Goal: Task Accomplishment & Management: Use online tool/utility

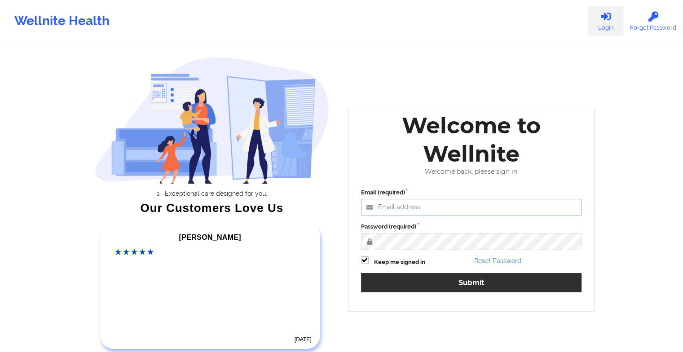
type input "[EMAIL_ADDRESS][DOMAIN_NAME]"
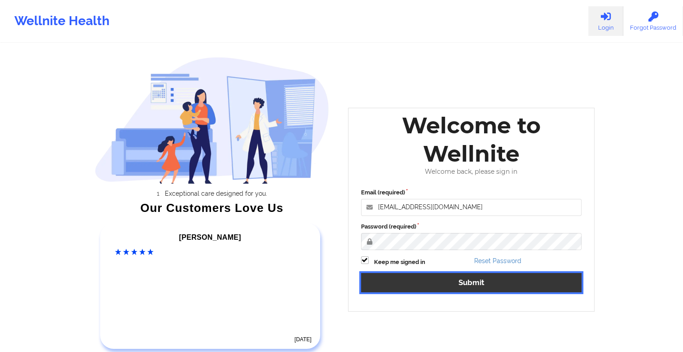
click at [417, 277] on button "Submit" at bounding box center [471, 282] width 221 height 19
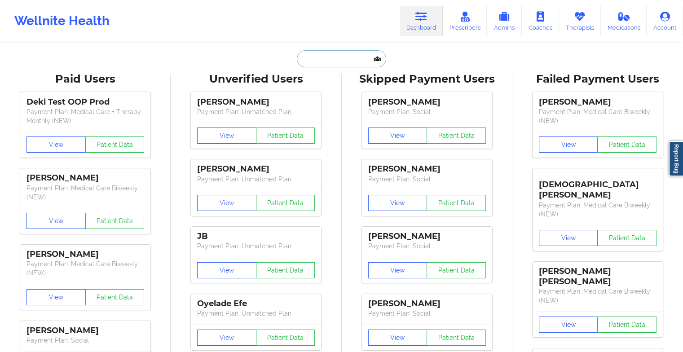
click at [317, 63] on input "text" at bounding box center [341, 58] width 89 height 17
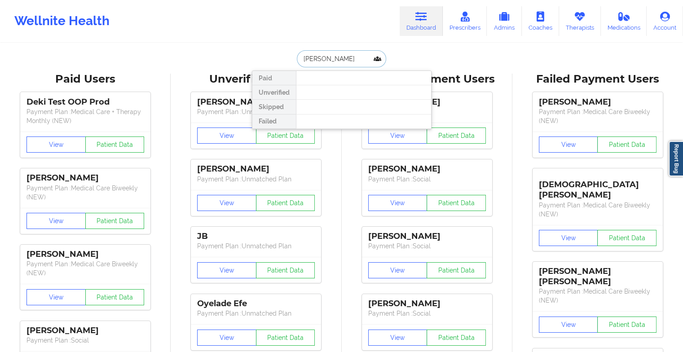
type input "[PERSON_NAME]"
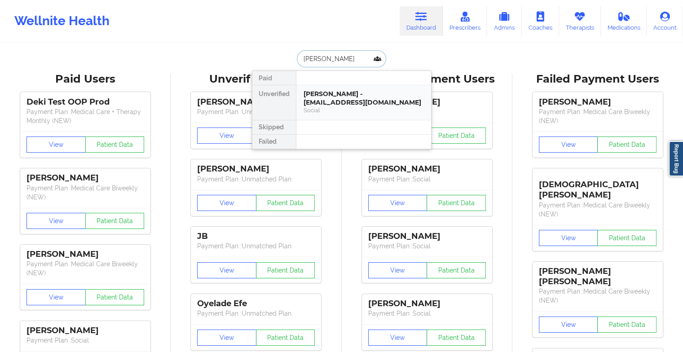
click at [327, 97] on div "[PERSON_NAME] - [EMAIL_ADDRESS][DOMAIN_NAME]" at bounding box center [363, 98] width 120 height 17
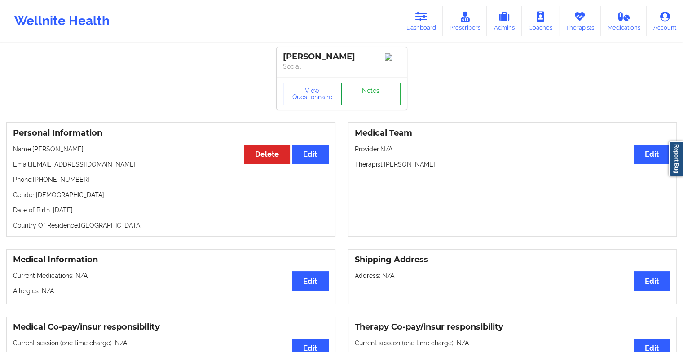
click at [365, 87] on link "Notes" at bounding box center [370, 94] width 59 height 22
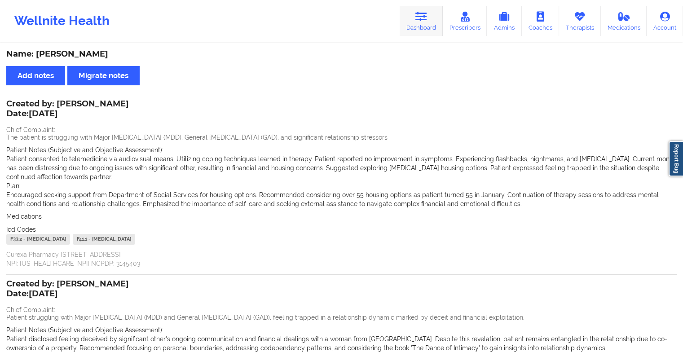
click at [417, 32] on link "Dashboard" at bounding box center [421, 21] width 43 height 30
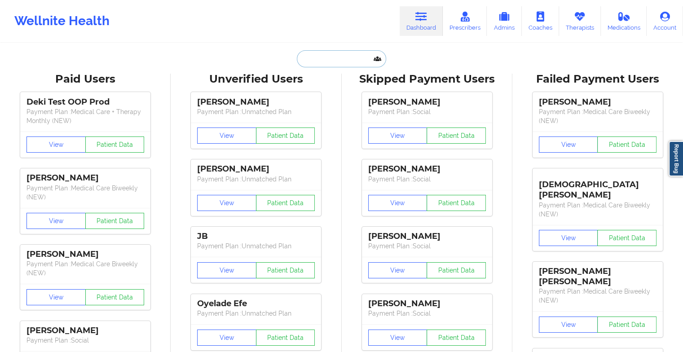
click at [345, 59] on input "text" at bounding box center [341, 58] width 89 height 17
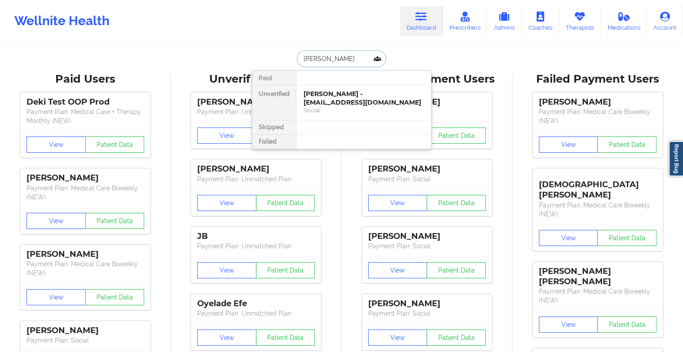
type input "[PERSON_NAME]"
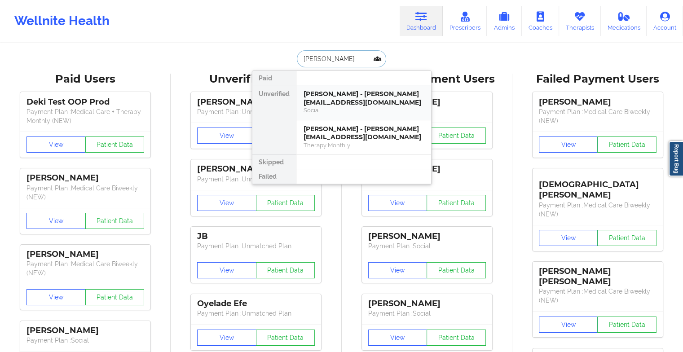
click at [334, 108] on div "Social" at bounding box center [363, 110] width 120 height 8
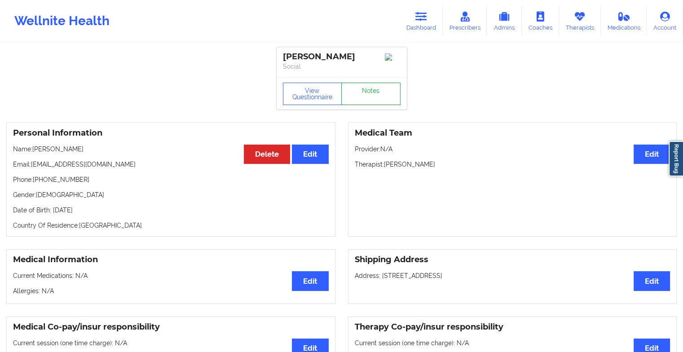
click at [354, 99] on link "Notes" at bounding box center [370, 94] width 59 height 22
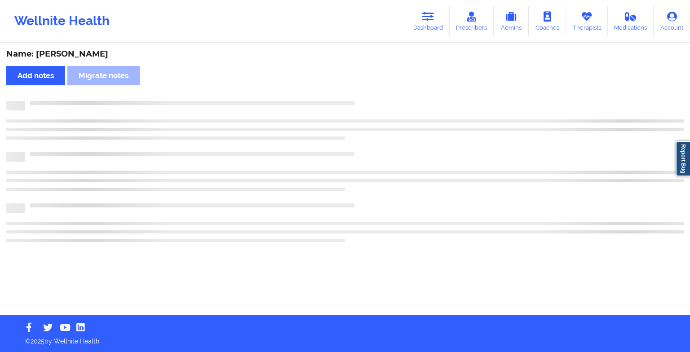
click at [354, 99] on div "Name: [PERSON_NAME] Add notes Migrate notes" at bounding box center [345, 179] width 690 height 271
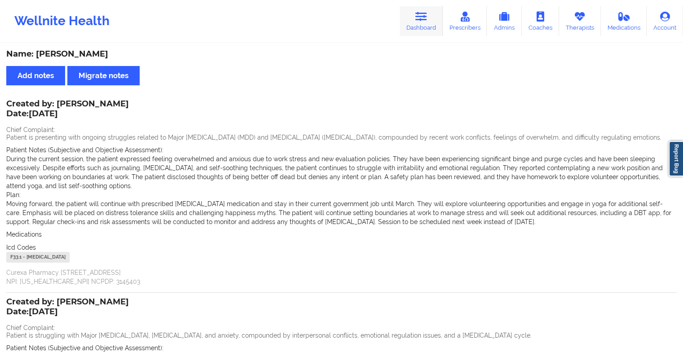
click at [419, 21] on icon at bounding box center [421, 17] width 12 height 10
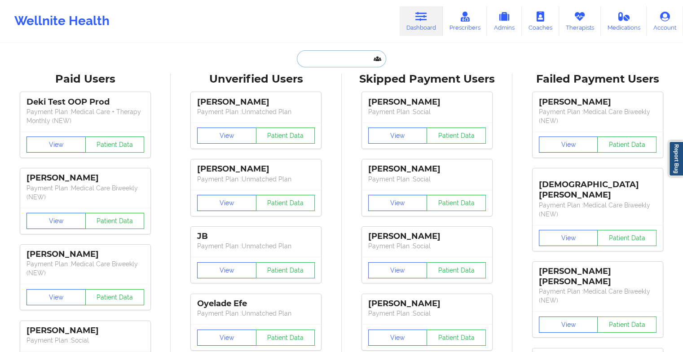
click at [314, 58] on input "text" at bounding box center [341, 58] width 89 height 17
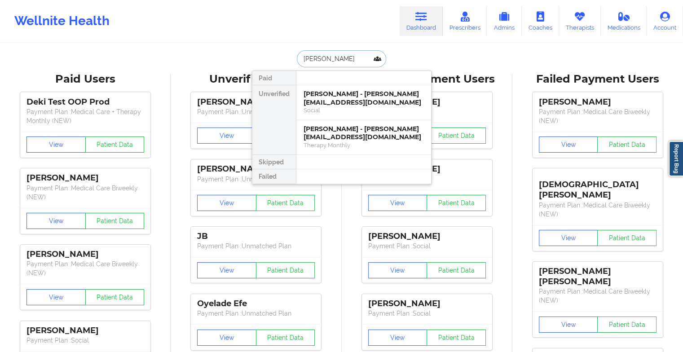
type input "[PERSON_NAME]"
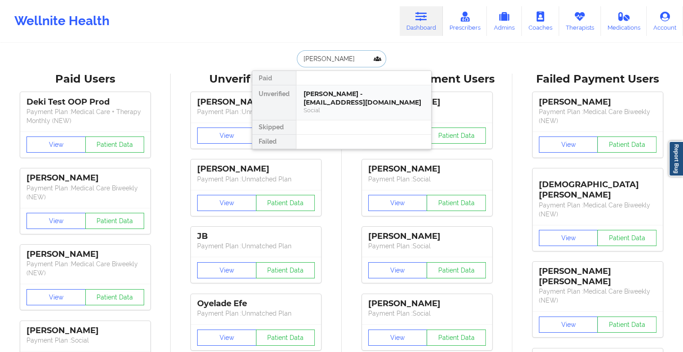
click at [357, 104] on div "[PERSON_NAME] - [EMAIL_ADDRESS][DOMAIN_NAME]" at bounding box center [363, 98] width 120 height 17
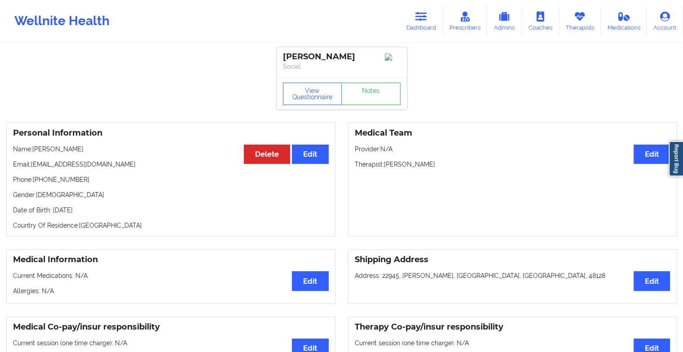
click at [367, 82] on div "View Questionnaire Notes" at bounding box center [342, 93] width 130 height 32
click at [365, 93] on link "Notes" at bounding box center [370, 94] width 59 height 22
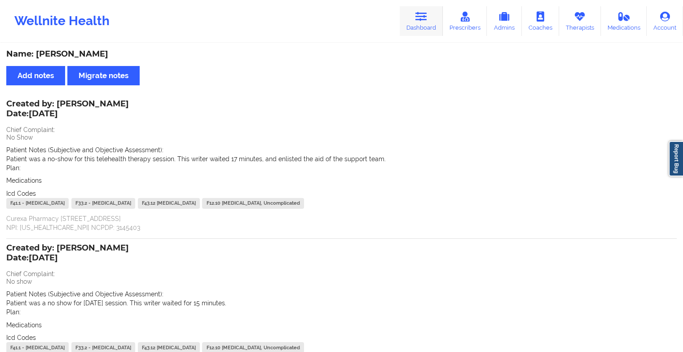
click at [424, 26] on link "Dashboard" at bounding box center [421, 21] width 43 height 30
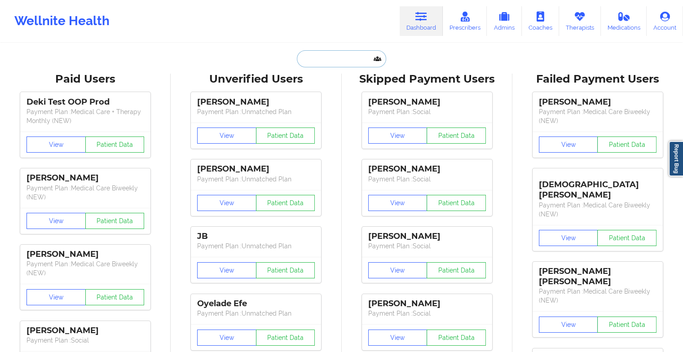
click at [321, 59] on input "text" at bounding box center [341, 58] width 89 height 17
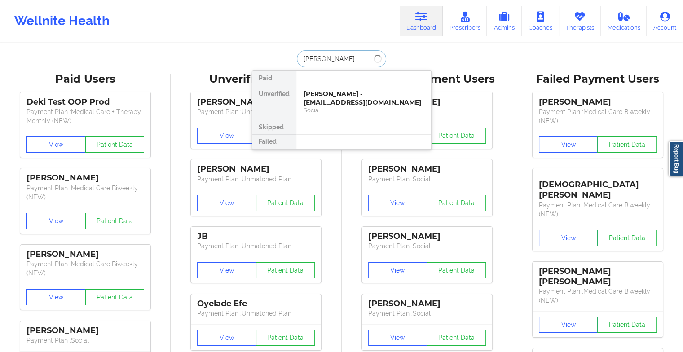
type input "[PERSON_NAME]"
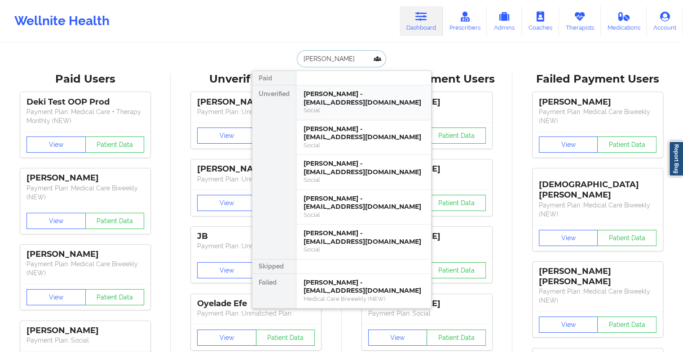
click at [357, 98] on div "[PERSON_NAME] - [EMAIL_ADDRESS][DOMAIN_NAME]" at bounding box center [363, 98] width 120 height 17
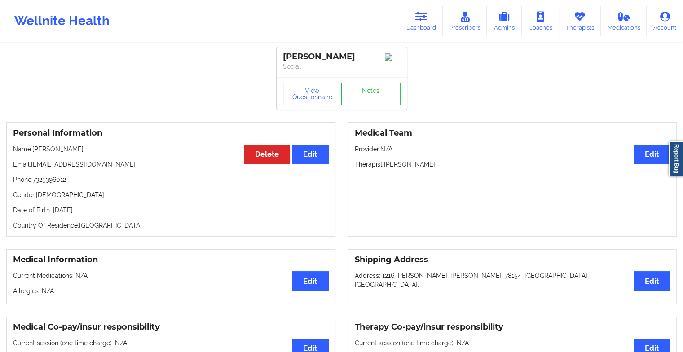
click at [382, 93] on div "View Questionnaire Notes" at bounding box center [342, 93] width 130 height 32
click at [382, 93] on link "Notes" at bounding box center [370, 94] width 59 height 22
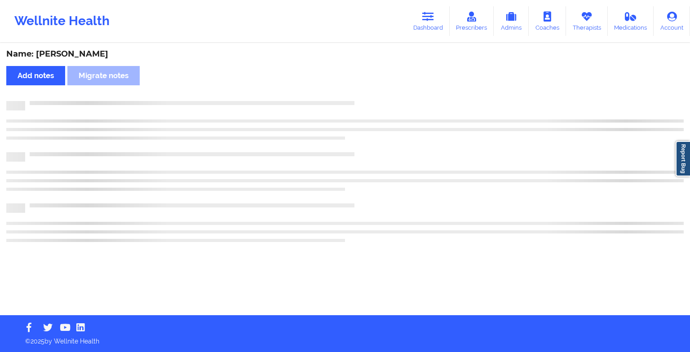
click at [382, 93] on div "Name: [PERSON_NAME] Add notes Migrate notes" at bounding box center [345, 179] width 690 height 271
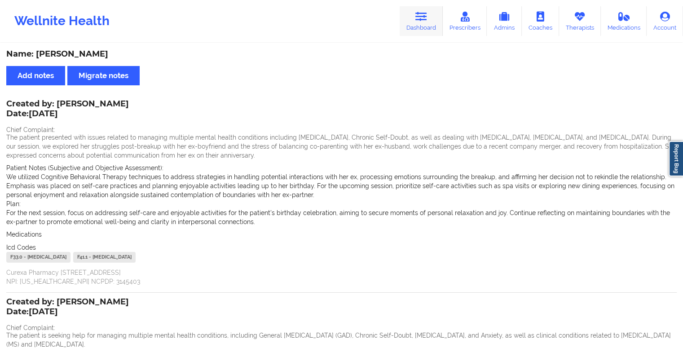
click at [419, 16] on icon at bounding box center [421, 17] width 12 height 10
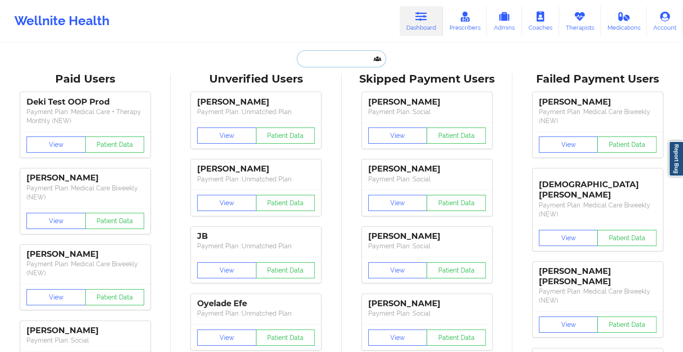
click at [325, 57] on input "text" at bounding box center [341, 58] width 89 height 17
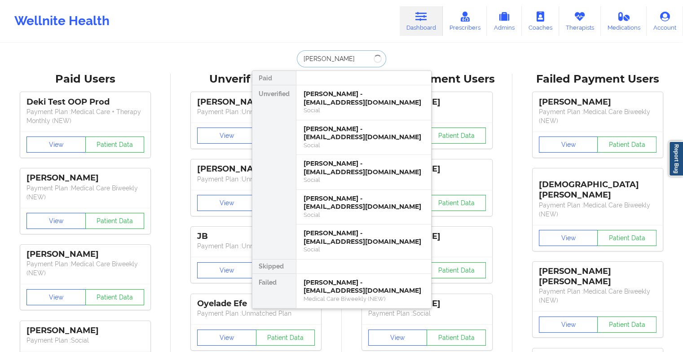
type input "[PERSON_NAME]"
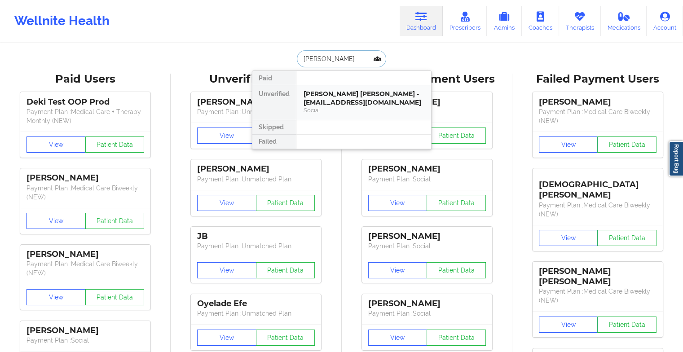
click at [330, 94] on div "[PERSON_NAME] [PERSON_NAME] - [EMAIL_ADDRESS][DOMAIN_NAME]" at bounding box center [363, 98] width 120 height 17
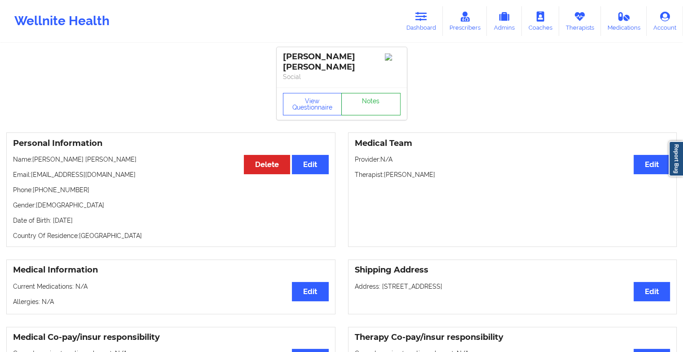
click at [377, 96] on link "Notes" at bounding box center [370, 104] width 59 height 22
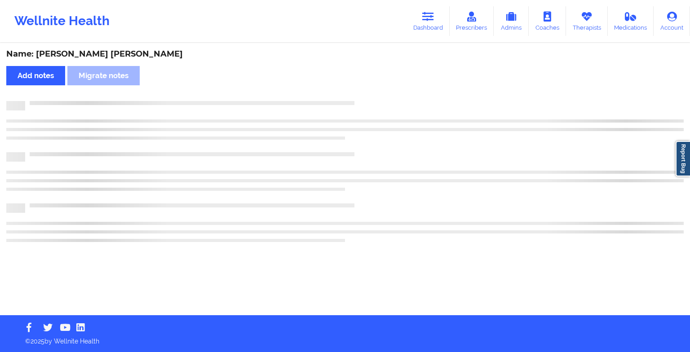
click at [377, 96] on div "Name: [PERSON_NAME] [PERSON_NAME] Add notes Migrate notes" at bounding box center [345, 179] width 690 height 271
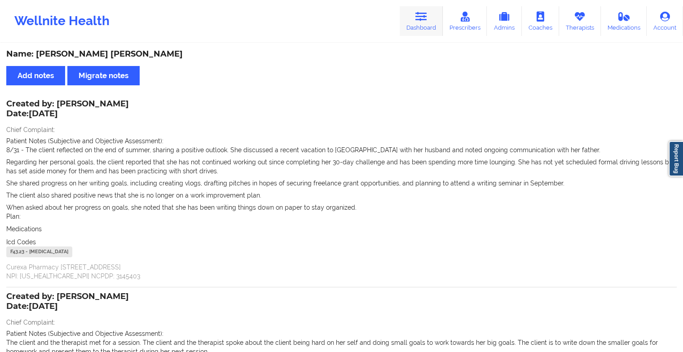
click at [421, 15] on icon at bounding box center [421, 17] width 12 height 10
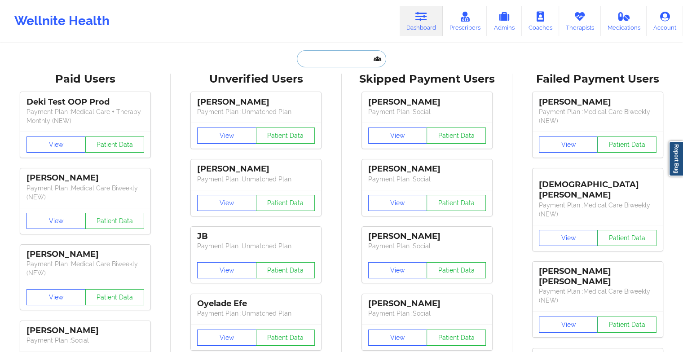
click at [332, 58] on input "text" at bounding box center [341, 58] width 89 height 17
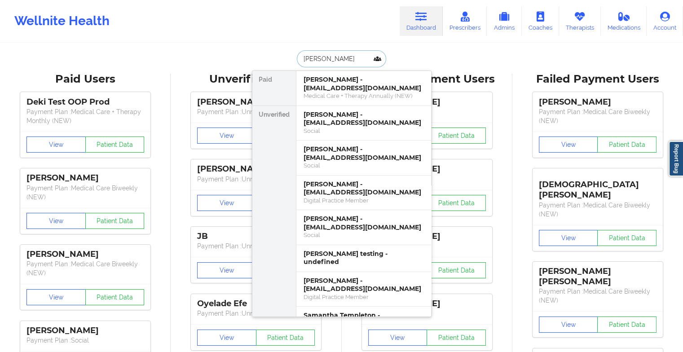
type input "[PERSON_NAME]"
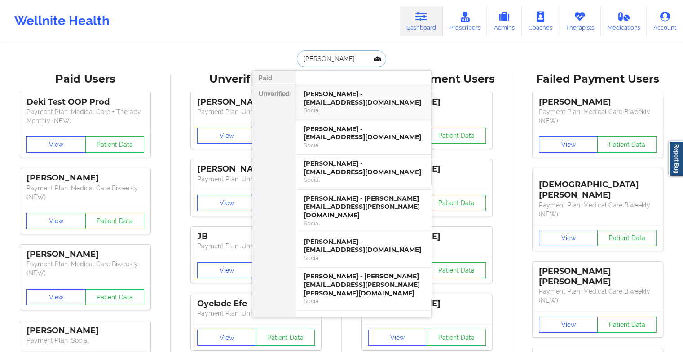
click at [339, 91] on div "[PERSON_NAME] - [EMAIL_ADDRESS][DOMAIN_NAME]" at bounding box center [363, 98] width 120 height 17
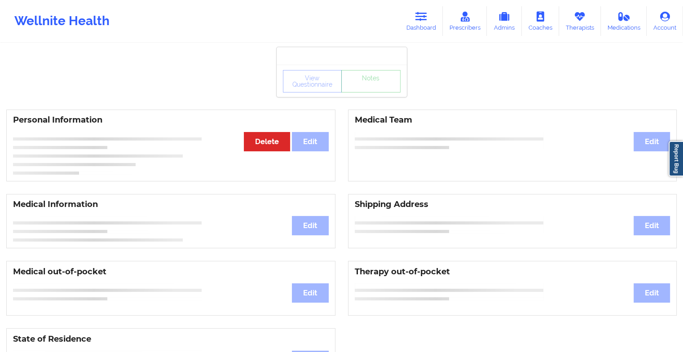
click at [361, 96] on div "View Questionnaire Notes" at bounding box center [342, 81] width 130 height 32
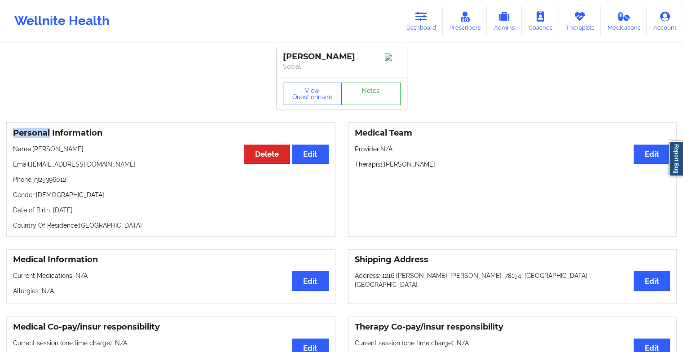
click at [361, 96] on link "Notes" at bounding box center [370, 94] width 59 height 22
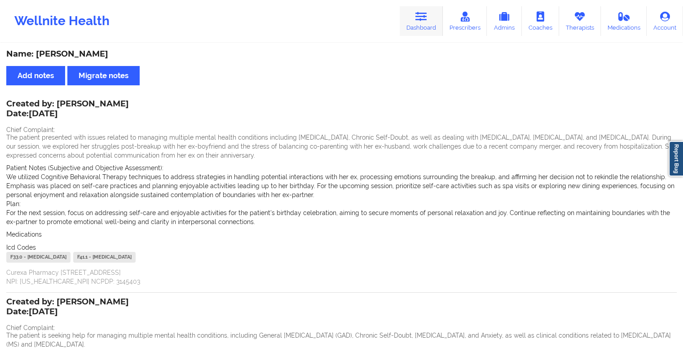
click at [418, 13] on icon at bounding box center [421, 17] width 12 height 10
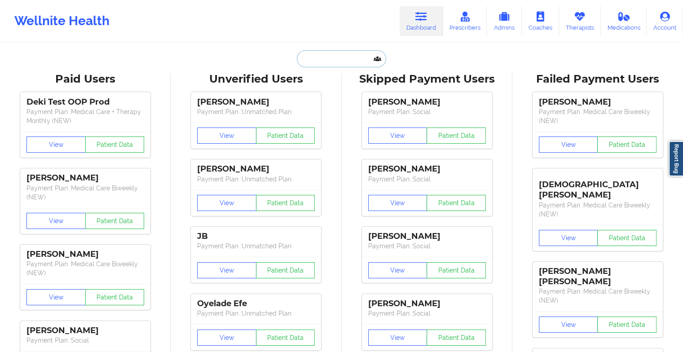
click at [327, 56] on input "text" at bounding box center [341, 58] width 89 height 17
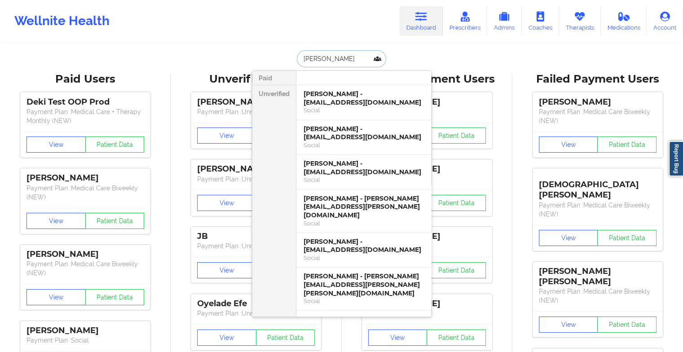
type input "[PERSON_NAME]"
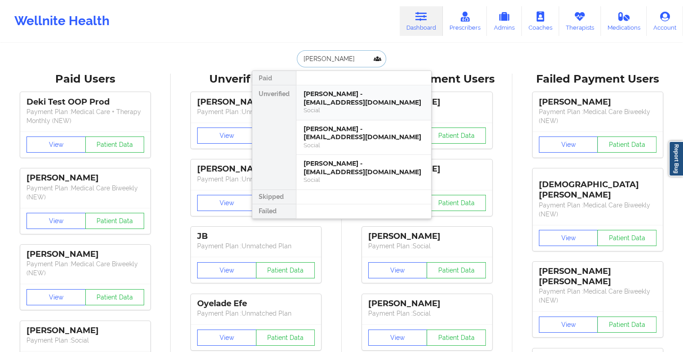
click at [344, 101] on div "[PERSON_NAME] - [EMAIL_ADDRESS][DOMAIN_NAME]" at bounding box center [363, 98] width 120 height 17
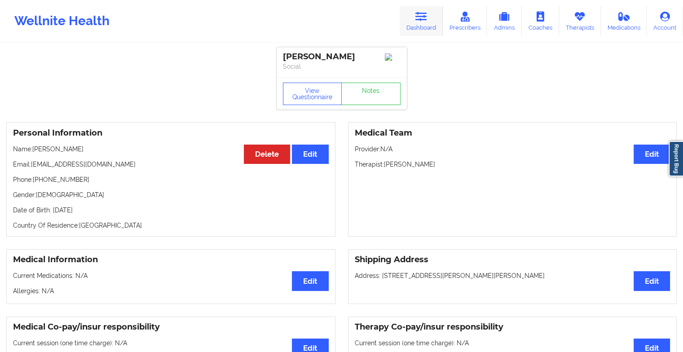
click at [411, 26] on link "Dashboard" at bounding box center [421, 21] width 43 height 30
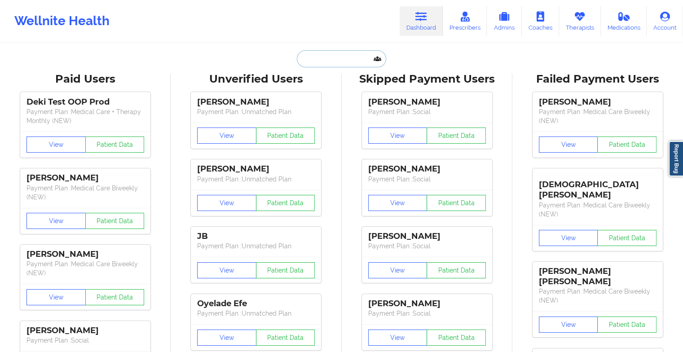
click at [364, 63] on input "text" at bounding box center [341, 58] width 89 height 17
type input "c"
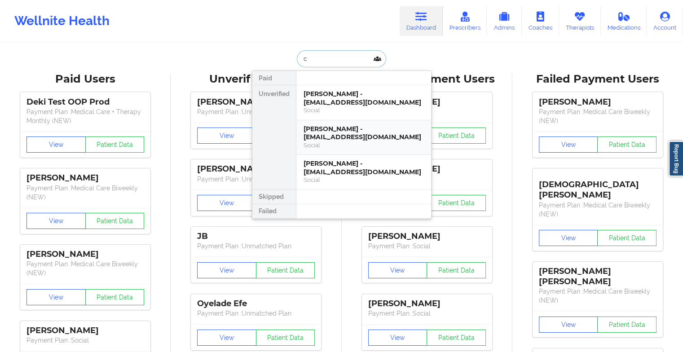
click at [359, 135] on div "[PERSON_NAME] - [EMAIL_ADDRESS][DOMAIN_NAME]" at bounding box center [363, 133] width 120 height 17
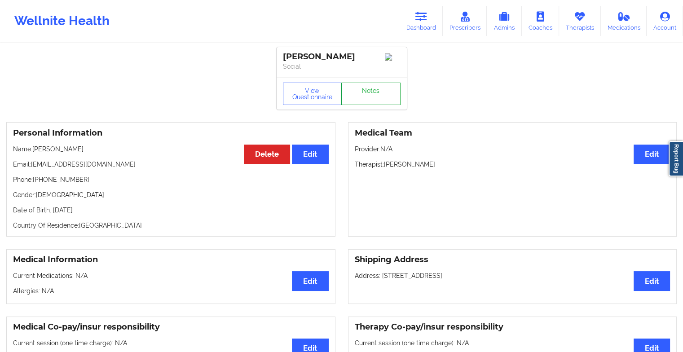
click at [376, 96] on link "Notes" at bounding box center [370, 94] width 59 height 22
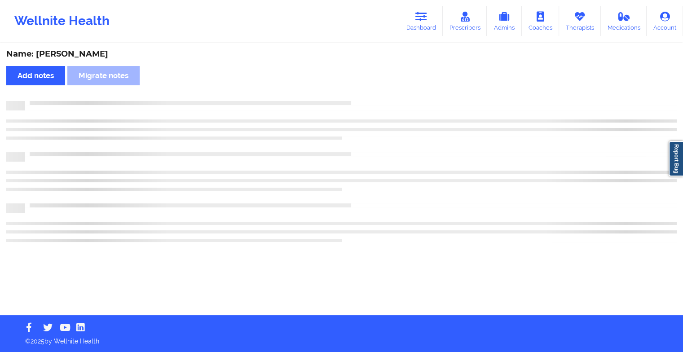
click at [376, 96] on div "Name: [PERSON_NAME] Add notes Migrate notes" at bounding box center [341, 179] width 683 height 271
click at [376, 96] on div "Name: [PERSON_NAME] Add notes Migrate notes" at bounding box center [345, 179] width 690 height 271
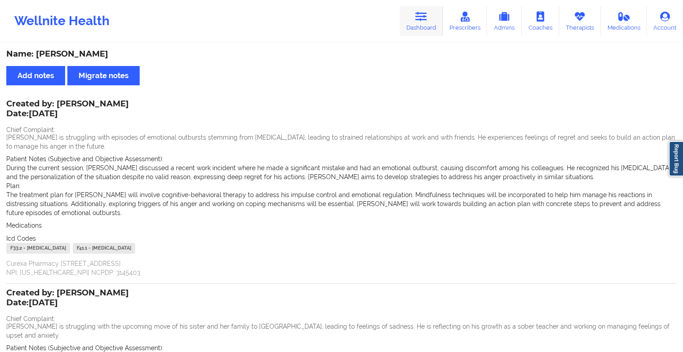
click at [427, 20] on icon at bounding box center [421, 17] width 12 height 10
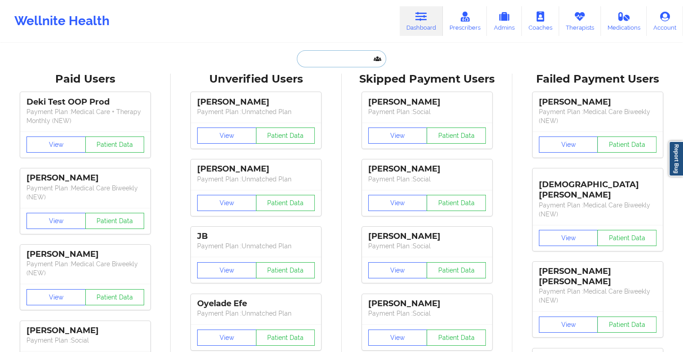
click at [335, 57] on input "text" at bounding box center [341, 58] width 89 height 17
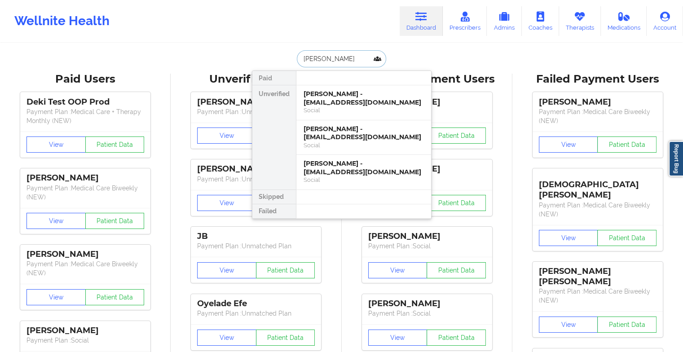
type input "obadiah will"
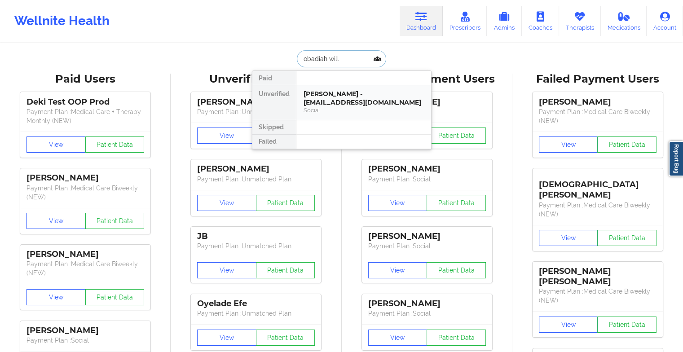
click at [340, 113] on div "Social" at bounding box center [363, 110] width 120 height 8
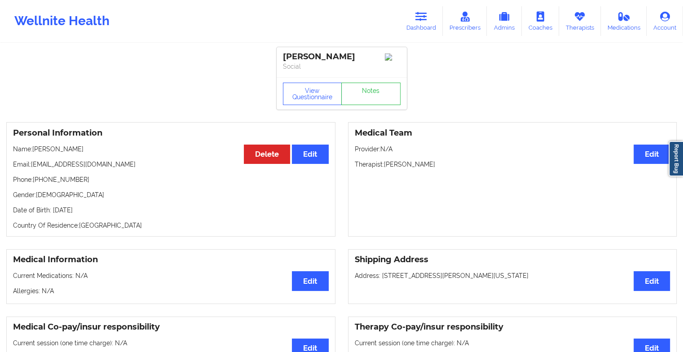
click at [371, 90] on div "View Questionnaire Notes" at bounding box center [342, 93] width 130 height 32
click at [371, 98] on link "Notes" at bounding box center [370, 94] width 59 height 22
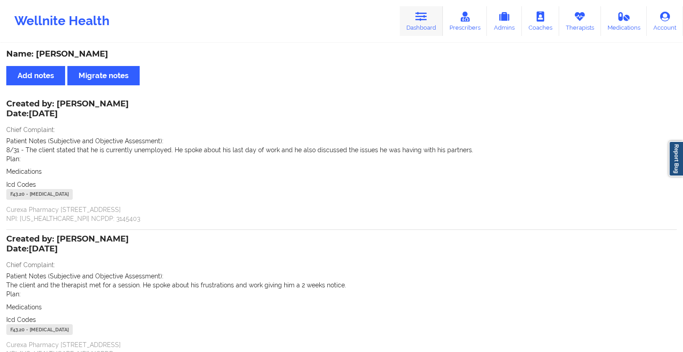
click at [415, 18] on link "Dashboard" at bounding box center [421, 21] width 43 height 30
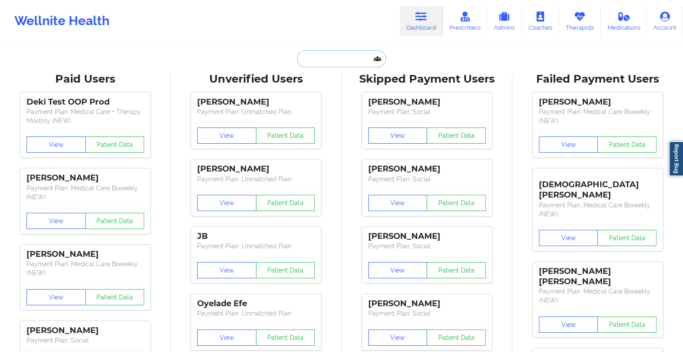
click at [313, 57] on input "text" at bounding box center [341, 58] width 89 height 17
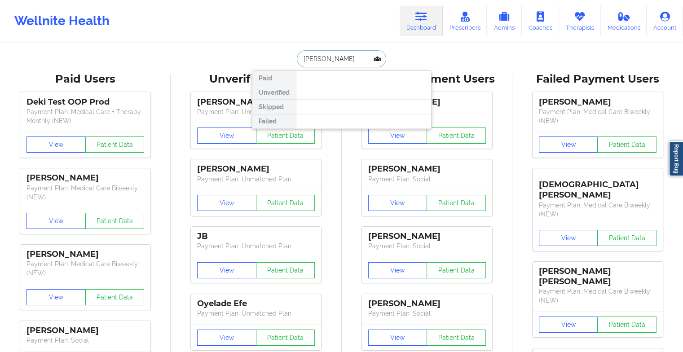
type input "[PERSON_NAME]"
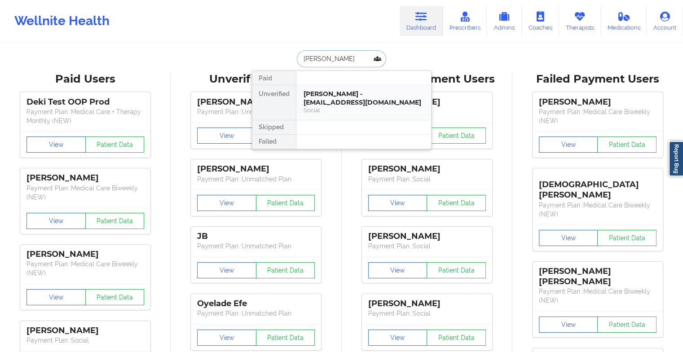
click at [343, 93] on div "[PERSON_NAME] - [EMAIL_ADDRESS][DOMAIN_NAME]" at bounding box center [363, 98] width 120 height 17
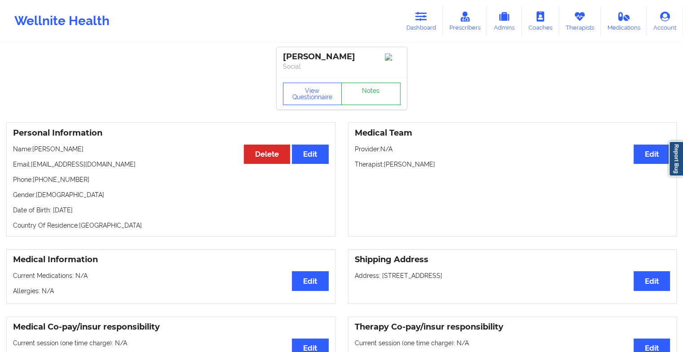
click at [376, 103] on link "Notes" at bounding box center [370, 94] width 59 height 22
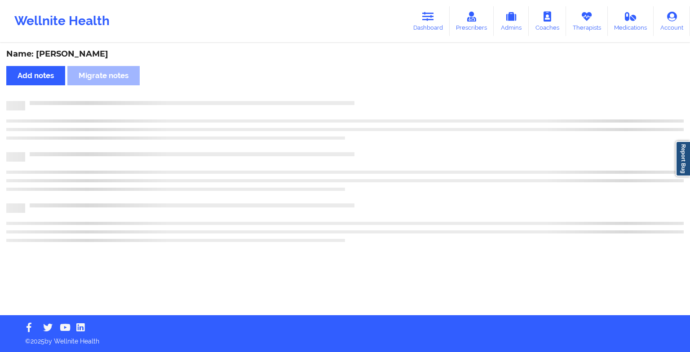
click at [376, 101] on div at bounding box center [354, 101] width 658 height 0
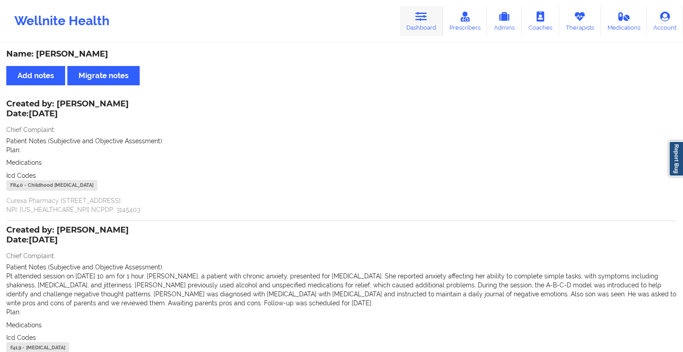
click at [436, 25] on link "Dashboard" at bounding box center [421, 21] width 43 height 30
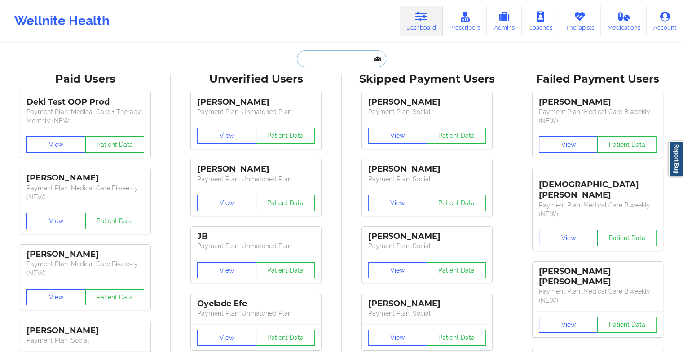
click at [339, 59] on input "text" at bounding box center [341, 58] width 89 height 17
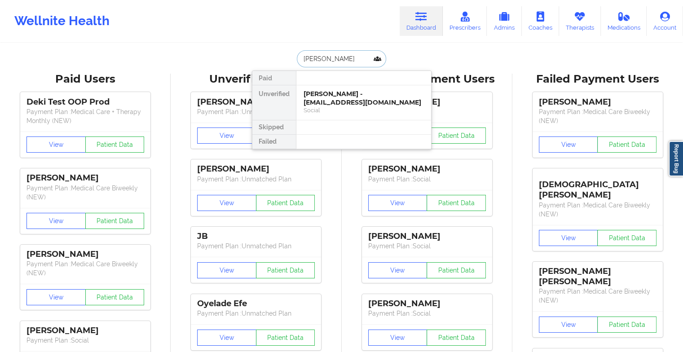
type input "[PERSON_NAME]"
click at [354, 96] on div "[PERSON_NAME] - [EMAIL_ADDRESS][DOMAIN_NAME]" at bounding box center [363, 98] width 120 height 17
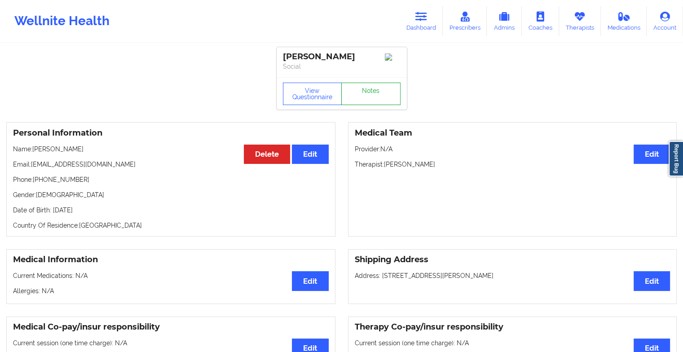
click at [369, 93] on link "Notes" at bounding box center [370, 94] width 59 height 22
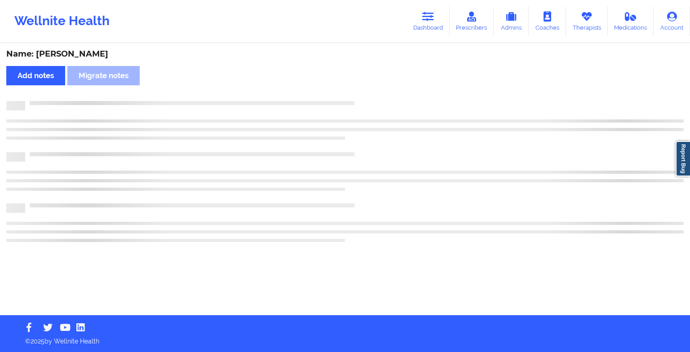
click at [369, 93] on div "Name: [PERSON_NAME] Add notes Migrate notes" at bounding box center [345, 179] width 690 height 271
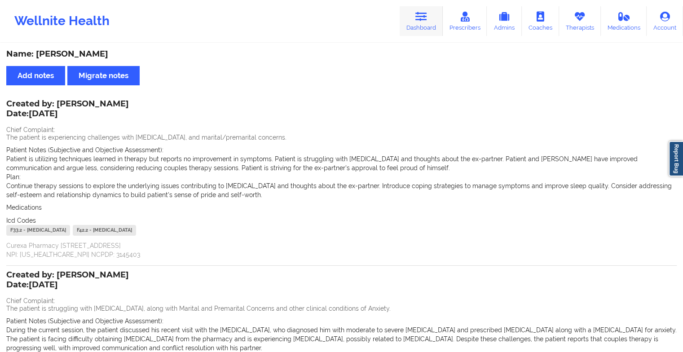
click at [420, 27] on link "Dashboard" at bounding box center [421, 21] width 43 height 30
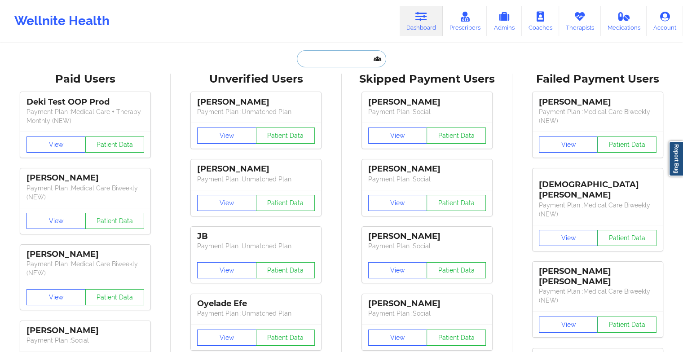
click at [325, 58] on input "text" at bounding box center [341, 58] width 89 height 17
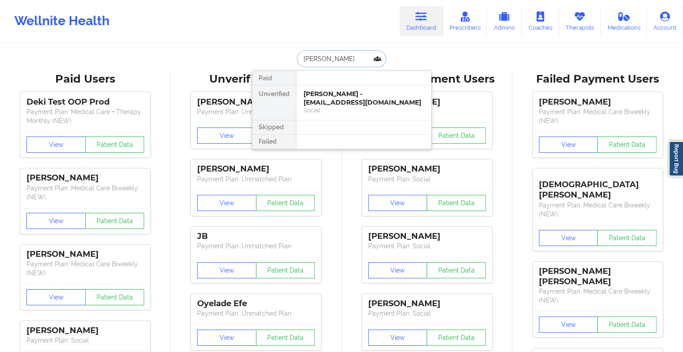
type input "[PERSON_NAME] clinksc"
click at [305, 100] on div "[PERSON_NAME] - [EMAIL_ADDRESS][DOMAIN_NAME]" at bounding box center [363, 98] width 120 height 17
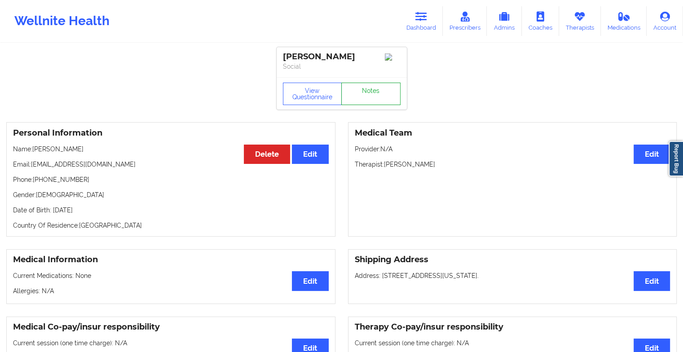
click at [366, 89] on link "Notes" at bounding box center [370, 94] width 59 height 22
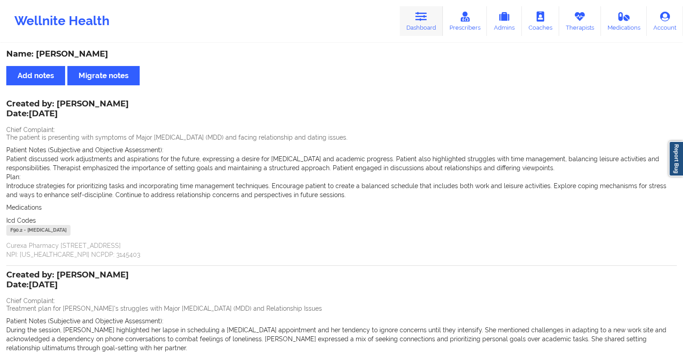
click at [417, 22] on link "Dashboard" at bounding box center [421, 21] width 43 height 30
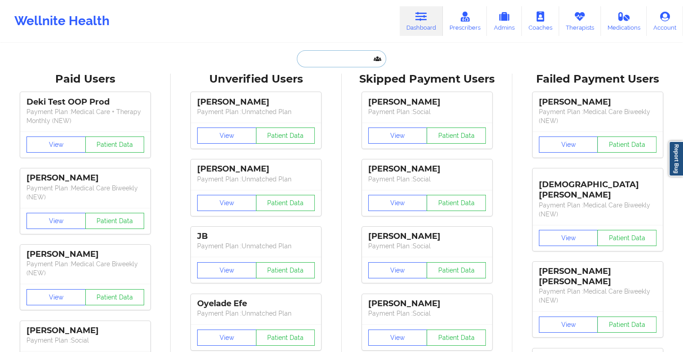
click at [334, 52] on input "text" at bounding box center [341, 58] width 89 height 17
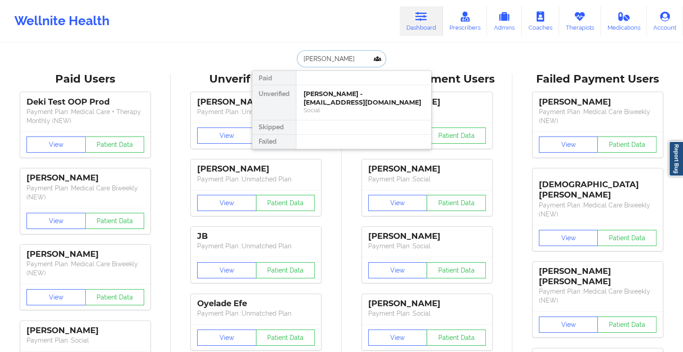
type input "[PERSON_NAME]"
click at [338, 106] on div "Social" at bounding box center [363, 110] width 120 height 8
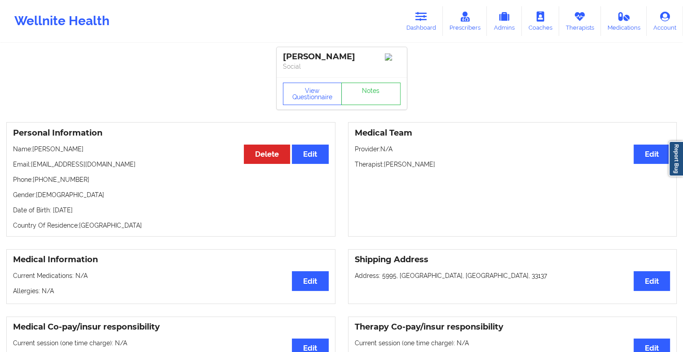
click at [358, 93] on div "View Questionnaire Notes" at bounding box center [342, 93] width 130 height 32
click at [358, 93] on link "Notes" at bounding box center [370, 94] width 59 height 22
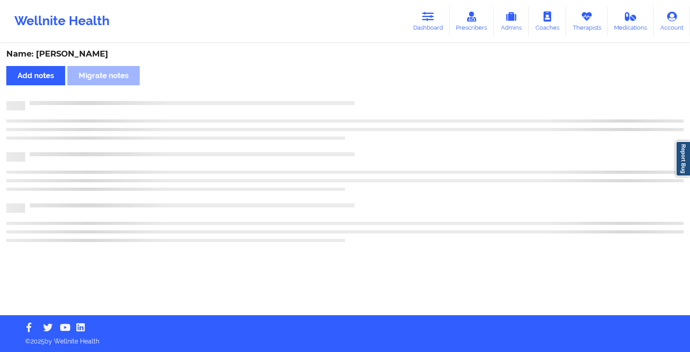
click at [358, 93] on div "Name: [PERSON_NAME] Add notes Migrate notes" at bounding box center [345, 179] width 690 height 271
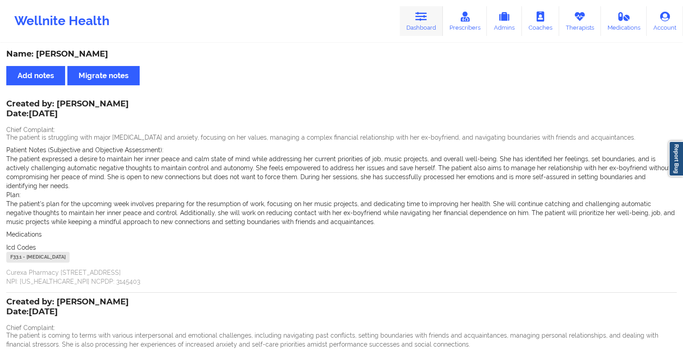
click at [427, 9] on link "Dashboard" at bounding box center [421, 21] width 43 height 30
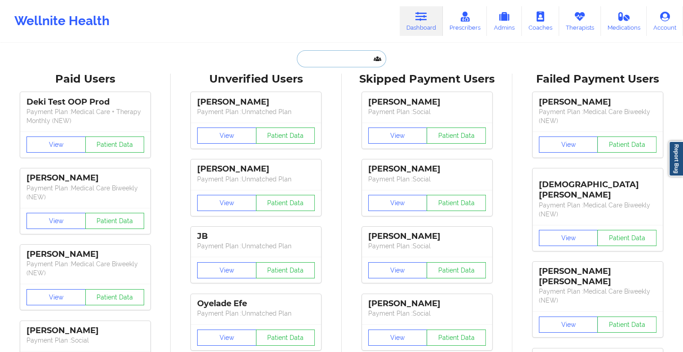
click at [337, 60] on input "text" at bounding box center [341, 58] width 89 height 17
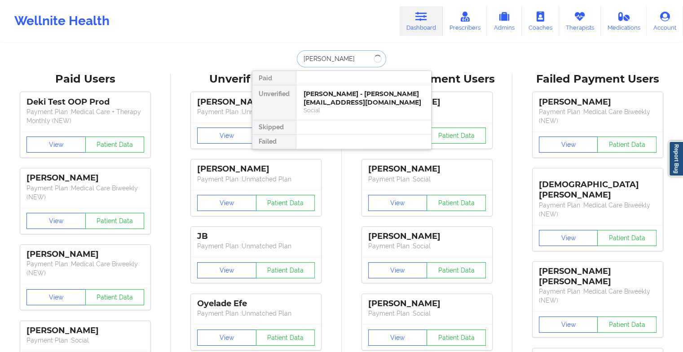
type input "[PERSON_NAME]"
click at [328, 114] on div "Social" at bounding box center [363, 110] width 120 height 8
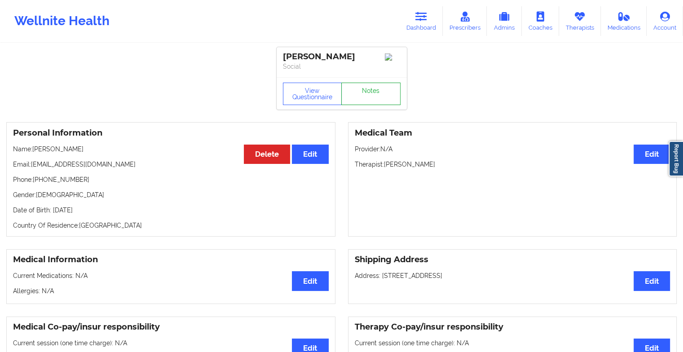
click at [369, 95] on link "Notes" at bounding box center [370, 94] width 59 height 22
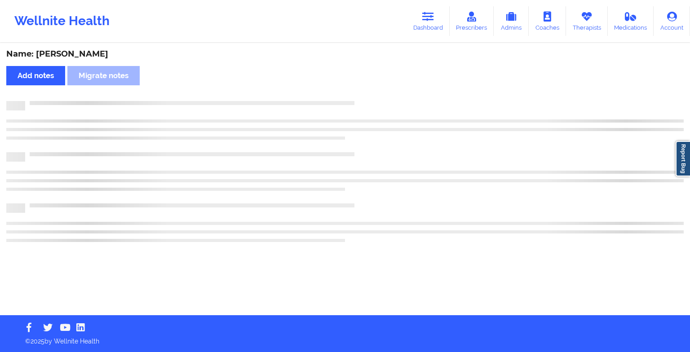
click at [369, 95] on div "Name: [PERSON_NAME] notes Migrate notes" at bounding box center [345, 179] width 690 height 271
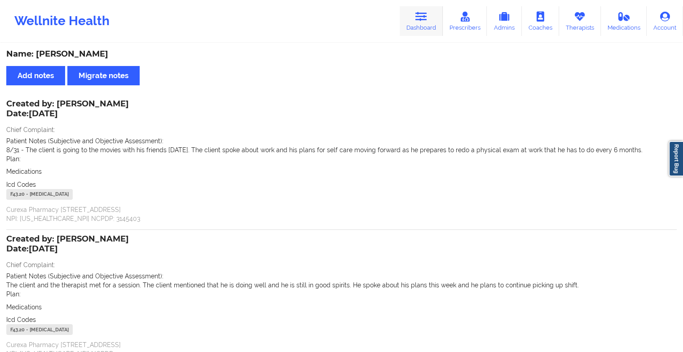
click at [420, 31] on link "Dashboard" at bounding box center [421, 21] width 43 height 30
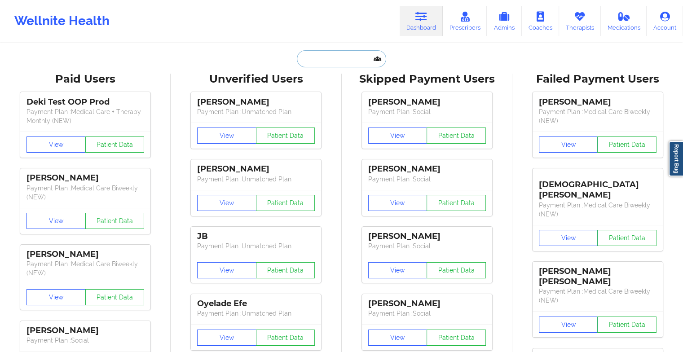
click at [327, 59] on input "text" at bounding box center [341, 58] width 89 height 17
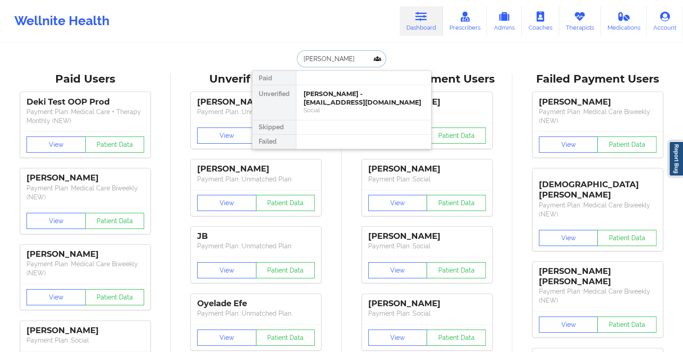
type input "[PERSON_NAME]"
click at [355, 98] on div "[PERSON_NAME] - [EMAIL_ADDRESS][DOMAIN_NAME]" at bounding box center [363, 98] width 120 height 17
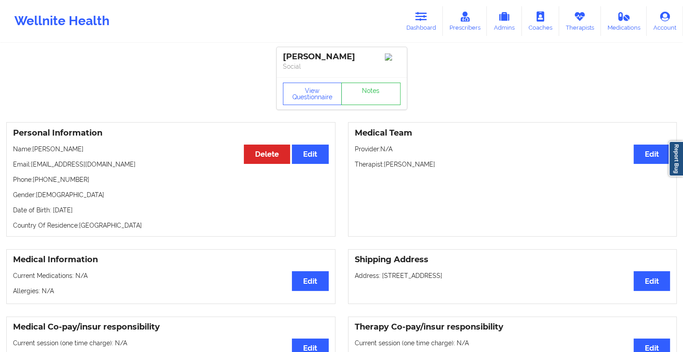
click at [361, 95] on div "View Questionnaire Notes" at bounding box center [342, 93] width 130 height 32
click at [361, 95] on link "Notes" at bounding box center [370, 94] width 59 height 22
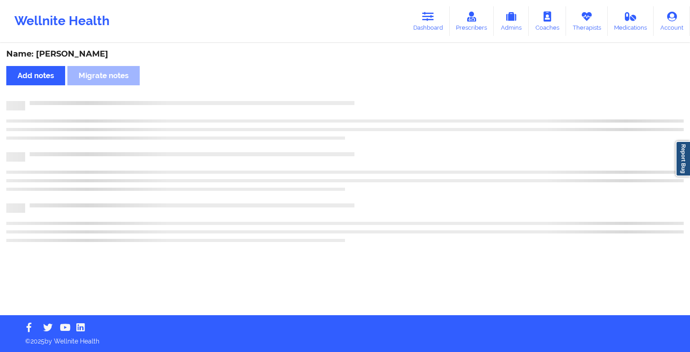
click at [361, 95] on div "Name: [PERSON_NAME] Add notes Migrate notes" at bounding box center [345, 179] width 690 height 271
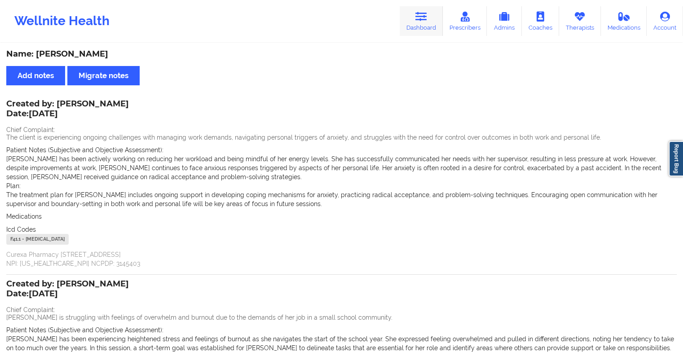
click at [414, 24] on link "Dashboard" at bounding box center [421, 21] width 43 height 30
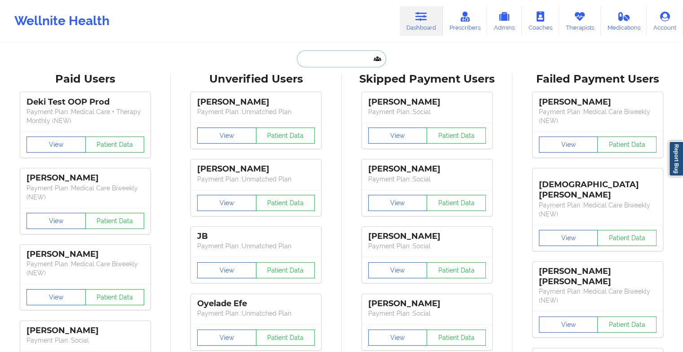
click at [337, 56] on input "text" at bounding box center [341, 58] width 89 height 17
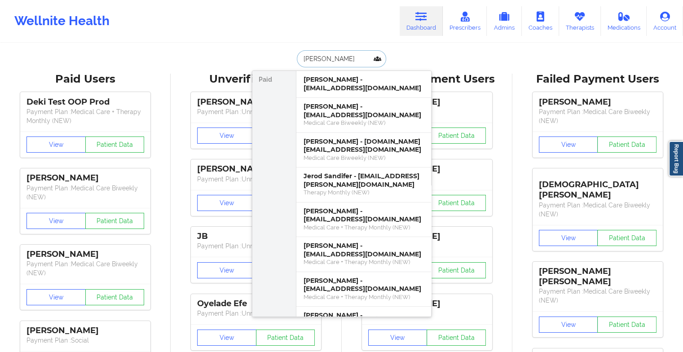
type input "[PERSON_NAME]"
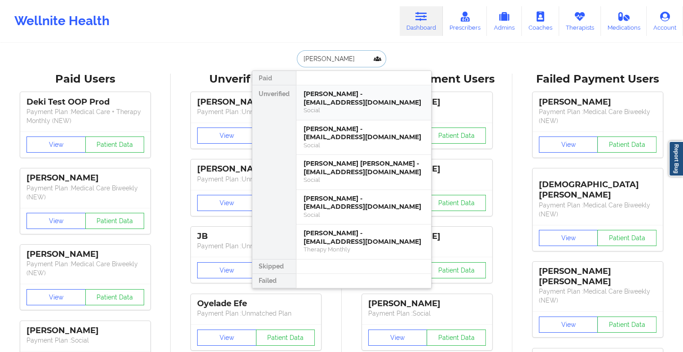
click at [335, 110] on div "Social" at bounding box center [363, 110] width 120 height 8
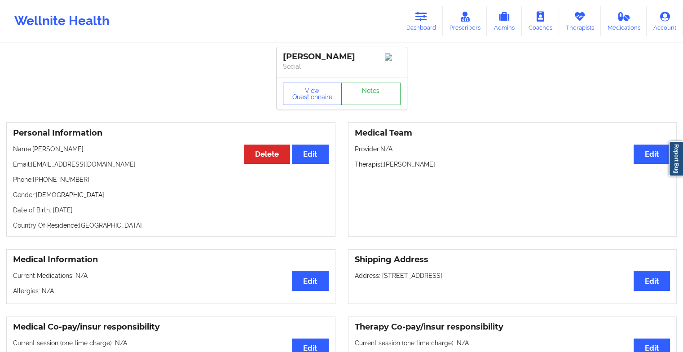
click at [366, 90] on link "Notes" at bounding box center [370, 94] width 59 height 22
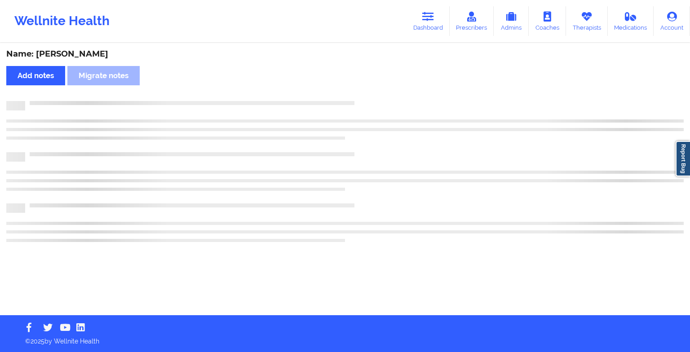
click at [366, 90] on div "Name: [PERSON_NAME] notes Migrate notes" at bounding box center [345, 179] width 690 height 271
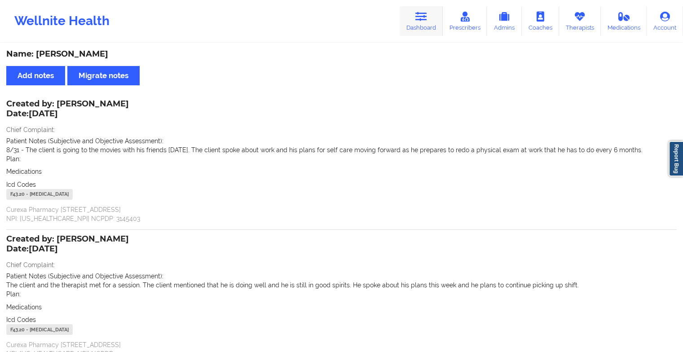
click at [417, 18] on icon at bounding box center [421, 17] width 12 height 10
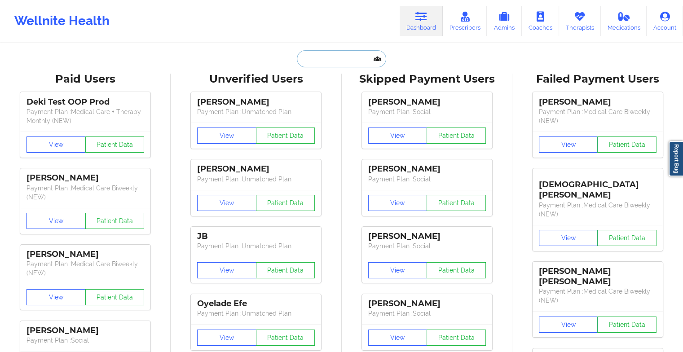
type input "a"
click at [326, 65] on input "a" at bounding box center [341, 58] width 89 height 17
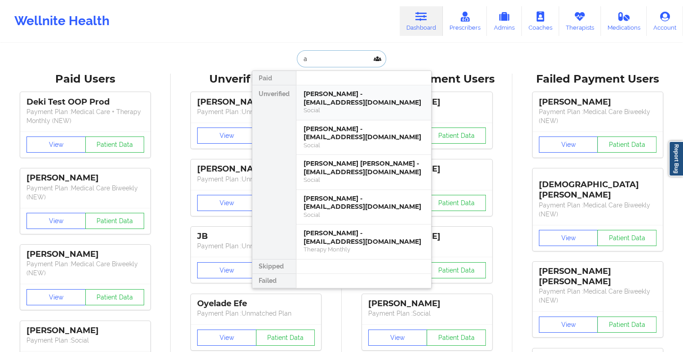
click at [337, 104] on div "[PERSON_NAME] - [EMAIL_ADDRESS][DOMAIN_NAME]" at bounding box center [363, 98] width 120 height 17
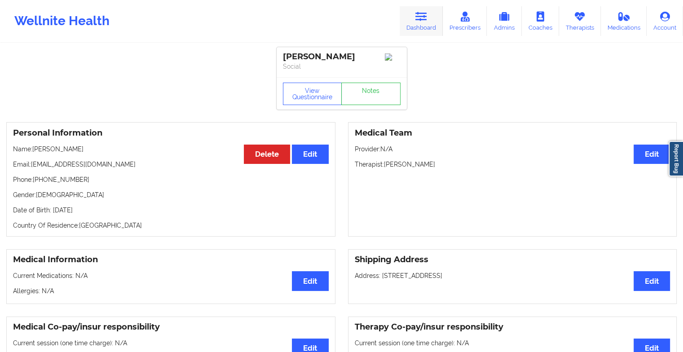
click at [412, 30] on link "Dashboard" at bounding box center [421, 21] width 43 height 30
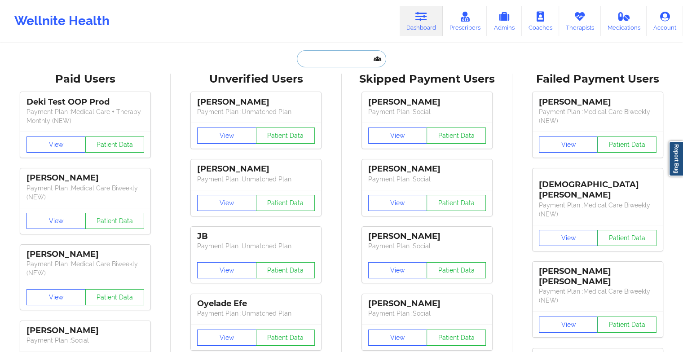
click at [332, 55] on input "text" at bounding box center [341, 58] width 89 height 17
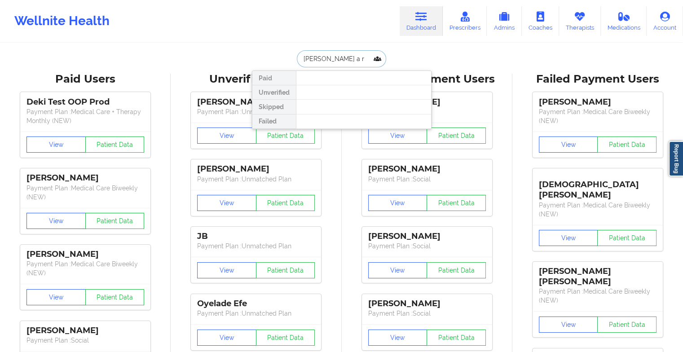
type input "[PERSON_NAME] a ri"
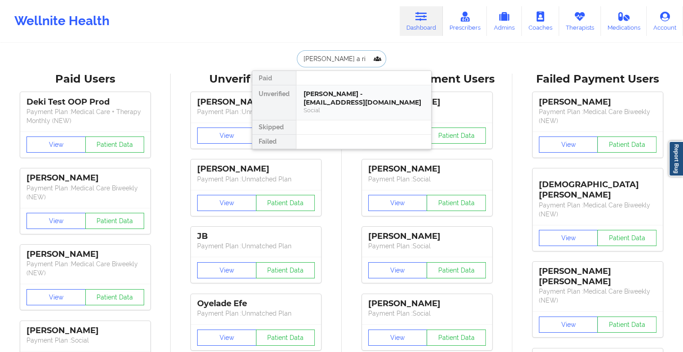
click at [324, 95] on div "[PERSON_NAME] - [EMAIL_ADDRESS][DOMAIN_NAME]" at bounding box center [363, 98] width 120 height 17
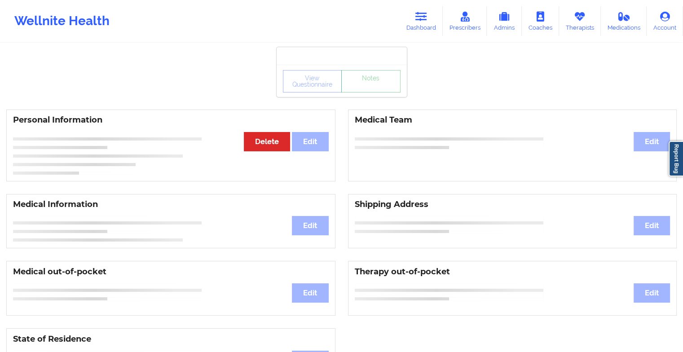
click at [377, 92] on link "Notes" at bounding box center [370, 81] width 59 height 22
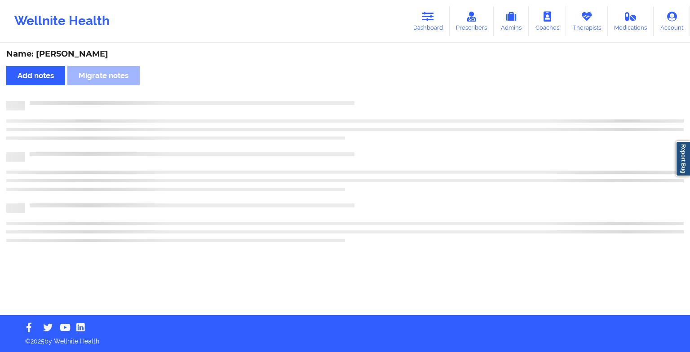
click at [377, 106] on div at bounding box center [344, 105] width 677 height 9
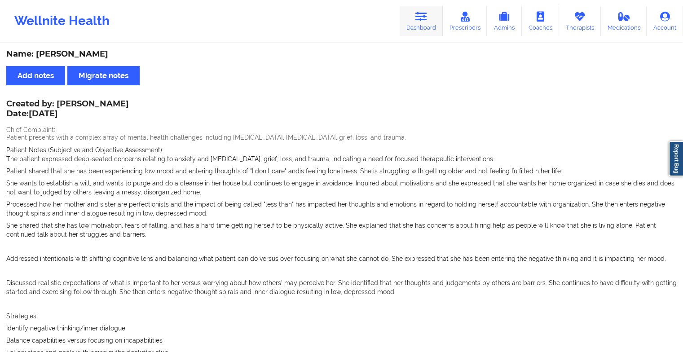
click at [429, 30] on link "Dashboard" at bounding box center [421, 21] width 43 height 30
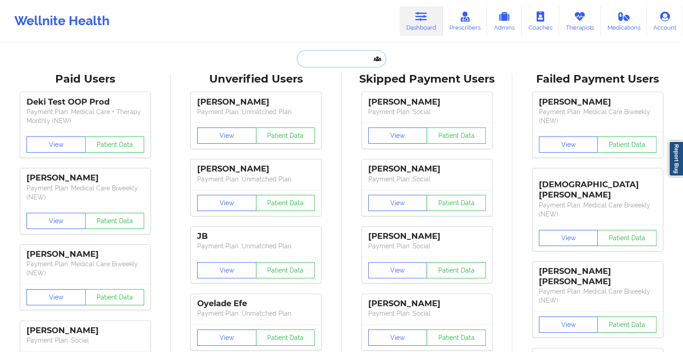
click at [348, 59] on input "text" at bounding box center [341, 58] width 89 height 17
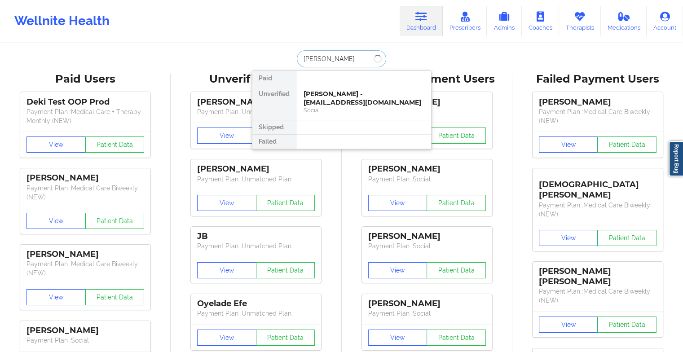
type input "[PERSON_NAME]"
click at [340, 101] on div "[PERSON_NAME] - [EMAIL_ADDRESS][DOMAIN_NAME]" at bounding box center [363, 98] width 120 height 17
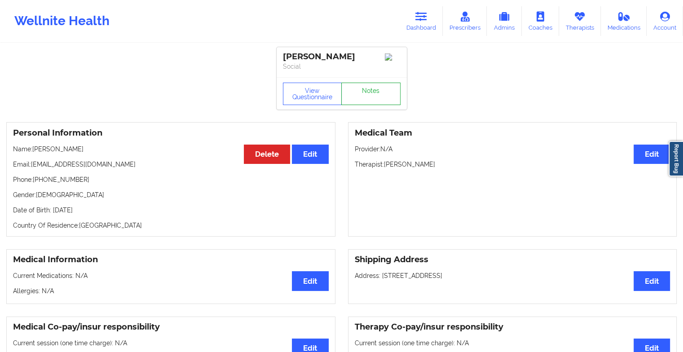
click at [370, 85] on link "Notes" at bounding box center [370, 94] width 59 height 22
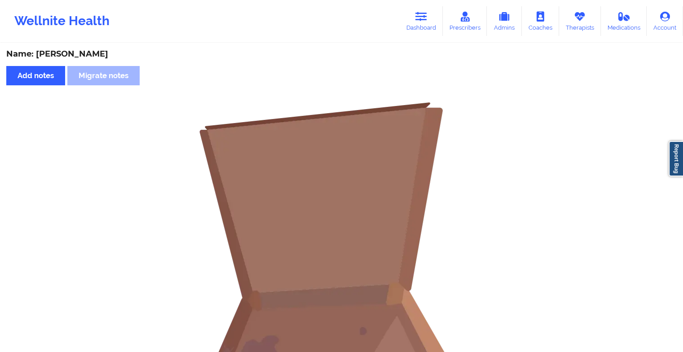
click at [325, 347] on img at bounding box center [341, 280] width 359 height 359
click at [408, 15] on link "Dashboard" at bounding box center [421, 21] width 43 height 30
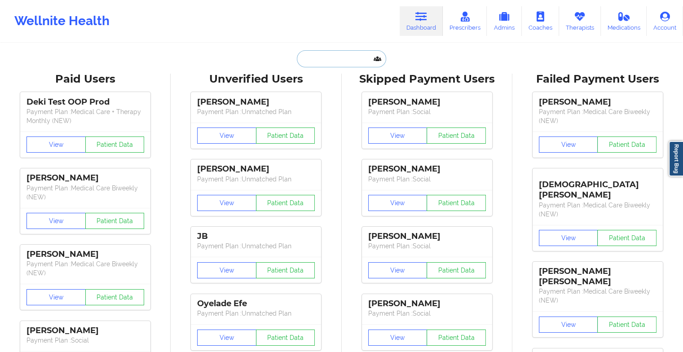
click at [315, 54] on input "text" at bounding box center [341, 58] width 89 height 17
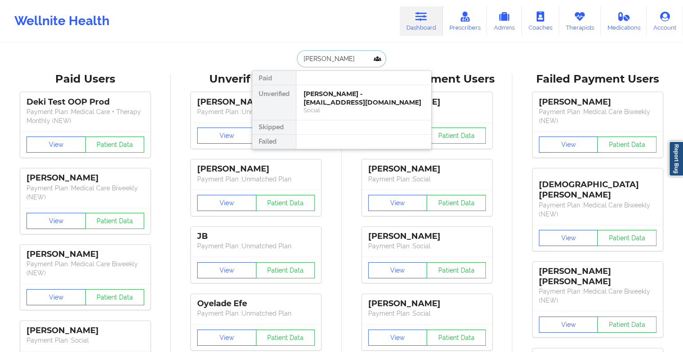
type input "[PERSON_NAME]"
click at [345, 98] on div "[PERSON_NAME] - [EMAIL_ADDRESS][DOMAIN_NAME]" at bounding box center [363, 98] width 120 height 17
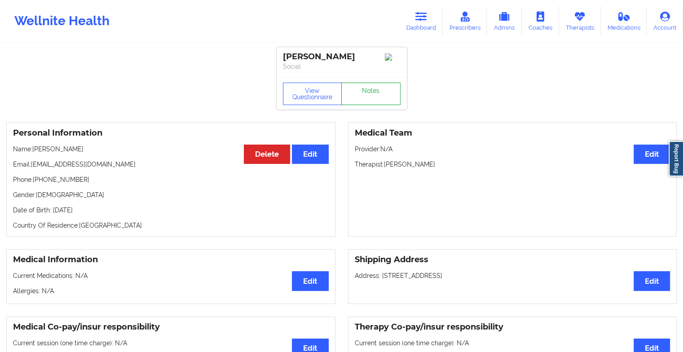
click at [374, 91] on link "Notes" at bounding box center [370, 94] width 59 height 22
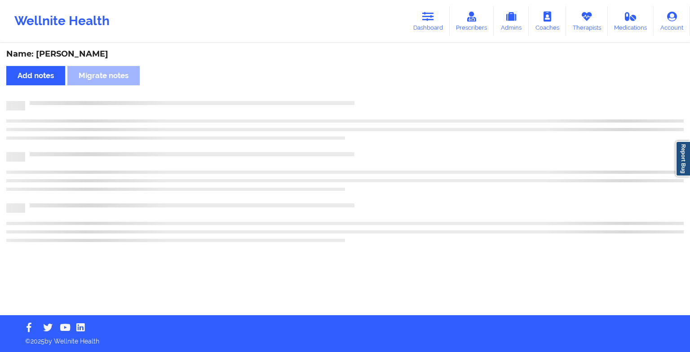
click at [374, 91] on div "Name: [PERSON_NAME] Add notes Migrate notes" at bounding box center [345, 179] width 690 height 271
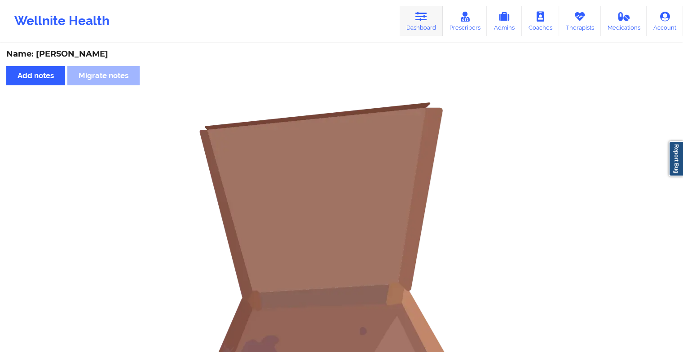
click at [419, 13] on icon at bounding box center [421, 17] width 12 height 10
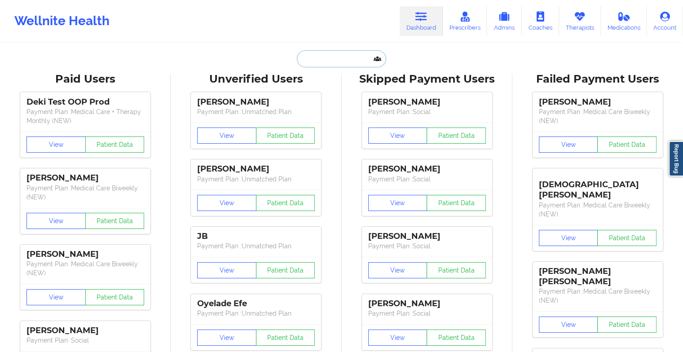
click at [333, 51] on input "text" at bounding box center [341, 58] width 89 height 17
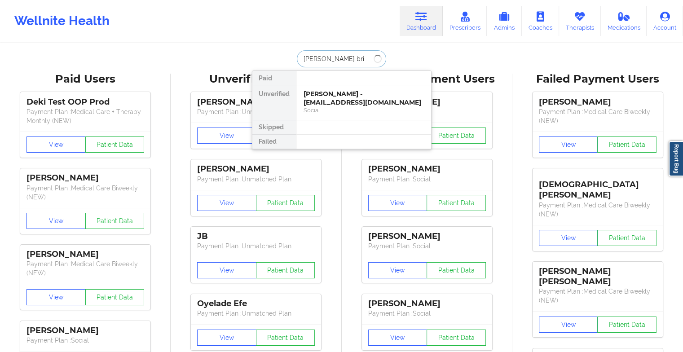
type input "[PERSON_NAME]"
click at [341, 103] on div "[PERSON_NAME] - [EMAIL_ADDRESS][DOMAIN_NAME]" at bounding box center [363, 98] width 120 height 17
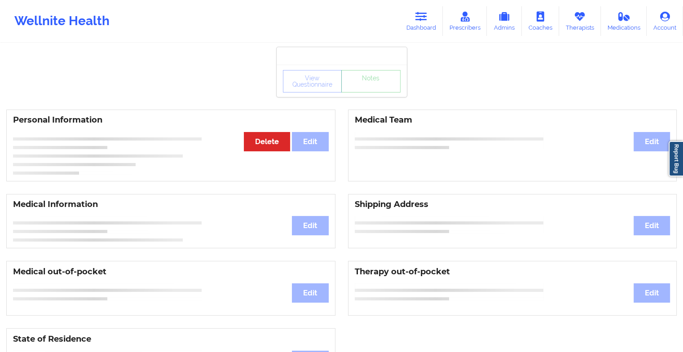
click at [368, 88] on div "View Questionnaire Notes" at bounding box center [342, 81] width 118 height 22
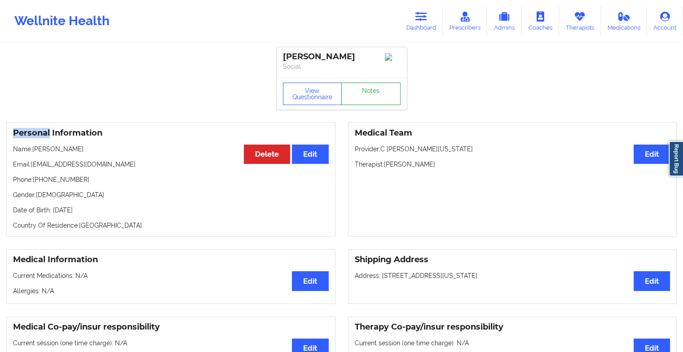
drag, startPoint x: 368, startPoint y: 88, endPoint x: 367, endPoint y: 102, distance: 14.4
click at [367, 102] on link "Notes" at bounding box center [370, 94] width 59 height 22
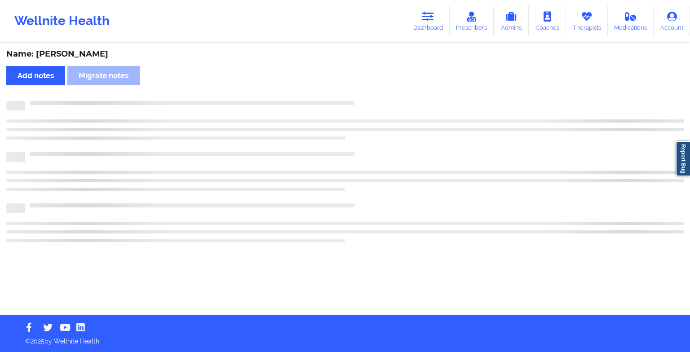
click at [367, 101] on div at bounding box center [354, 101] width 658 height 0
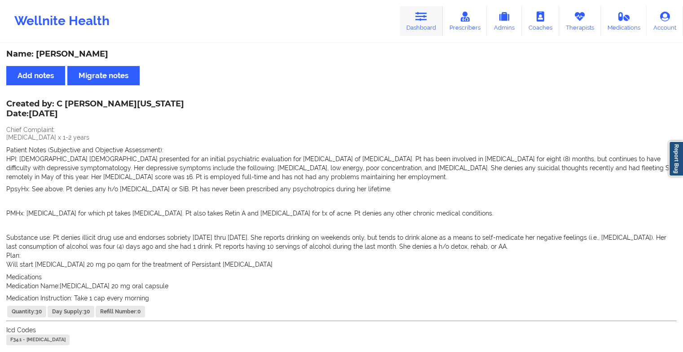
click at [422, 29] on link "Dashboard" at bounding box center [421, 21] width 43 height 30
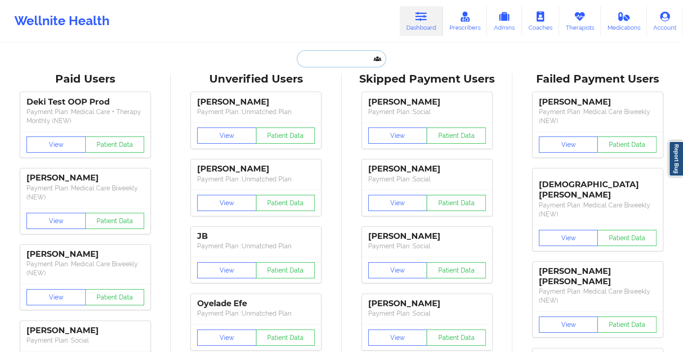
click at [343, 57] on input "text" at bounding box center [341, 58] width 89 height 17
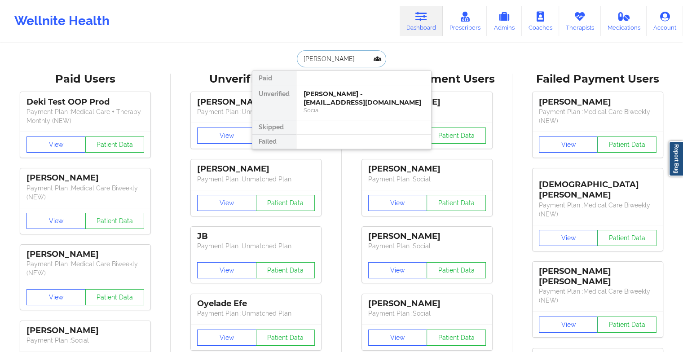
type input "[PERSON_NAME] do"
click at [343, 103] on div "[PERSON_NAME] - [EMAIL_ADDRESS][DOMAIN_NAME]" at bounding box center [363, 98] width 120 height 17
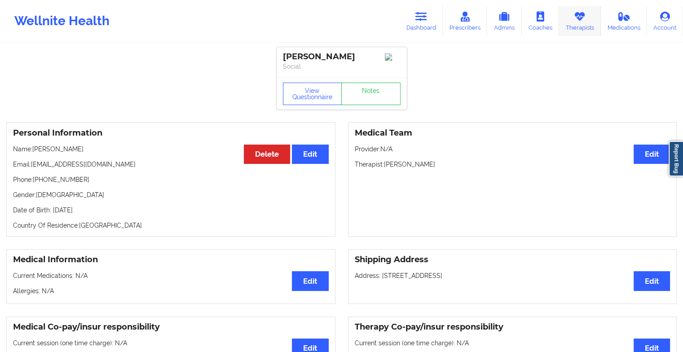
click at [573, 30] on link "Therapists" at bounding box center [580, 21] width 42 height 30
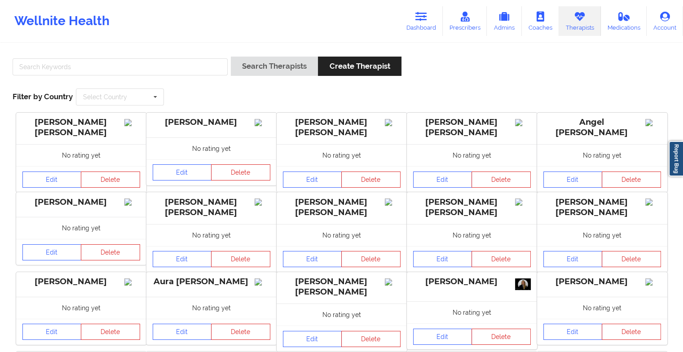
click at [420, 38] on div "Wellnite Health Dashboard Prescribers Admins Coaches Therapists Medications Acc…" at bounding box center [341, 21] width 683 height 36
click at [418, 24] on link "Dashboard" at bounding box center [421, 21] width 43 height 30
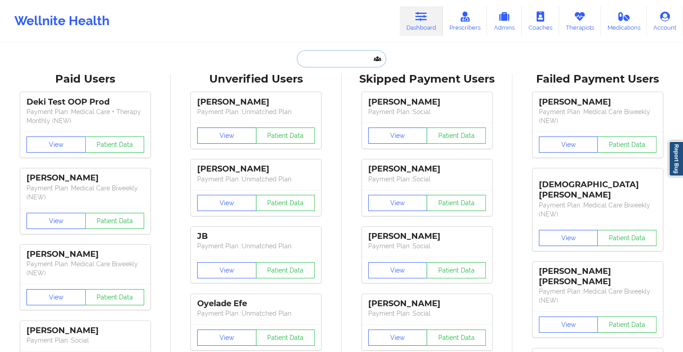
click at [322, 57] on input "text" at bounding box center [341, 58] width 89 height 17
type input "s"
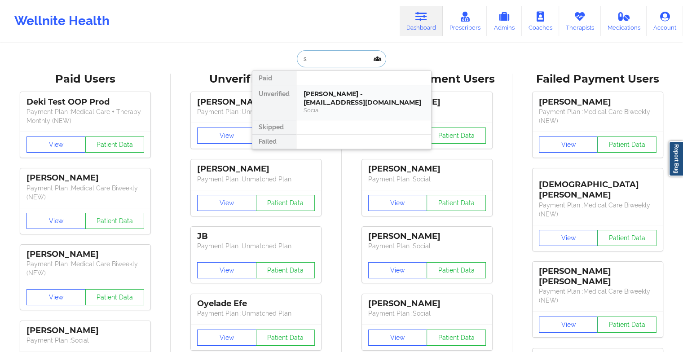
click at [321, 103] on div "[PERSON_NAME] - [EMAIL_ADDRESS][DOMAIN_NAME]" at bounding box center [363, 98] width 120 height 17
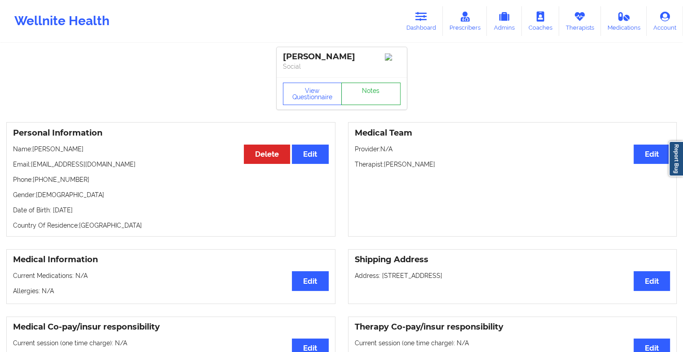
click at [366, 102] on link "Notes" at bounding box center [370, 94] width 59 height 22
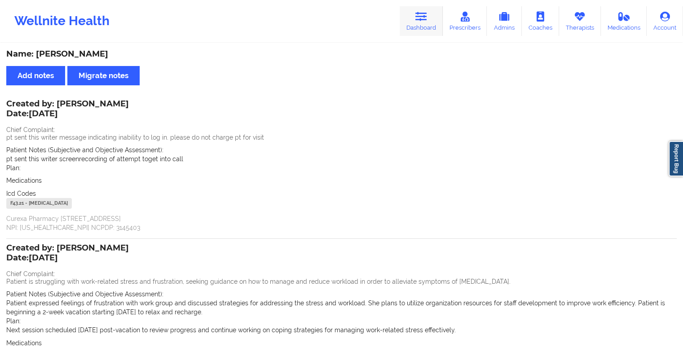
click at [411, 19] on link "Dashboard" at bounding box center [421, 21] width 43 height 30
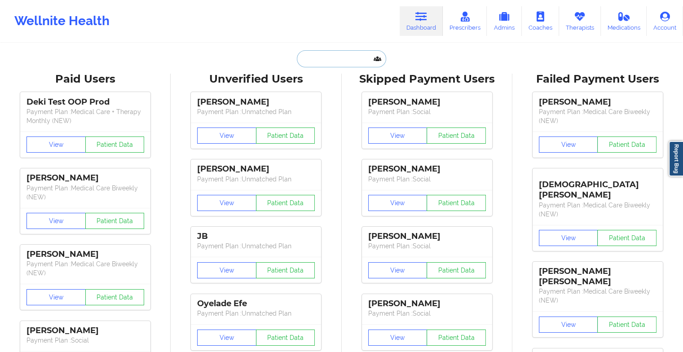
click at [337, 66] on input "text" at bounding box center [341, 58] width 89 height 17
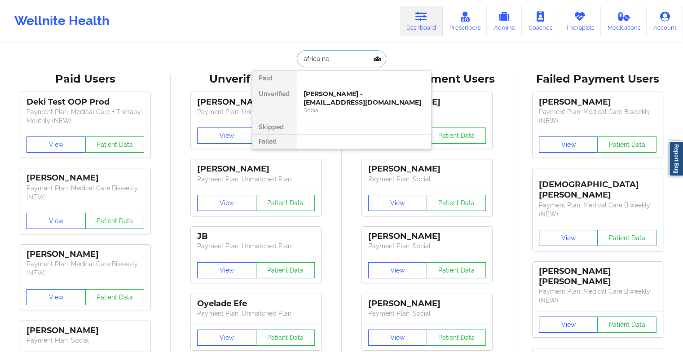
type input "africa new"
click at [338, 97] on div "Africa [PERSON_NAME] - [EMAIL_ADDRESS][DOMAIN_NAME]" at bounding box center [363, 98] width 120 height 17
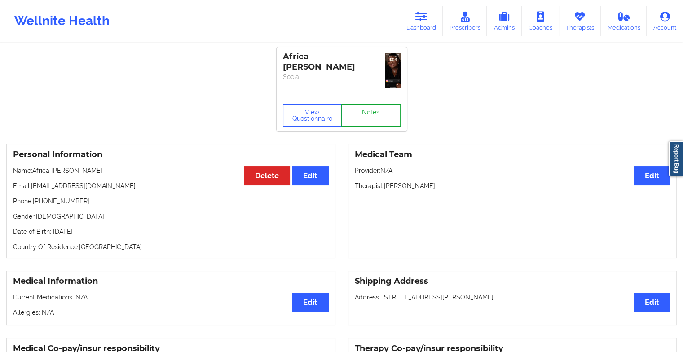
click at [374, 104] on link "Notes" at bounding box center [370, 115] width 59 height 22
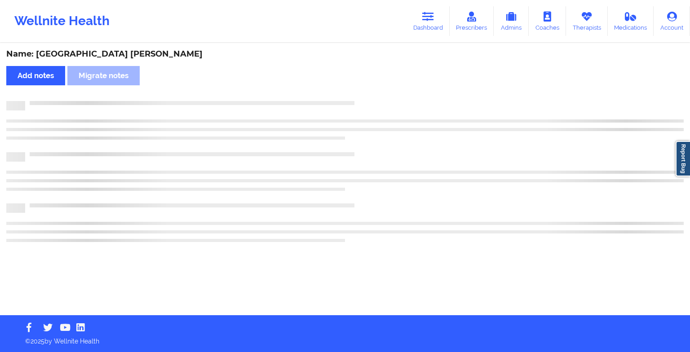
click at [374, 84] on div "Name: [GEOGRAPHIC_DATA] [PERSON_NAME] Add notes Migrate notes" at bounding box center [345, 179] width 690 height 271
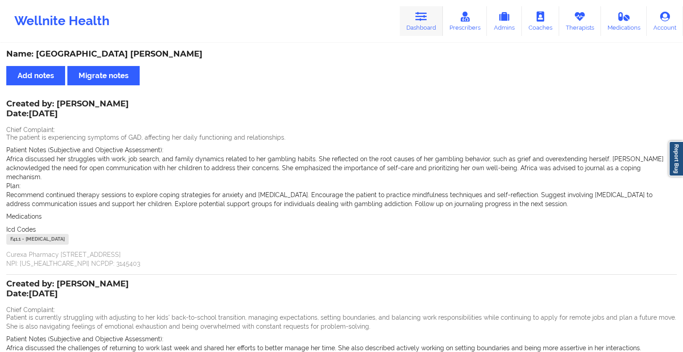
click at [404, 23] on link "Dashboard" at bounding box center [421, 21] width 43 height 30
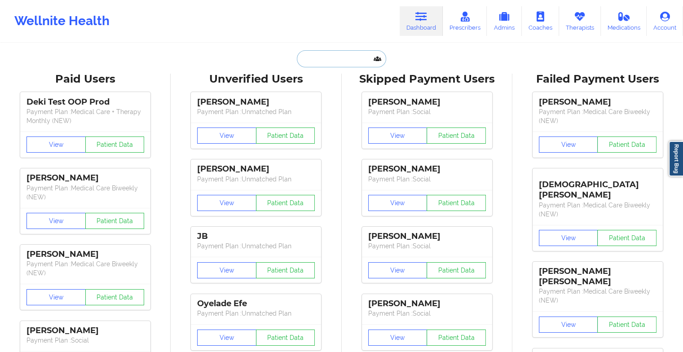
click at [344, 55] on input "text" at bounding box center [341, 58] width 89 height 17
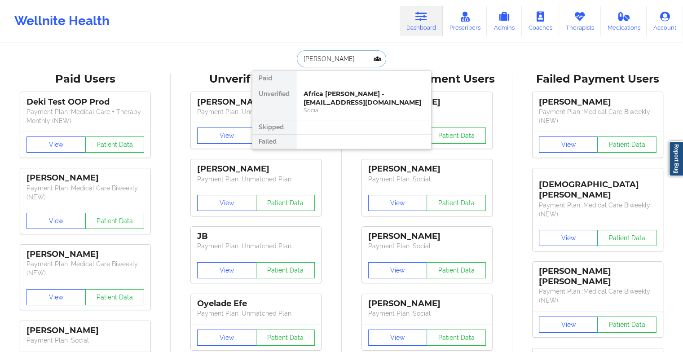
type input "[PERSON_NAME]"
click at [343, 90] on div "[PERSON_NAME] - [EMAIL_ADDRESS][DOMAIN_NAME]" at bounding box center [363, 98] width 120 height 17
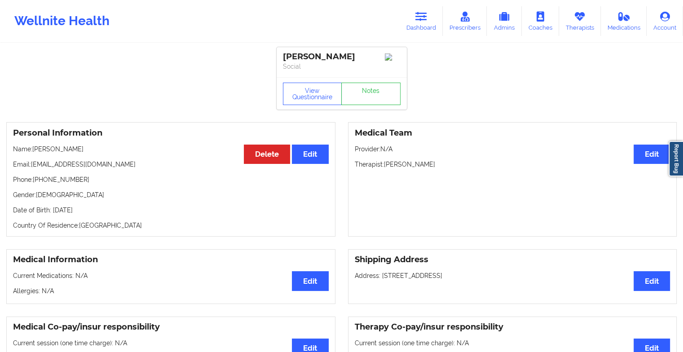
click at [370, 77] on div "[PERSON_NAME] Social" at bounding box center [342, 62] width 130 height 30
click at [380, 99] on link "Notes" at bounding box center [370, 94] width 59 height 22
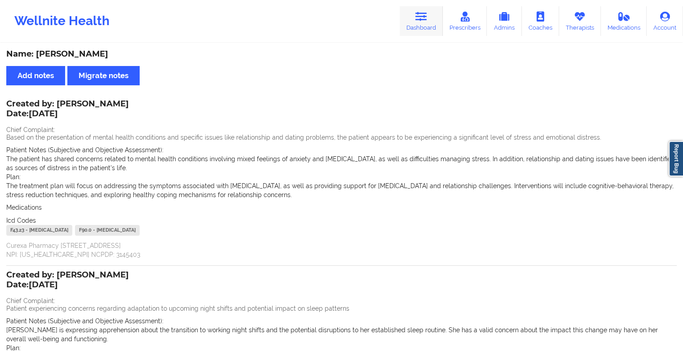
click at [419, 22] on link "Dashboard" at bounding box center [421, 21] width 43 height 30
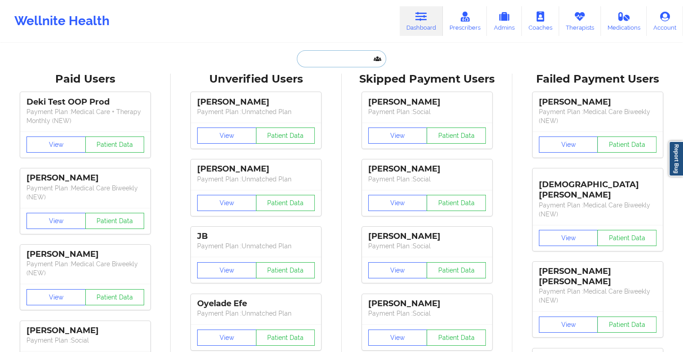
click at [317, 58] on input "text" at bounding box center [341, 58] width 89 height 17
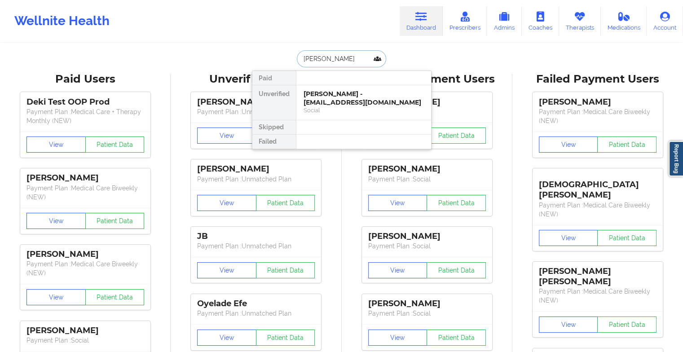
type input "[PERSON_NAME]"
click at [358, 101] on div "[PERSON_NAME] - [PERSON_NAME][EMAIL_ADDRESS][DOMAIN_NAME]" at bounding box center [363, 98] width 120 height 17
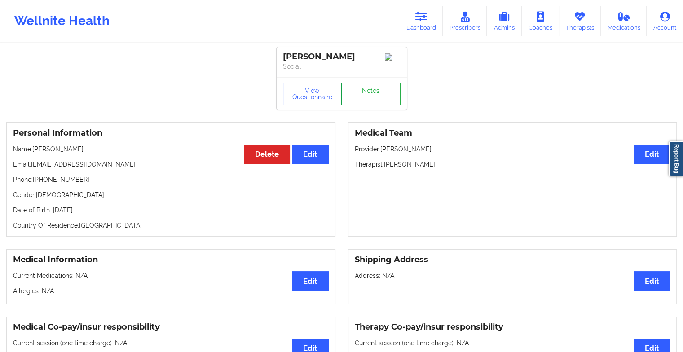
click at [358, 101] on link "Notes" at bounding box center [370, 94] width 59 height 22
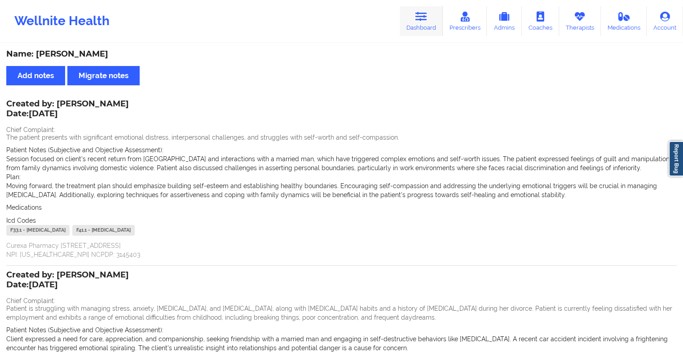
click at [413, 29] on link "Dashboard" at bounding box center [421, 21] width 43 height 30
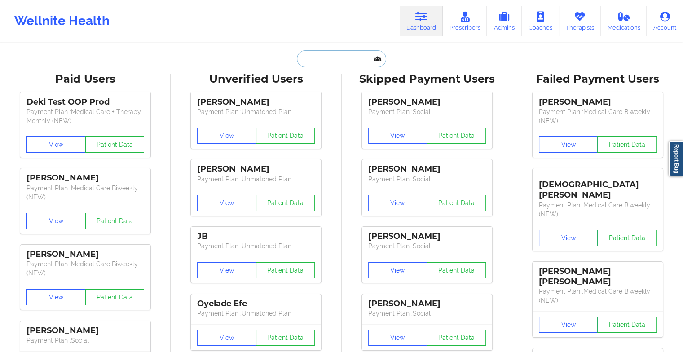
click at [332, 61] on input "text" at bounding box center [341, 58] width 89 height 17
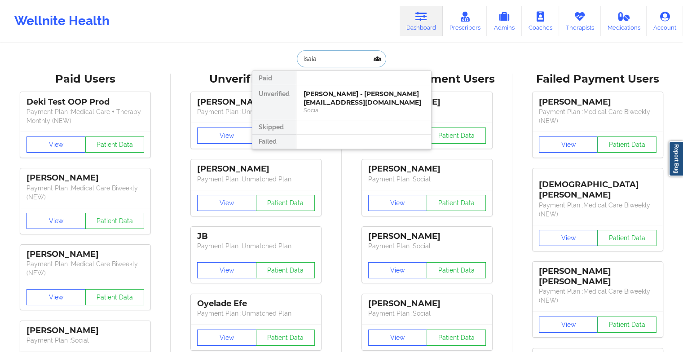
type input "[DEMOGRAPHIC_DATA]"
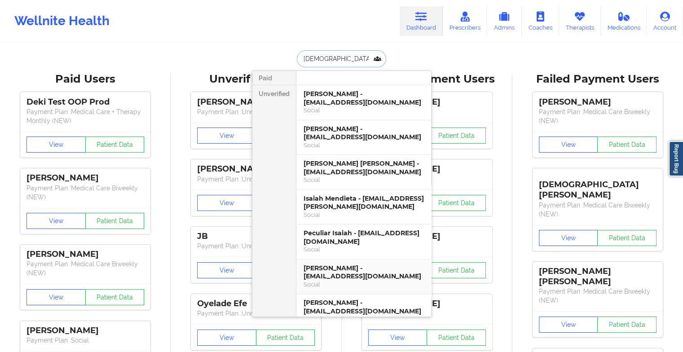
click at [346, 281] on div "Social" at bounding box center [363, 285] width 120 height 8
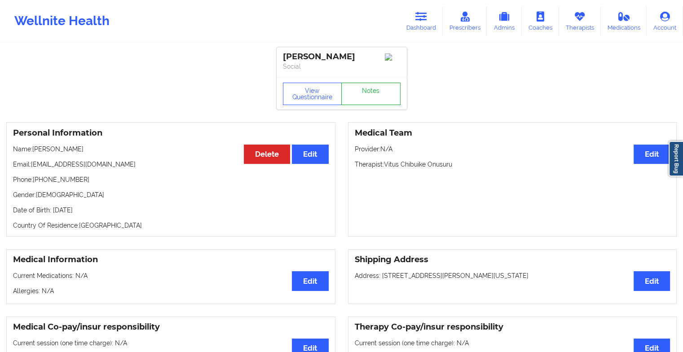
click at [370, 104] on link "Notes" at bounding box center [370, 94] width 59 height 22
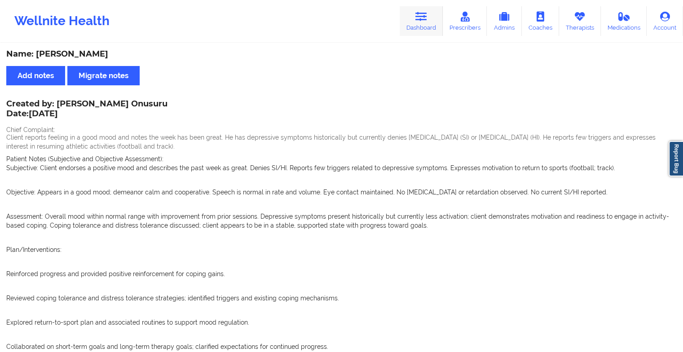
click at [431, 30] on link "Dashboard" at bounding box center [421, 21] width 43 height 30
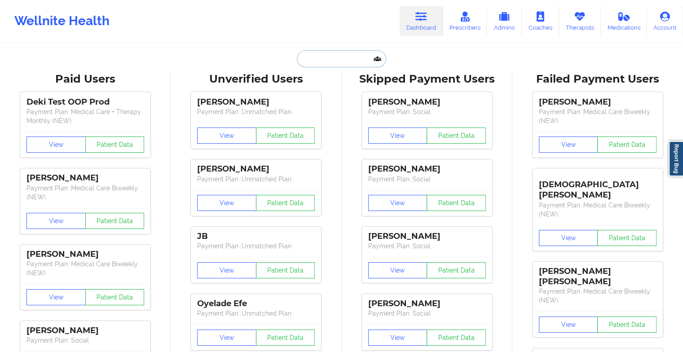
click at [340, 56] on input "text" at bounding box center [341, 58] width 89 height 17
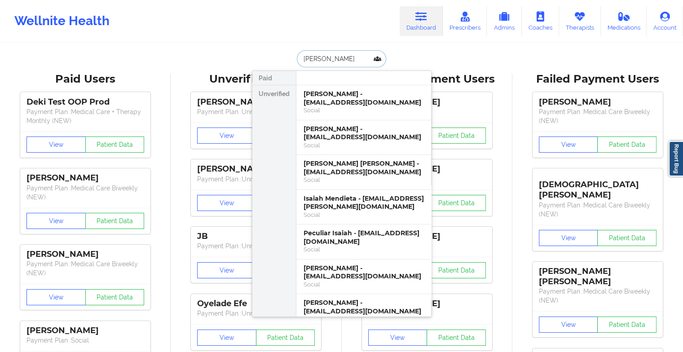
type input "[PERSON_NAME]"
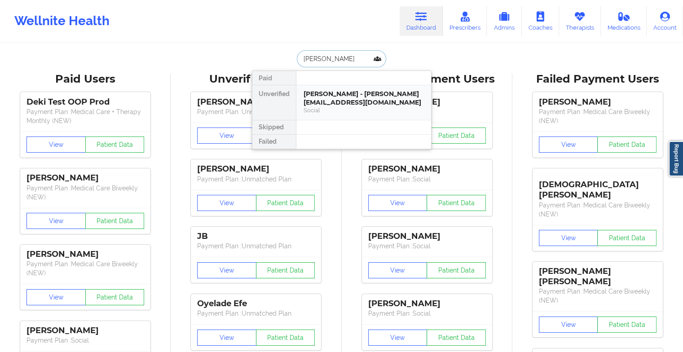
click at [337, 103] on div "[PERSON_NAME] - [PERSON_NAME][EMAIL_ADDRESS][DOMAIN_NAME]" at bounding box center [363, 98] width 120 height 17
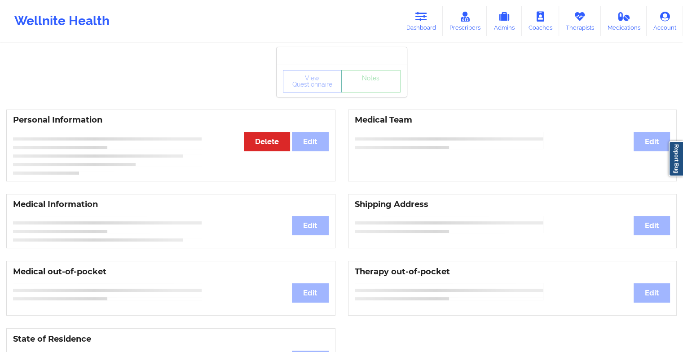
click at [382, 95] on div "View Questionnaire Notes" at bounding box center [342, 81] width 130 height 32
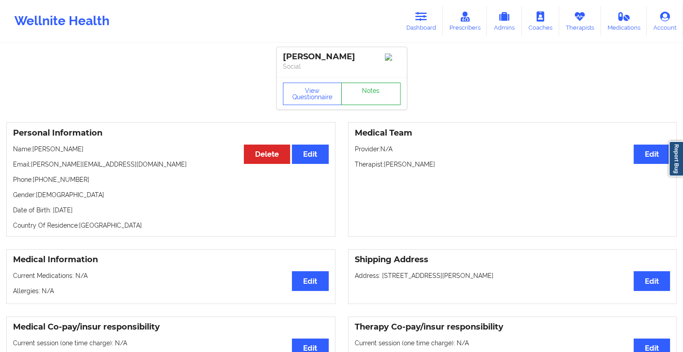
click at [389, 98] on link "Notes" at bounding box center [370, 94] width 59 height 22
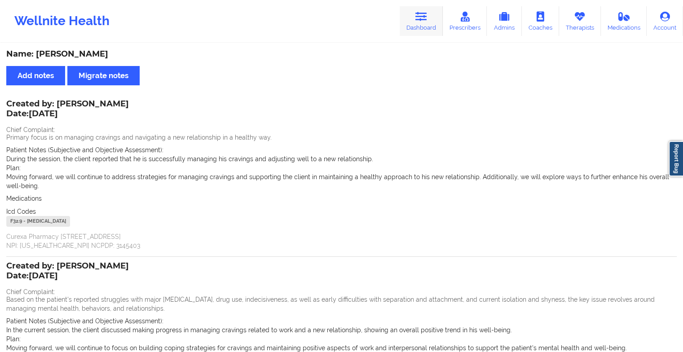
click at [418, 15] on icon at bounding box center [421, 17] width 12 height 10
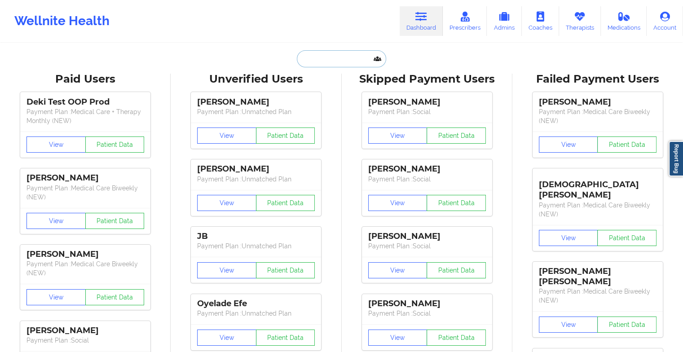
click at [344, 59] on input "text" at bounding box center [341, 58] width 89 height 17
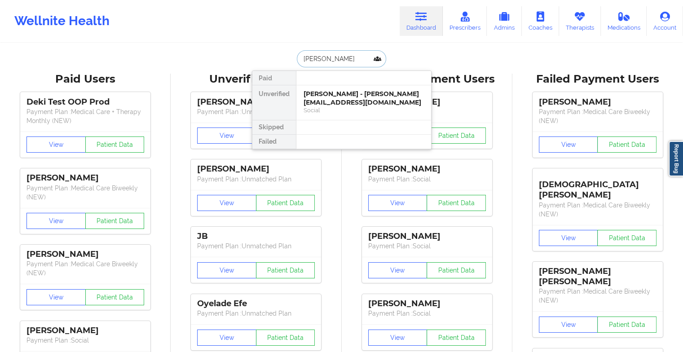
type input "[PERSON_NAME]"
click at [345, 99] on div "[PERSON_NAME] - [EMAIL_ADDRESS][DOMAIN_NAME]" at bounding box center [363, 98] width 120 height 17
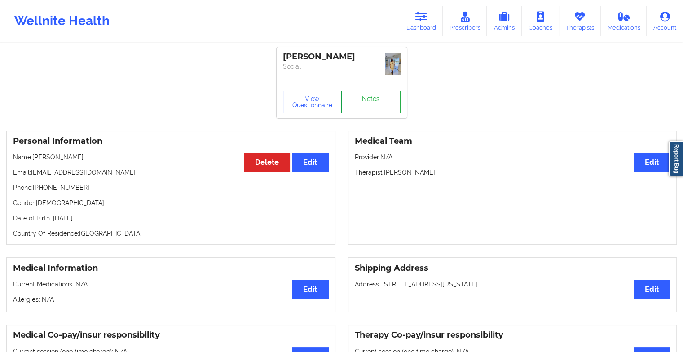
click at [364, 91] on link "Notes" at bounding box center [370, 102] width 59 height 22
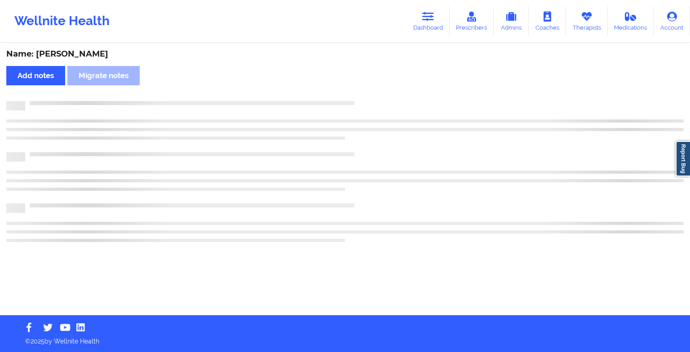
click at [364, 87] on div "Name: [PERSON_NAME] Add notes Migrate notes" at bounding box center [345, 179] width 690 height 271
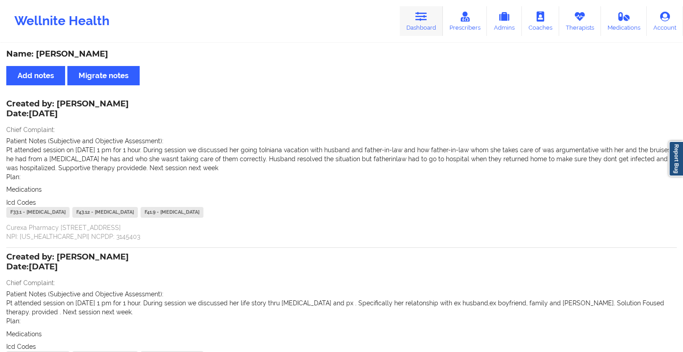
click at [422, 31] on link "Dashboard" at bounding box center [421, 21] width 43 height 30
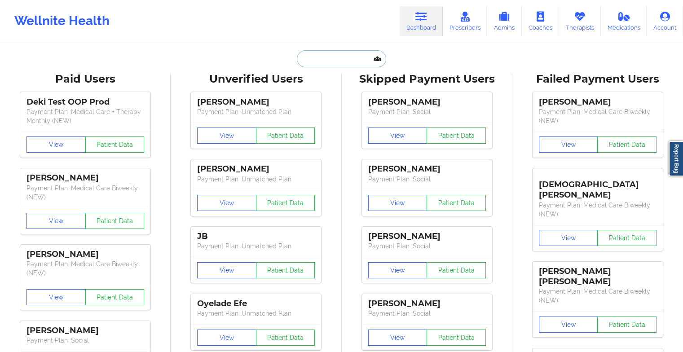
click at [324, 57] on input "text" at bounding box center [341, 58] width 89 height 17
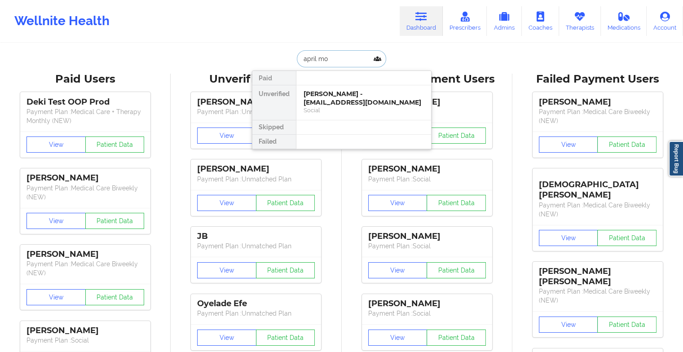
type input "april mon"
click at [345, 102] on div "April Montgomery - [EMAIL_ADDRESS][DATE][DOMAIN_NAME]" at bounding box center [363, 102] width 120 height 25
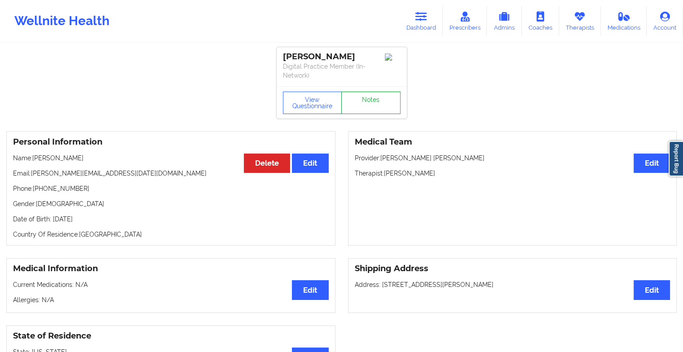
click at [370, 102] on link "Notes" at bounding box center [370, 103] width 59 height 22
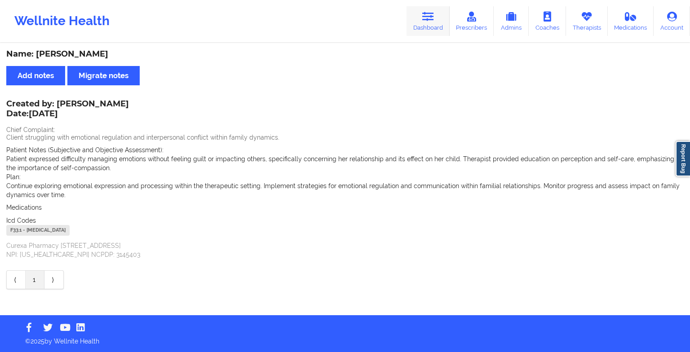
click at [437, 24] on link "Dashboard" at bounding box center [427, 21] width 43 height 30
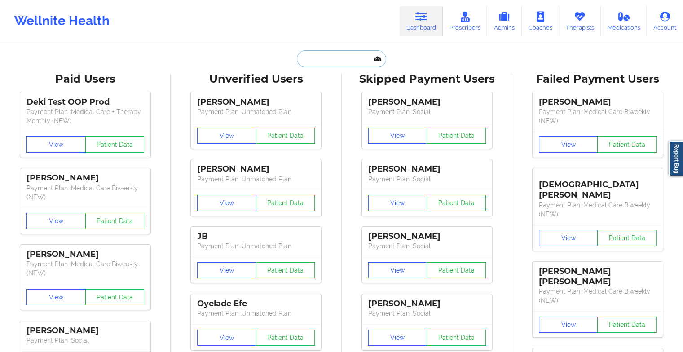
click at [342, 58] on input "text" at bounding box center [341, 58] width 89 height 17
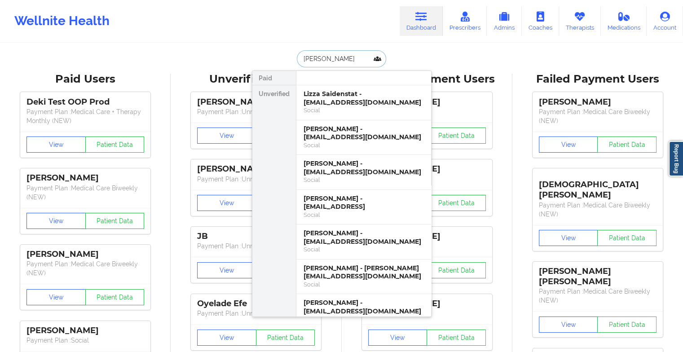
type input "[PERSON_NAME] ir"
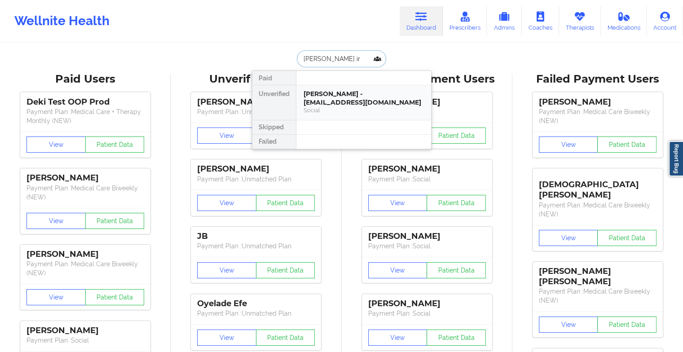
click at [355, 96] on div "[PERSON_NAME] - [EMAIL_ADDRESS][DOMAIN_NAME]" at bounding box center [363, 98] width 120 height 17
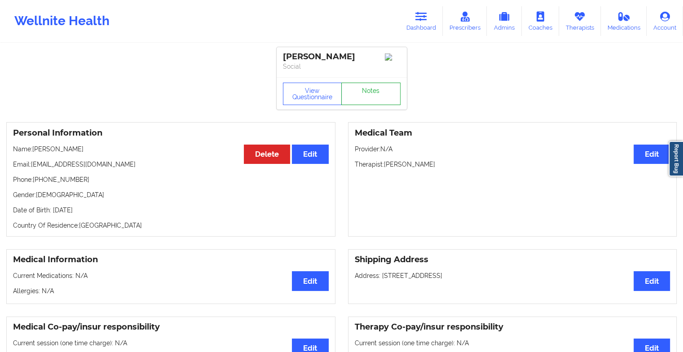
click at [356, 99] on link "Notes" at bounding box center [370, 94] width 59 height 22
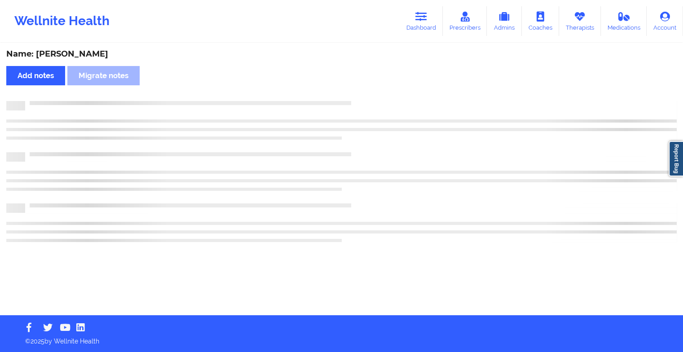
click at [356, 99] on div "Name: [PERSON_NAME] Add notes Migrate notes" at bounding box center [341, 179] width 683 height 271
click at [356, 99] on div "Name: [PERSON_NAME] Add notes Migrate notes" at bounding box center [345, 179] width 690 height 271
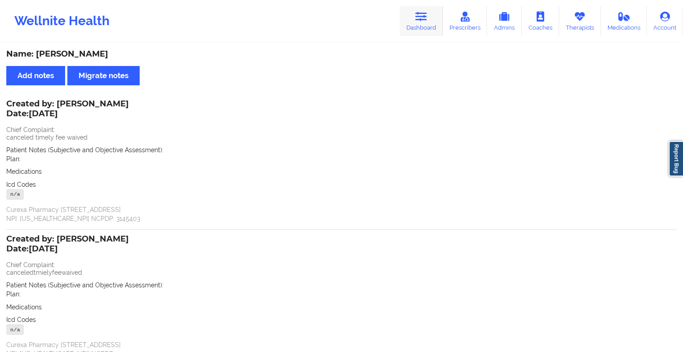
click at [418, 20] on icon at bounding box center [421, 17] width 12 height 10
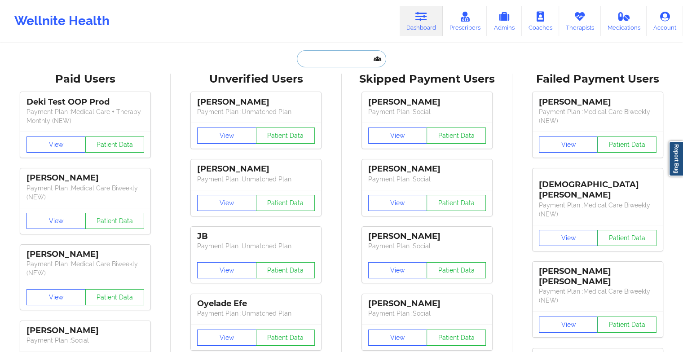
click at [321, 57] on input "text" at bounding box center [341, 58] width 89 height 17
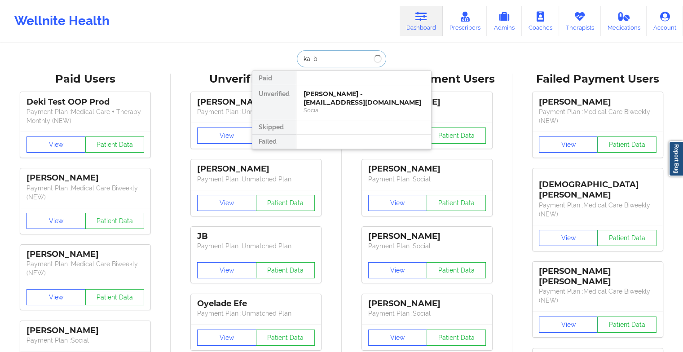
type input "[PERSON_NAME]"
click at [323, 101] on div "[PERSON_NAME] - [EMAIL_ADDRESS][DOMAIN_NAME]" at bounding box center [363, 98] width 120 height 17
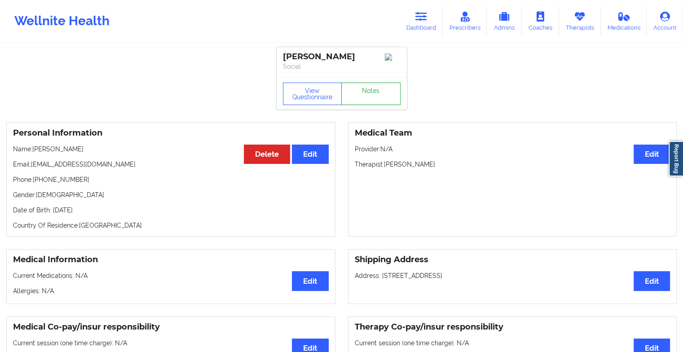
click at [358, 91] on link "Notes" at bounding box center [370, 94] width 59 height 22
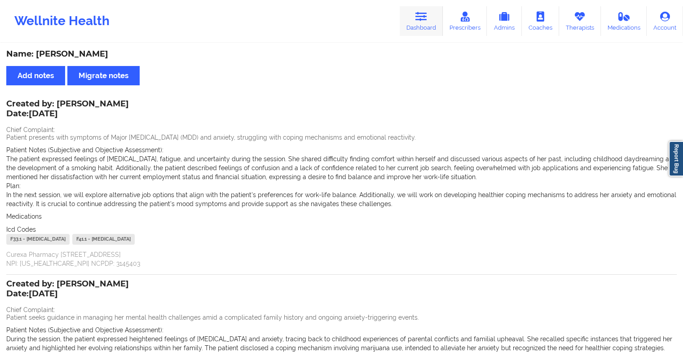
click at [413, 18] on link "Dashboard" at bounding box center [421, 21] width 43 height 30
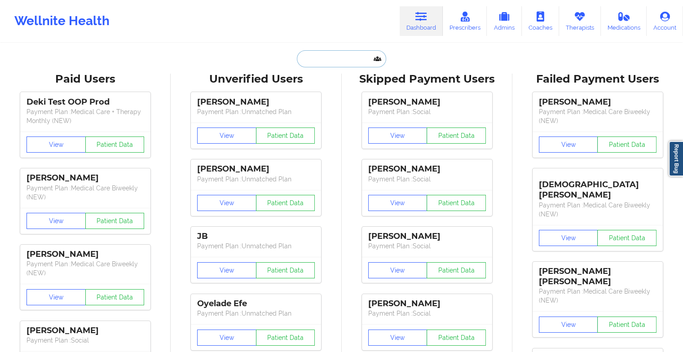
click at [303, 62] on input "text" at bounding box center [341, 58] width 89 height 17
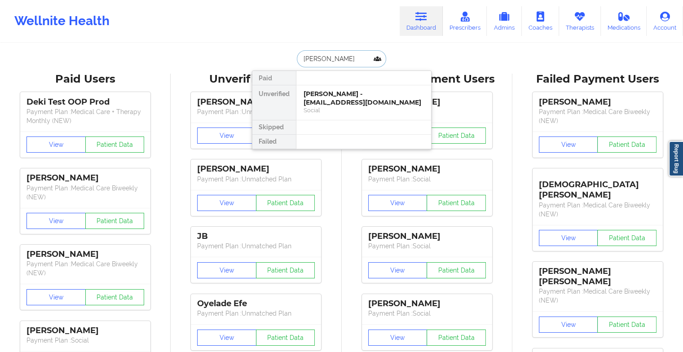
type input "[PERSON_NAME]"
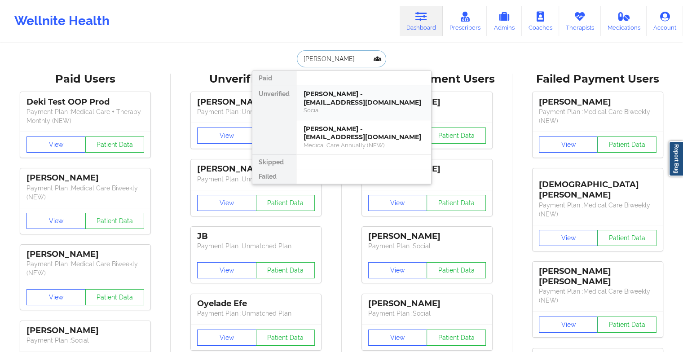
click at [337, 92] on div "[PERSON_NAME] - [EMAIL_ADDRESS][DOMAIN_NAME]" at bounding box center [363, 98] width 120 height 17
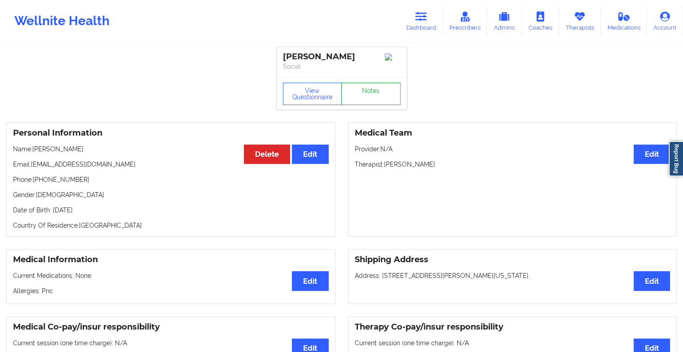
click at [357, 94] on link "Notes" at bounding box center [370, 94] width 59 height 22
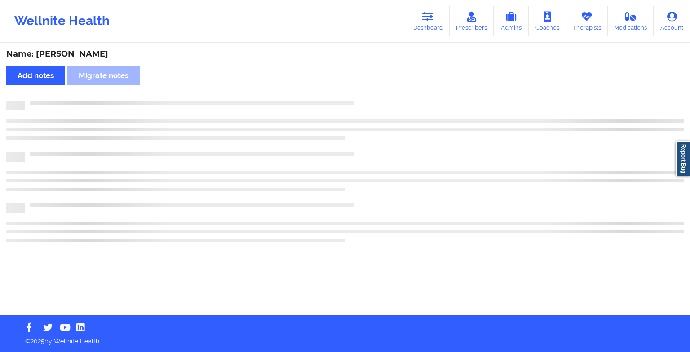
click at [357, 94] on div "Name: [PERSON_NAME] Add notes Migrate notes" at bounding box center [345, 179] width 690 height 271
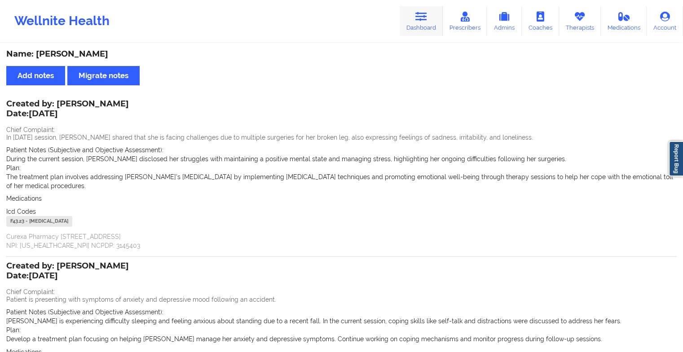
click at [424, 16] on icon at bounding box center [421, 17] width 12 height 10
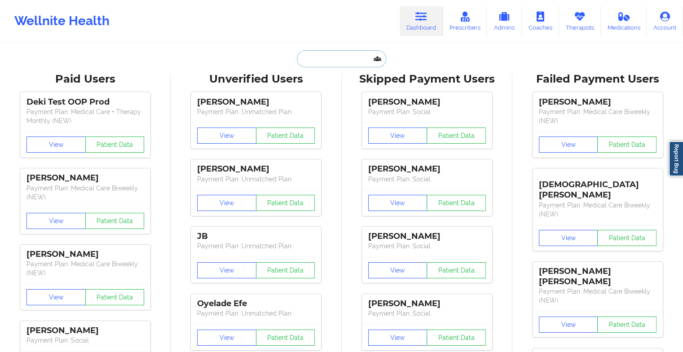
click at [325, 53] on input "text" at bounding box center [341, 58] width 89 height 17
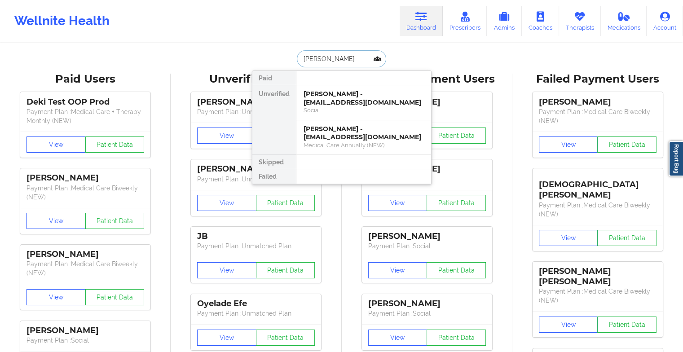
type input "[PERSON_NAME]"
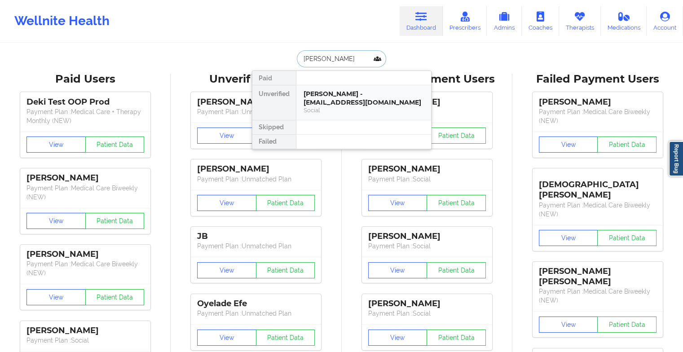
click at [344, 108] on div "Social" at bounding box center [363, 110] width 120 height 8
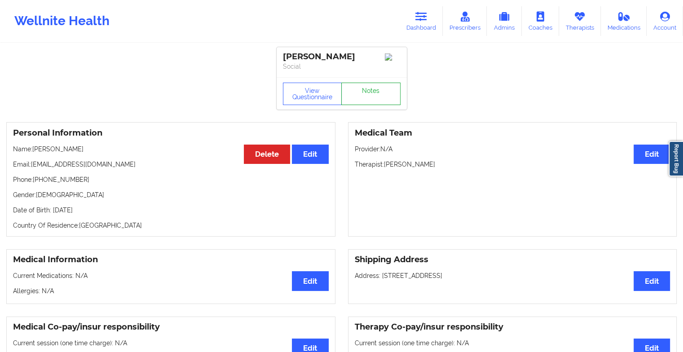
click at [362, 95] on link "Notes" at bounding box center [370, 94] width 59 height 22
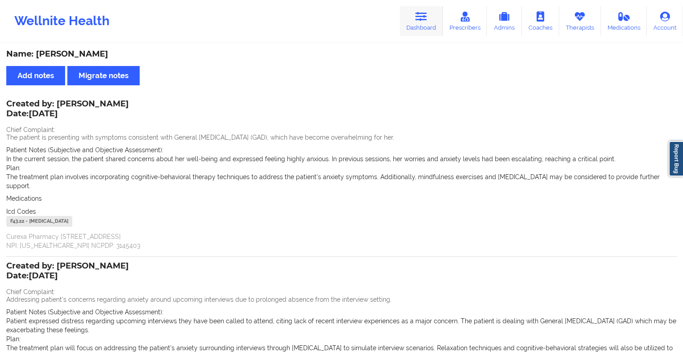
click at [424, 26] on link "Dashboard" at bounding box center [421, 21] width 43 height 30
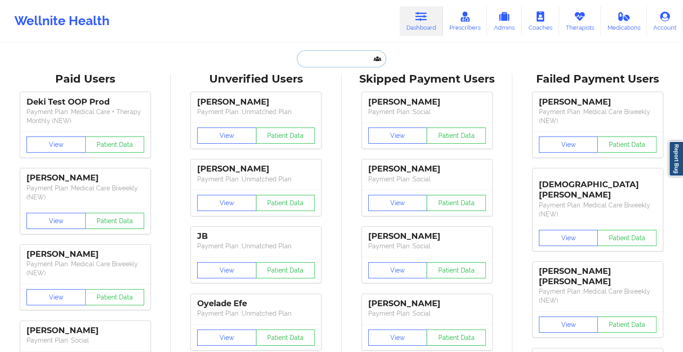
click at [319, 51] on input "text" at bounding box center [341, 58] width 89 height 17
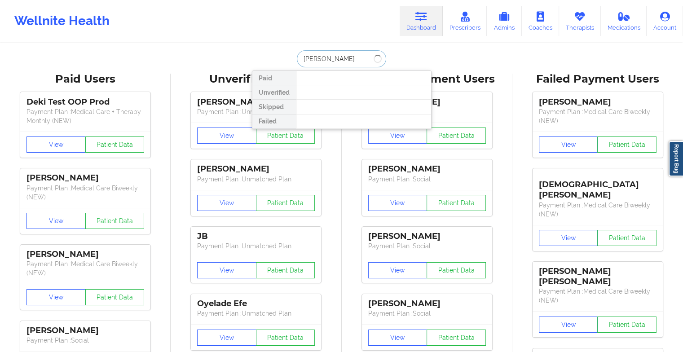
type input "[PERSON_NAME]"
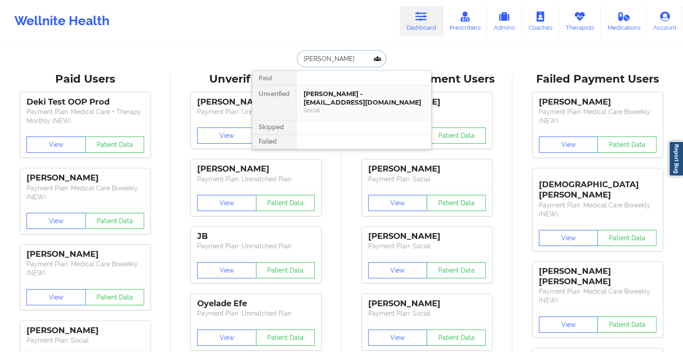
click at [335, 90] on div "[PERSON_NAME] - [EMAIL_ADDRESS][DOMAIN_NAME]" at bounding box center [363, 98] width 120 height 17
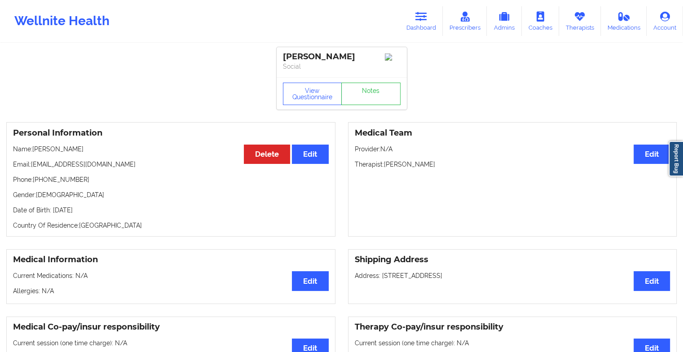
click at [397, 122] on div "Personal Information Edit Delete Name: [PERSON_NAME] Email: [EMAIL_ADDRESS][DOM…" at bounding box center [341, 179] width 683 height 127
click at [390, 109] on div "View Questionnaire Notes" at bounding box center [342, 93] width 130 height 32
click at [388, 99] on link "Notes" at bounding box center [370, 94] width 59 height 22
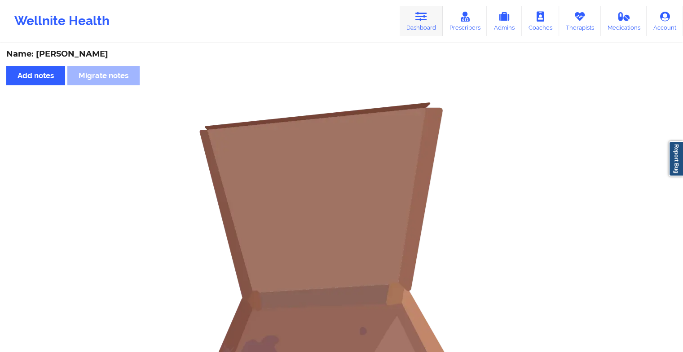
click at [420, 32] on link "Dashboard" at bounding box center [421, 21] width 43 height 30
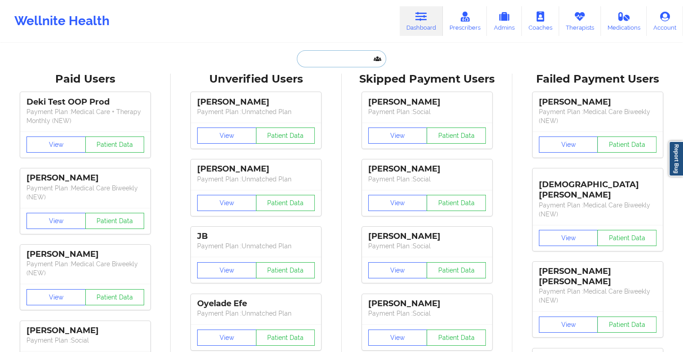
click at [355, 64] on input "text" at bounding box center [341, 58] width 89 height 17
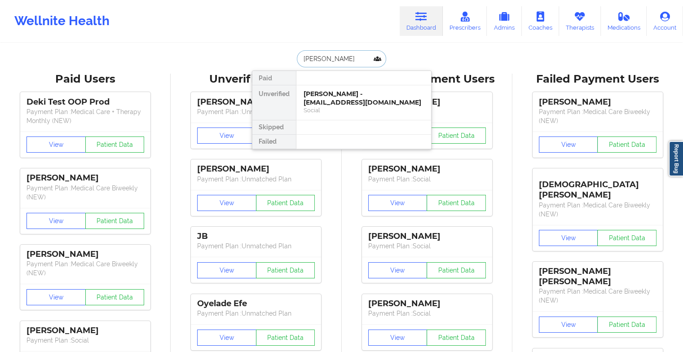
type input "[PERSON_NAME]"
click at [348, 97] on div "[PERSON_NAME] - [PERSON_NAME][EMAIL_ADDRESS][DOMAIN_NAME]" at bounding box center [363, 98] width 120 height 17
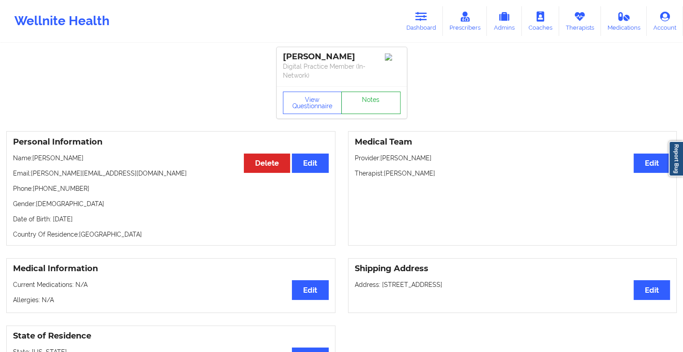
click at [375, 98] on link "Notes" at bounding box center [370, 103] width 59 height 22
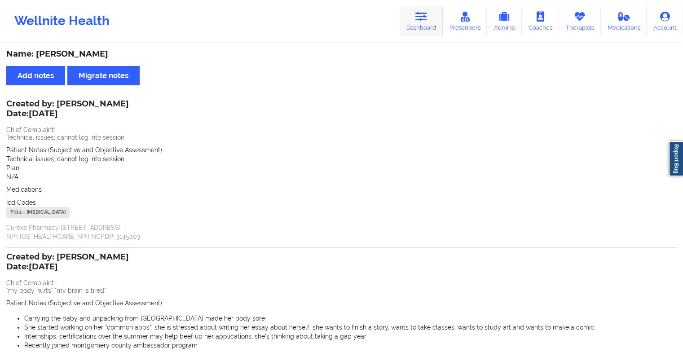
click at [417, 34] on link "Dashboard" at bounding box center [421, 21] width 43 height 30
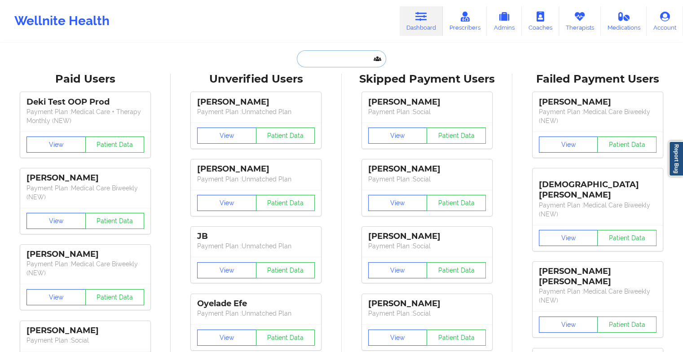
click at [358, 57] on input "text" at bounding box center [341, 58] width 89 height 17
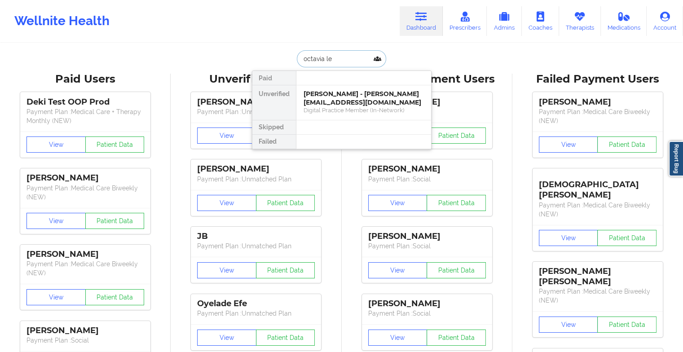
type input "[PERSON_NAME]"
click at [348, 91] on div "[PERSON_NAME] - [EMAIL_ADDRESS][DOMAIN_NAME]" at bounding box center [363, 98] width 120 height 17
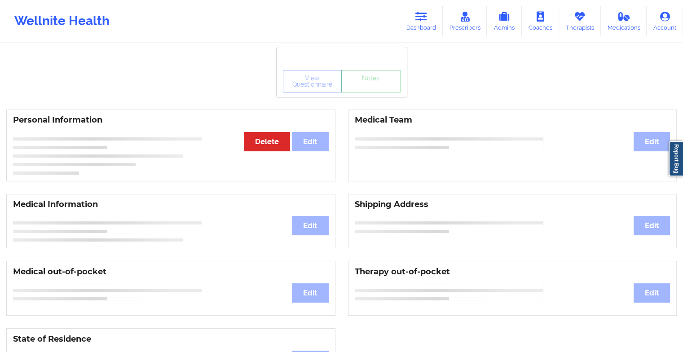
click at [367, 88] on div "View Questionnaire Notes" at bounding box center [342, 81] width 118 height 22
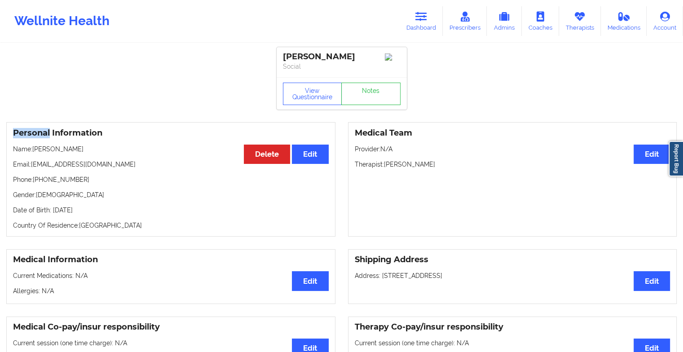
click at [367, 88] on div "View Questionnaire Notes" at bounding box center [342, 94] width 118 height 22
drag, startPoint x: 367, startPoint y: 88, endPoint x: 366, endPoint y: 95, distance: 7.2
click at [366, 95] on link "Notes" at bounding box center [370, 94] width 59 height 22
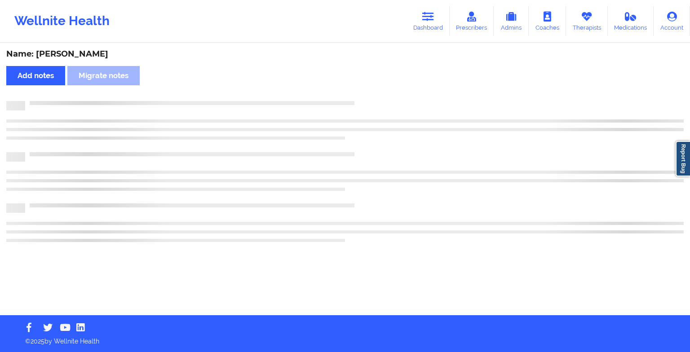
click at [366, 95] on div "Name: [PERSON_NAME] Add notes Migrate notes" at bounding box center [345, 179] width 690 height 271
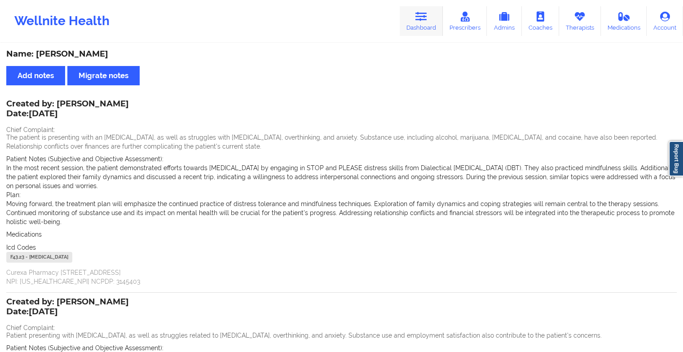
click at [420, 17] on icon at bounding box center [421, 17] width 12 height 10
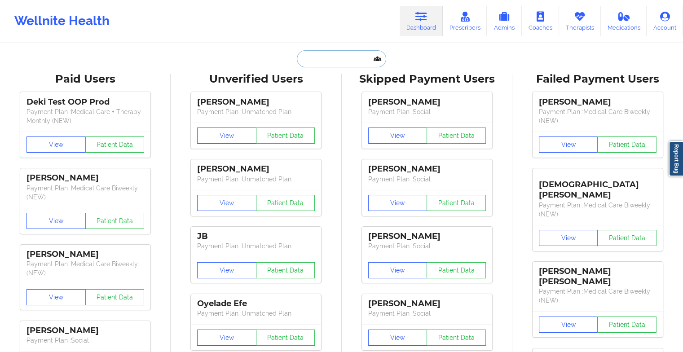
click at [340, 61] on input "text" at bounding box center [341, 58] width 89 height 17
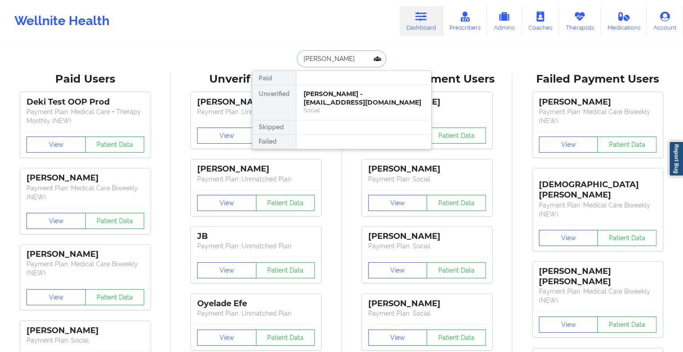
type input "[PERSON_NAME]"
click at [341, 90] on div "[PERSON_NAME] - [EMAIL_ADDRESS][DOMAIN_NAME]" at bounding box center [363, 98] width 120 height 17
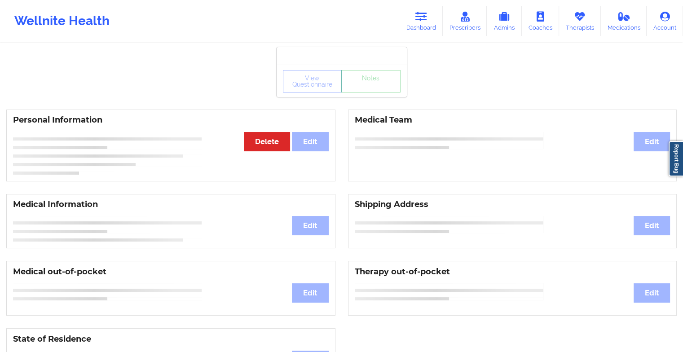
click at [372, 92] on div "View Questionnaire Notes" at bounding box center [342, 81] width 130 height 32
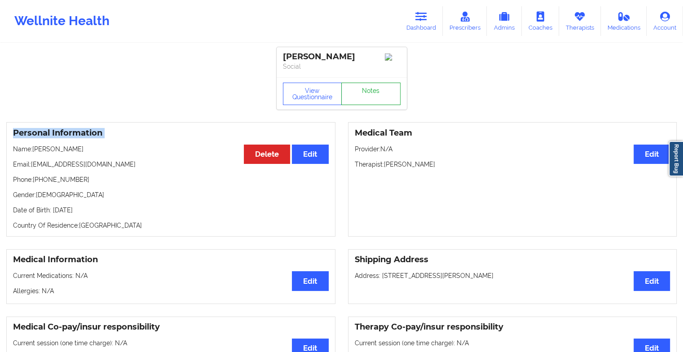
click at [372, 92] on link "Notes" at bounding box center [370, 94] width 59 height 22
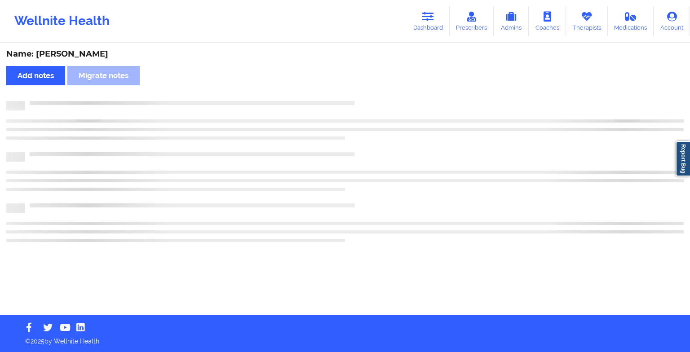
click at [372, 92] on div "Name: [PERSON_NAME] Add notes Migrate notes" at bounding box center [345, 179] width 690 height 271
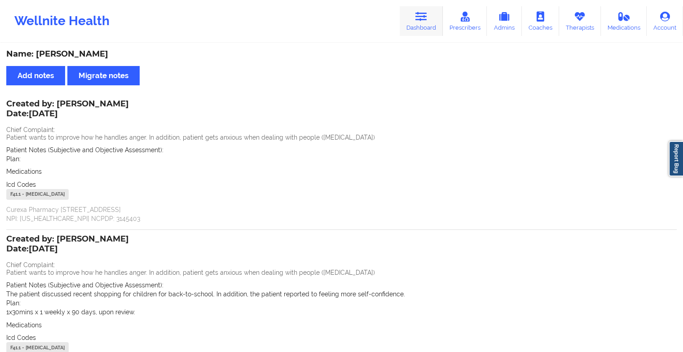
click at [408, 14] on link "Dashboard" at bounding box center [421, 21] width 43 height 30
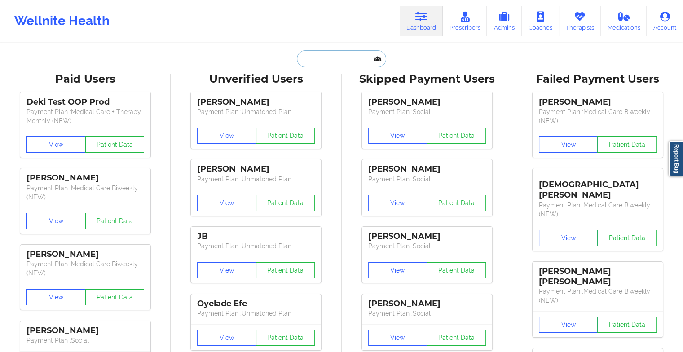
click at [316, 62] on input "text" at bounding box center [341, 58] width 89 height 17
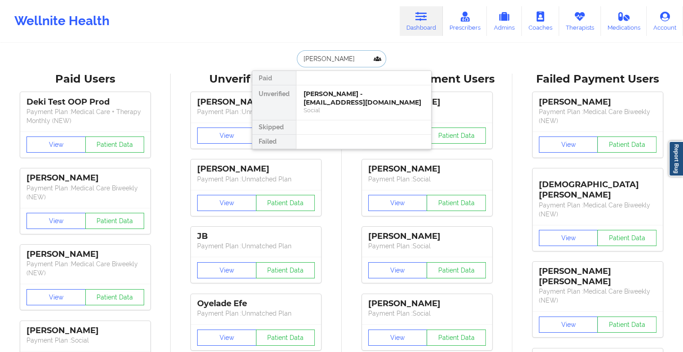
type input "[PERSON_NAME]"
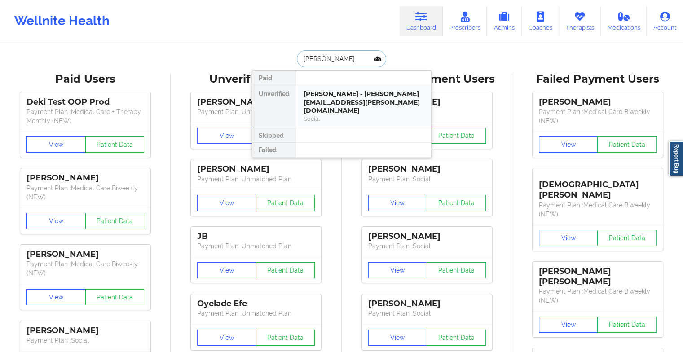
click at [340, 101] on div "[PERSON_NAME] - [PERSON_NAME][EMAIL_ADDRESS][PERSON_NAME][DOMAIN_NAME]" at bounding box center [363, 102] width 120 height 25
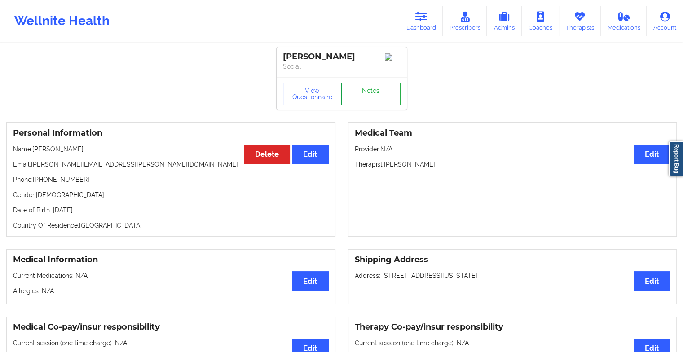
click at [367, 104] on link "Notes" at bounding box center [370, 94] width 59 height 22
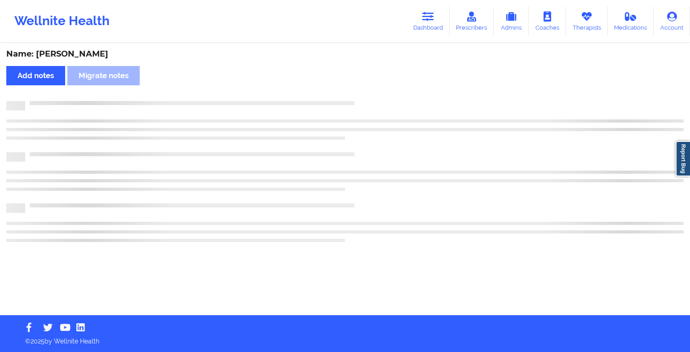
click at [367, 101] on div at bounding box center [354, 101] width 658 height 0
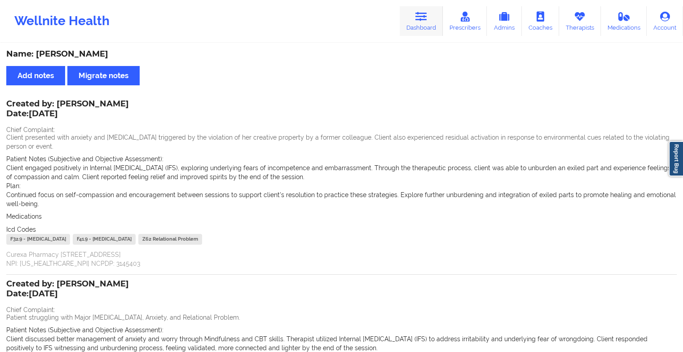
click at [440, 9] on link "Dashboard" at bounding box center [421, 21] width 43 height 30
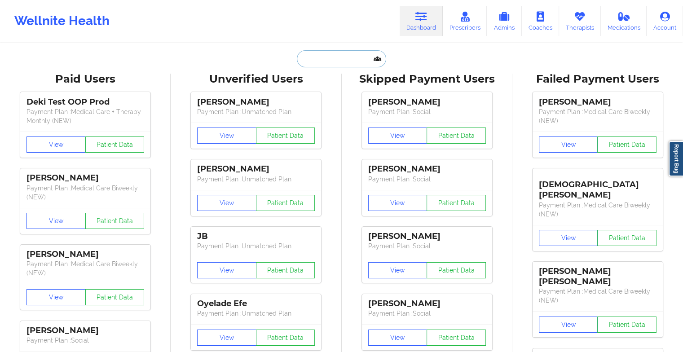
click at [327, 65] on input "text" at bounding box center [341, 58] width 89 height 17
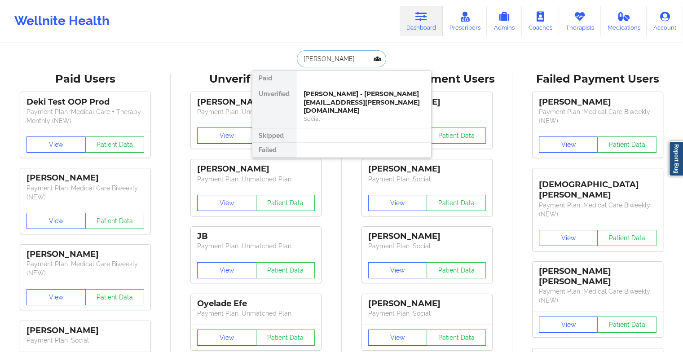
type input "hae jun"
click at [352, 101] on div "[PERSON_NAME] [PERSON_NAME] - [EMAIL_ADDRESS][DOMAIN_NAME]" at bounding box center [363, 98] width 120 height 17
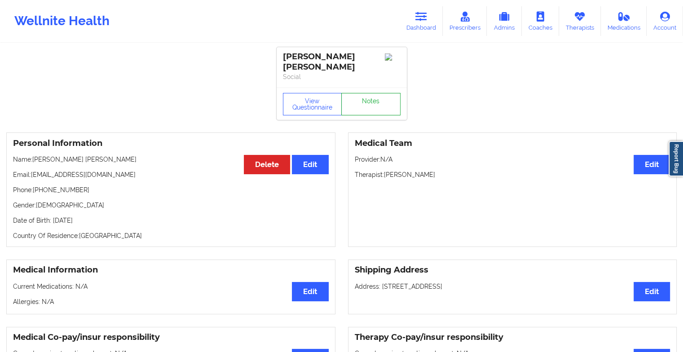
click at [375, 102] on link "Notes" at bounding box center [370, 104] width 59 height 22
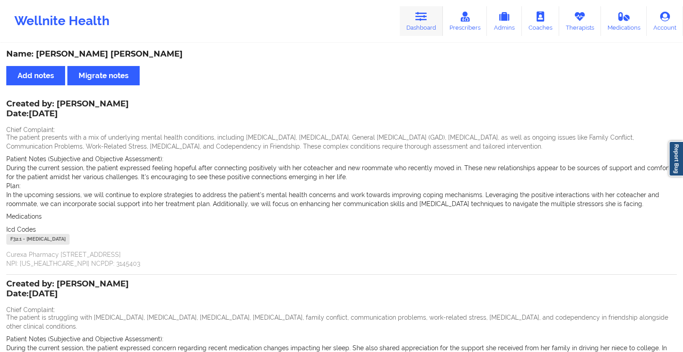
click at [418, 20] on icon at bounding box center [421, 17] width 12 height 10
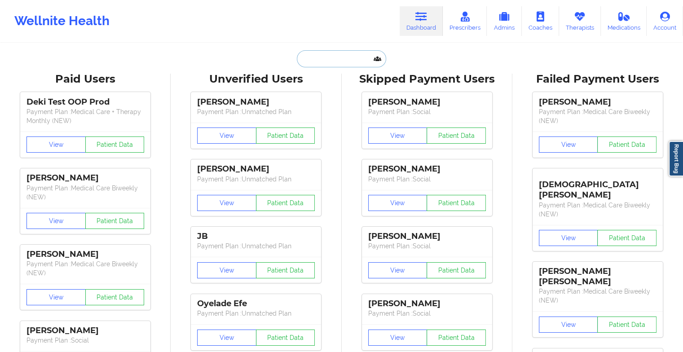
click at [321, 58] on input "text" at bounding box center [341, 58] width 89 height 17
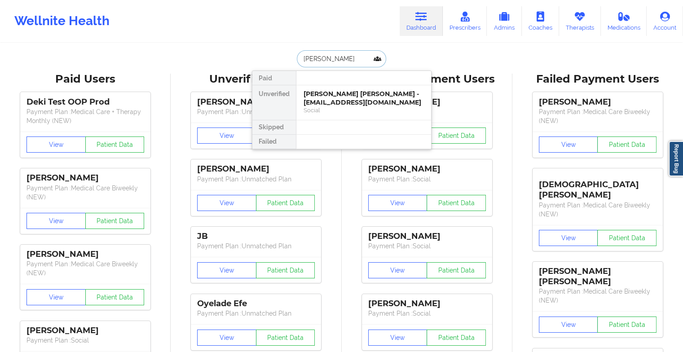
type input "[PERSON_NAME]"
click at [341, 100] on div "[PERSON_NAME] - [EMAIL_ADDRESS][DOMAIN_NAME]" at bounding box center [363, 98] width 120 height 17
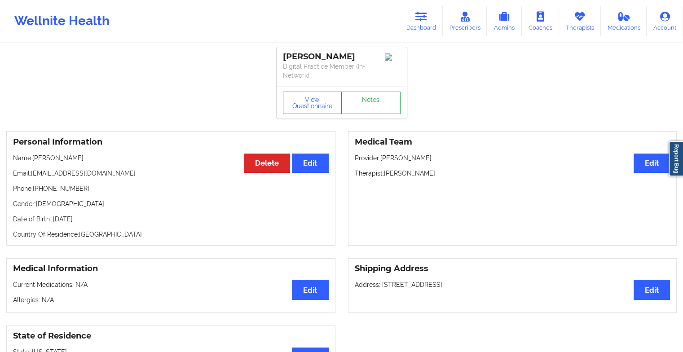
click at [375, 92] on link "Notes" at bounding box center [370, 103] width 59 height 22
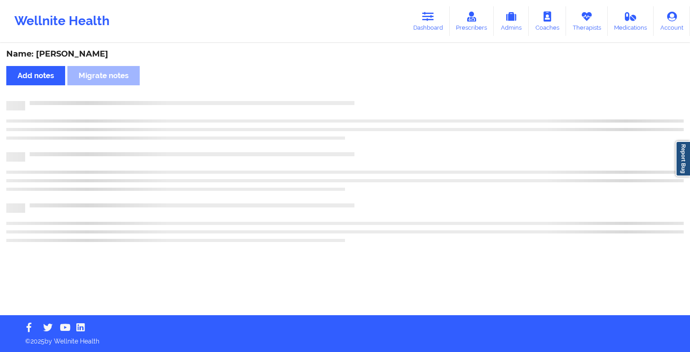
click at [375, 92] on div "Name: [PERSON_NAME] Add notes Migrate notes" at bounding box center [345, 179] width 690 height 271
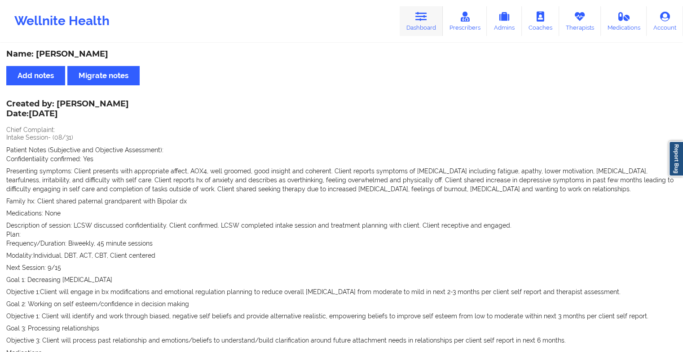
click at [417, 21] on icon at bounding box center [421, 17] width 12 height 10
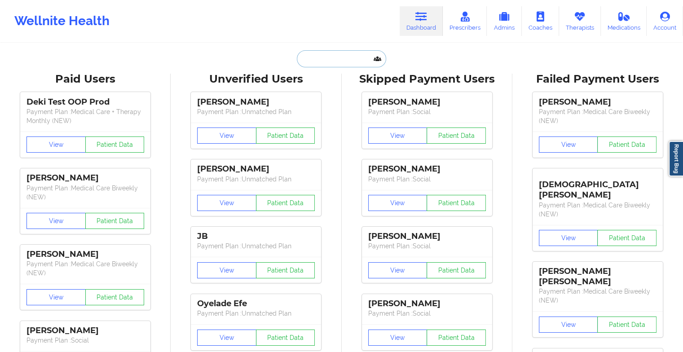
click at [363, 57] on input "text" at bounding box center [341, 58] width 89 height 17
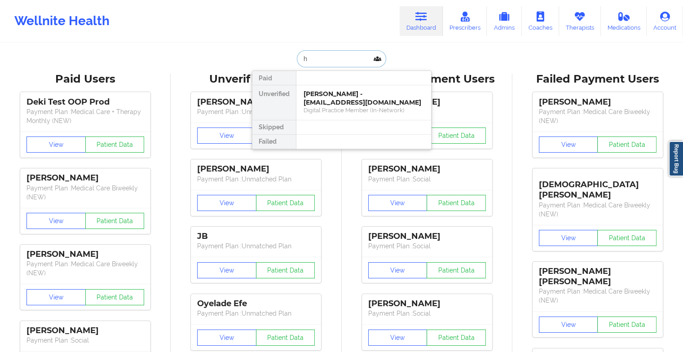
type input "h"
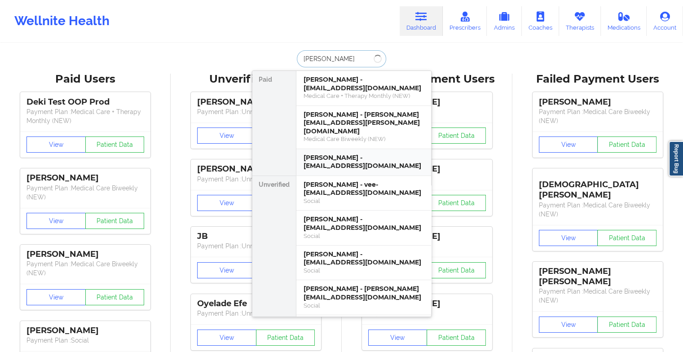
type input "[PERSON_NAME] ces"
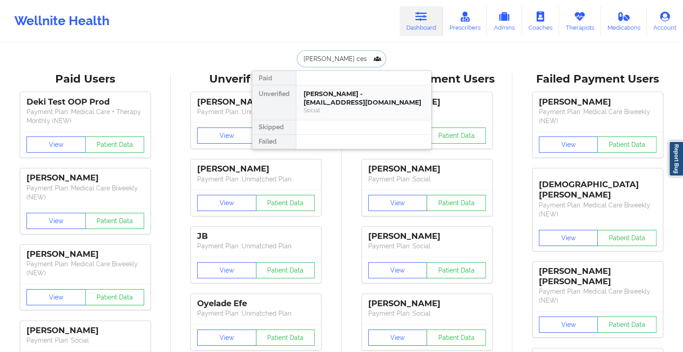
click at [336, 105] on div "[PERSON_NAME] - [EMAIL_ADDRESS][DOMAIN_NAME]" at bounding box center [363, 98] width 120 height 17
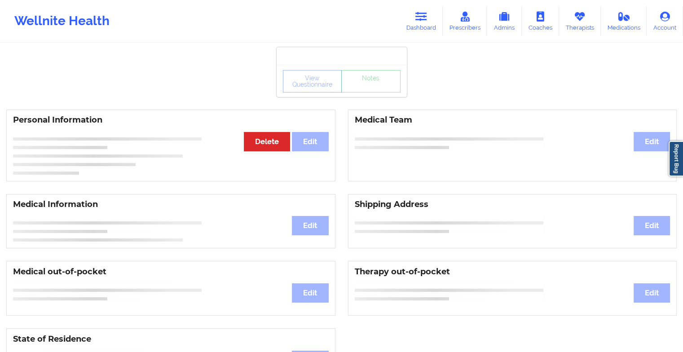
click at [365, 91] on div "View Questionnaire Notes" at bounding box center [342, 81] width 118 height 22
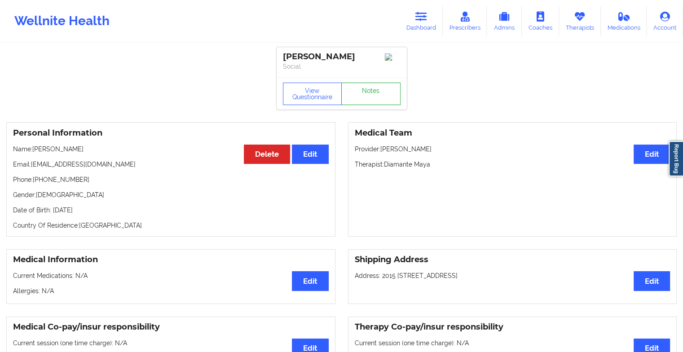
click at [365, 91] on link "Notes" at bounding box center [370, 94] width 59 height 22
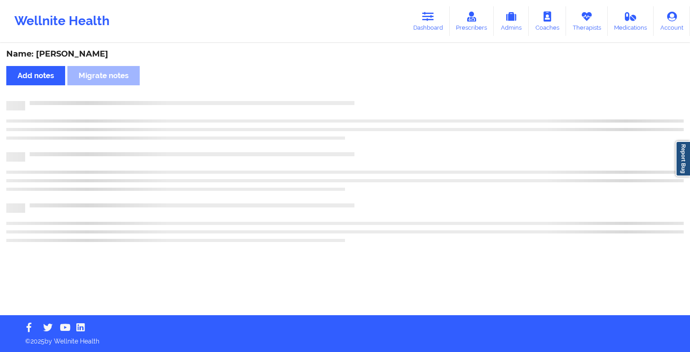
click at [365, 91] on div "Name: [PERSON_NAME] Add notes Migrate notes" at bounding box center [345, 179] width 690 height 271
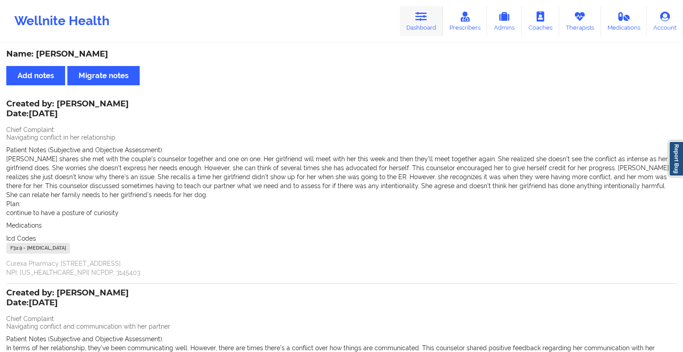
click at [416, 19] on link "Dashboard" at bounding box center [421, 21] width 43 height 30
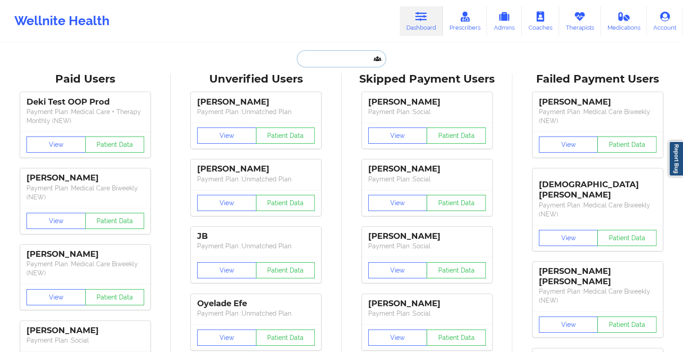
click at [344, 56] on input "text" at bounding box center [341, 58] width 89 height 17
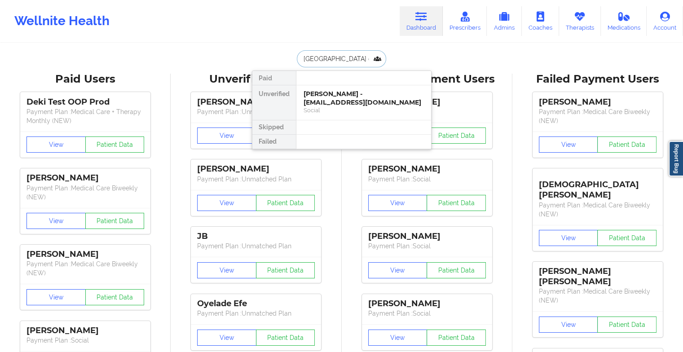
type input "sydney el"
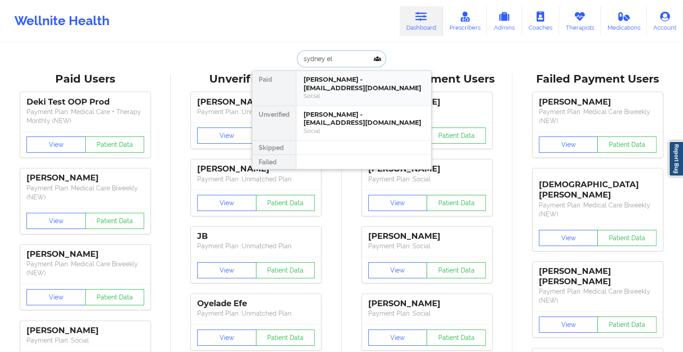
click at [346, 90] on div "[PERSON_NAME] - [EMAIL_ADDRESS][DOMAIN_NAME]" at bounding box center [363, 83] width 120 height 17
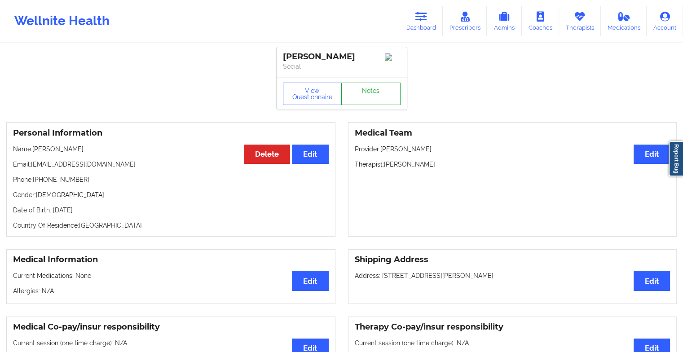
click at [368, 87] on link "Notes" at bounding box center [370, 94] width 59 height 22
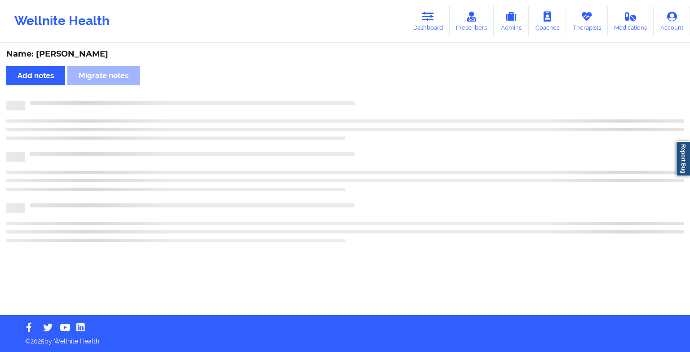
click at [368, 87] on div "Name: [PERSON_NAME] Add notes Migrate notes" at bounding box center [345, 179] width 690 height 271
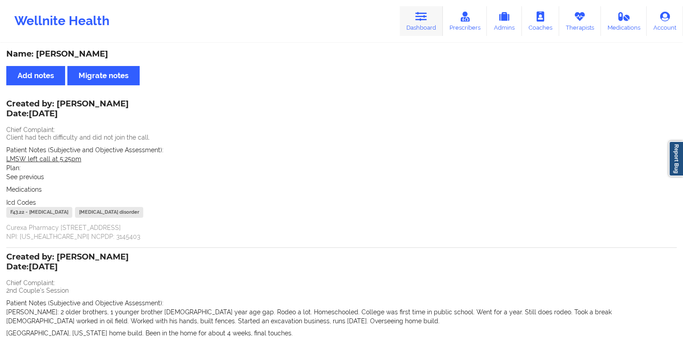
click at [418, 12] on icon at bounding box center [421, 17] width 12 height 10
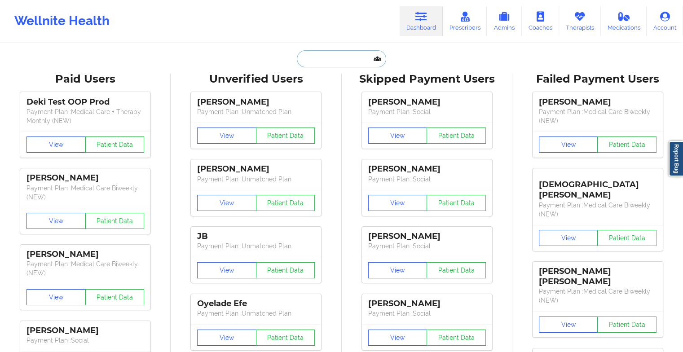
click at [325, 57] on input "text" at bounding box center [341, 58] width 89 height 17
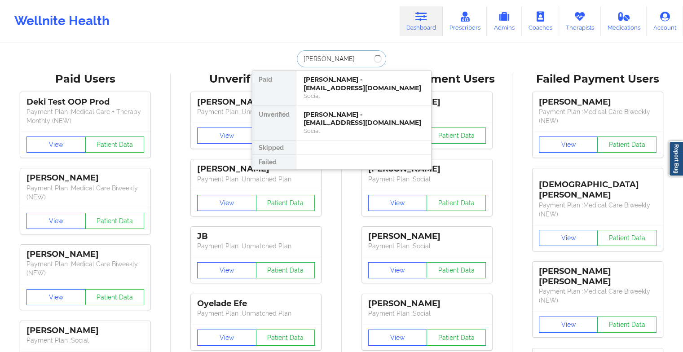
type input "[PERSON_NAME]"
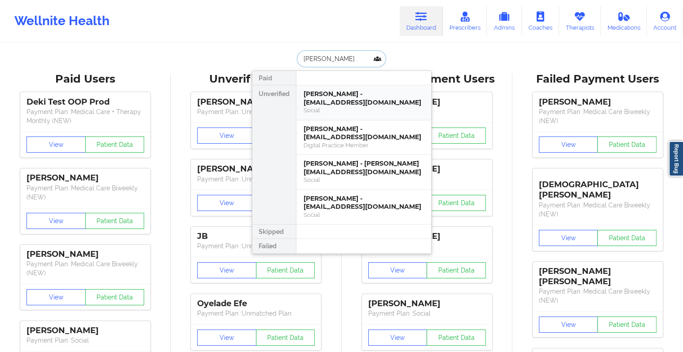
click at [341, 97] on div "[PERSON_NAME] - [EMAIL_ADDRESS][DOMAIN_NAME]" at bounding box center [363, 98] width 120 height 17
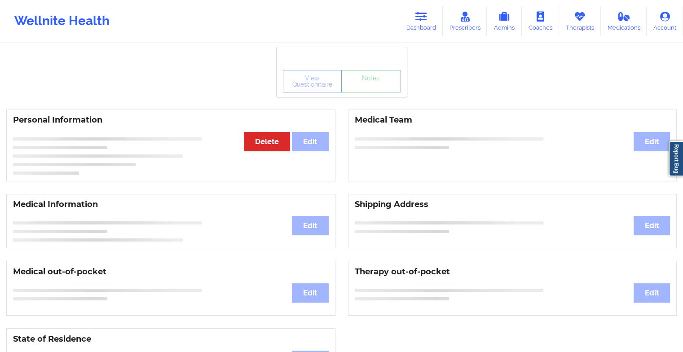
click at [362, 92] on link "Notes" at bounding box center [370, 81] width 59 height 22
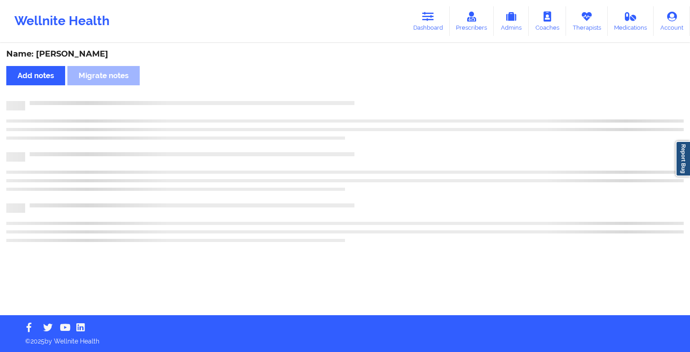
click at [362, 93] on div "Name: [PERSON_NAME] Add notes Migrate notes" at bounding box center [345, 179] width 690 height 271
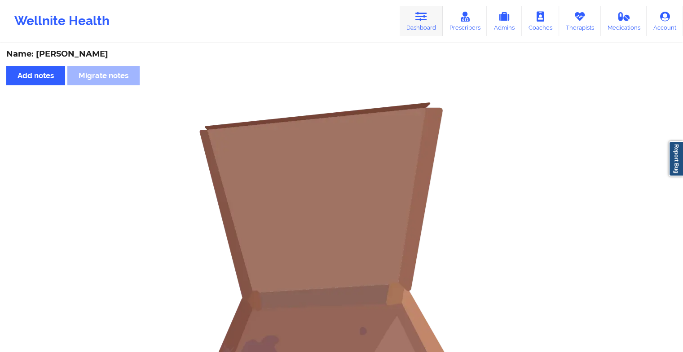
click at [440, 25] on link "Dashboard" at bounding box center [421, 21] width 43 height 30
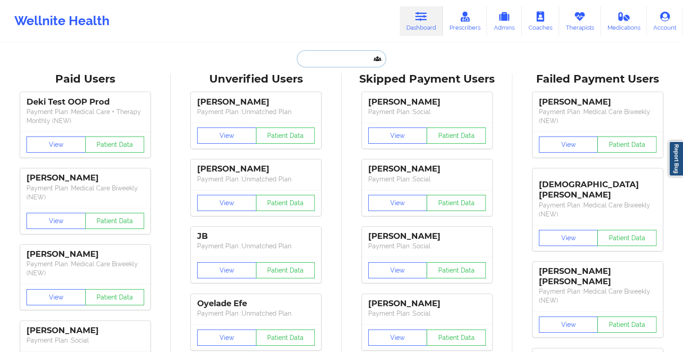
click at [329, 57] on input "text" at bounding box center [341, 58] width 89 height 17
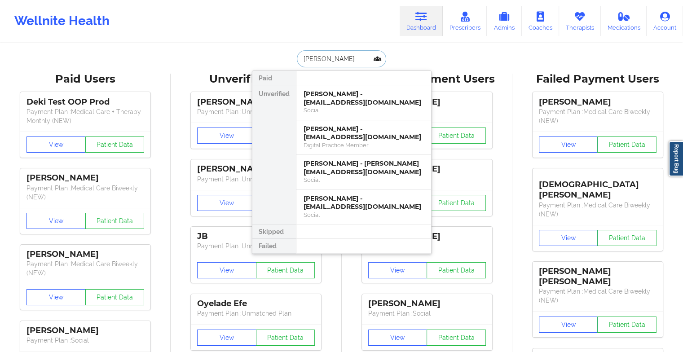
type input "[PERSON_NAME]"
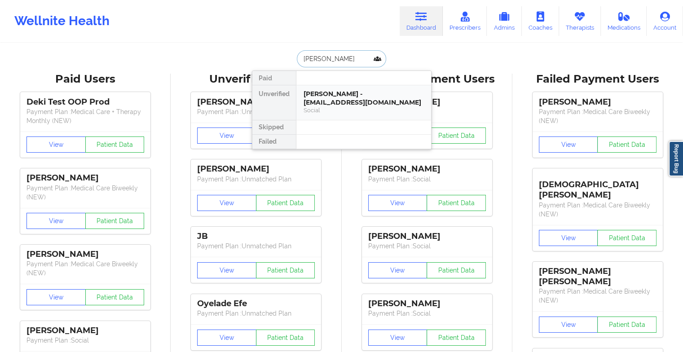
click at [363, 97] on div "[PERSON_NAME] - [EMAIL_ADDRESS][DOMAIN_NAME]" at bounding box center [363, 98] width 120 height 17
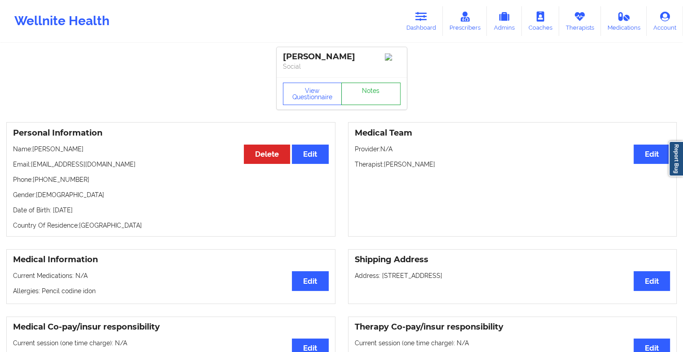
click at [378, 92] on link "Notes" at bounding box center [370, 94] width 59 height 22
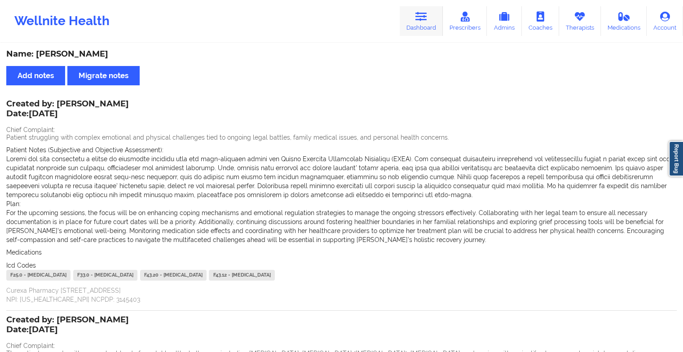
click at [420, 13] on icon at bounding box center [421, 17] width 12 height 10
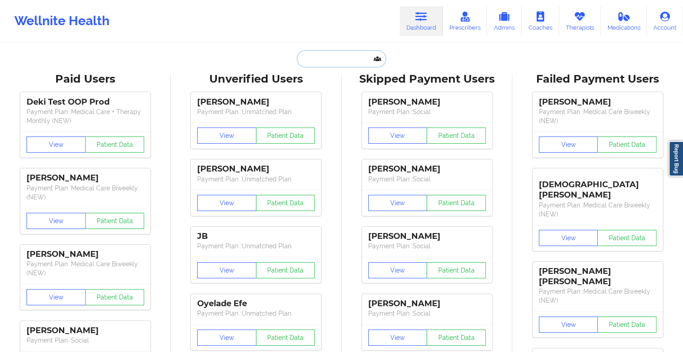
click at [339, 56] on input "text" at bounding box center [341, 58] width 89 height 17
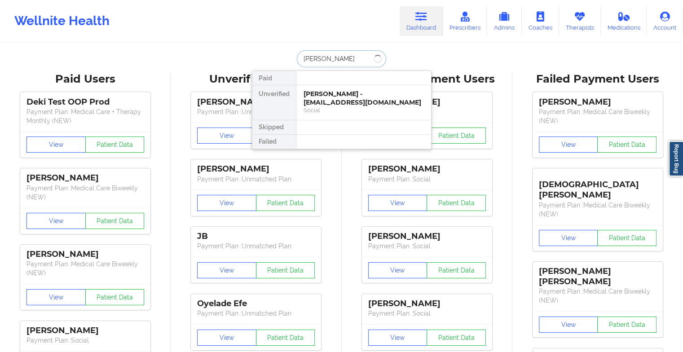
type input "[PERSON_NAME]"
click at [324, 104] on div "[PERSON_NAME] - [EMAIL_ADDRESS][DOMAIN_NAME]" at bounding box center [363, 98] width 120 height 17
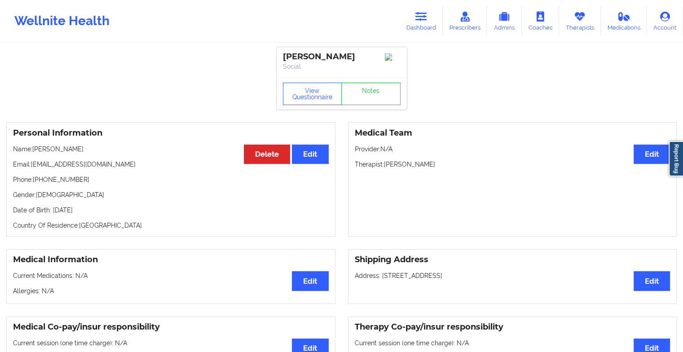
click at [378, 104] on link "Notes" at bounding box center [370, 94] width 59 height 22
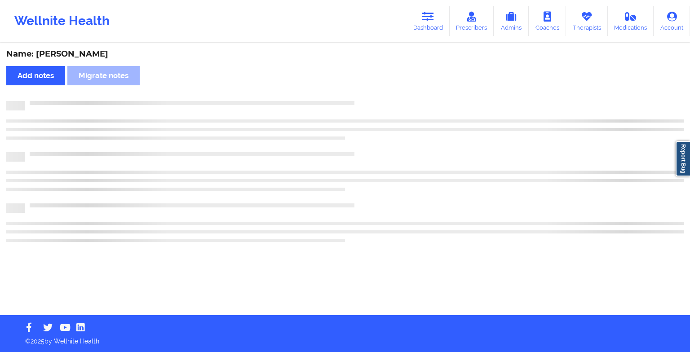
click at [378, 101] on div at bounding box center [354, 101] width 658 height 0
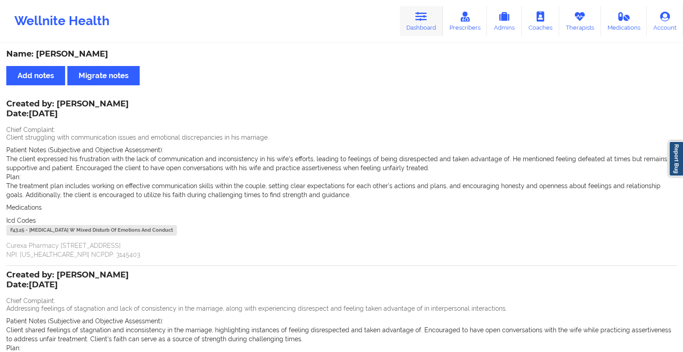
click at [415, 25] on link "Dashboard" at bounding box center [421, 21] width 43 height 30
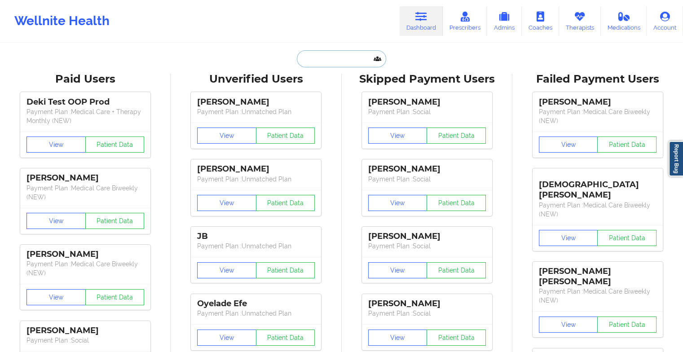
click at [323, 63] on input "text" at bounding box center [341, 58] width 89 height 17
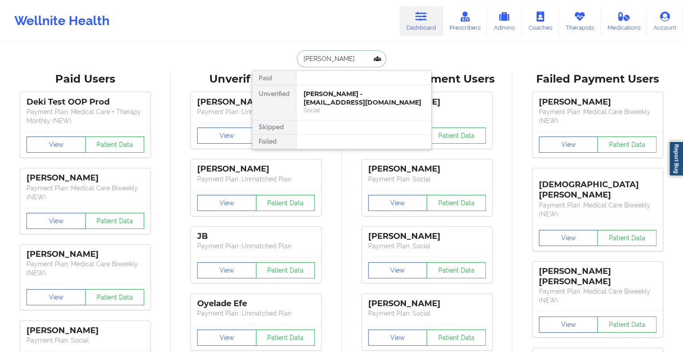
type input "[PERSON_NAME]"
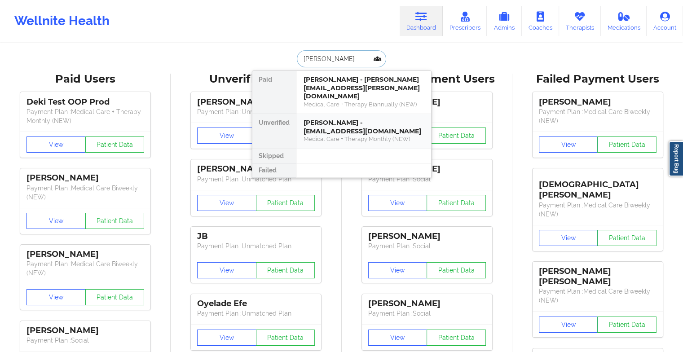
click at [352, 120] on div "[PERSON_NAME] - [EMAIL_ADDRESS][DOMAIN_NAME]" at bounding box center [363, 127] width 120 height 17
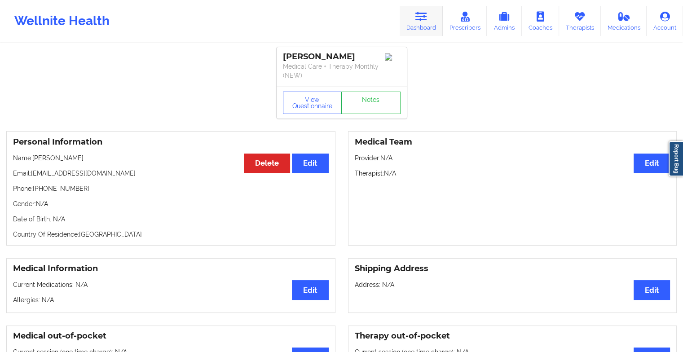
click at [414, 24] on link "Dashboard" at bounding box center [421, 21] width 43 height 30
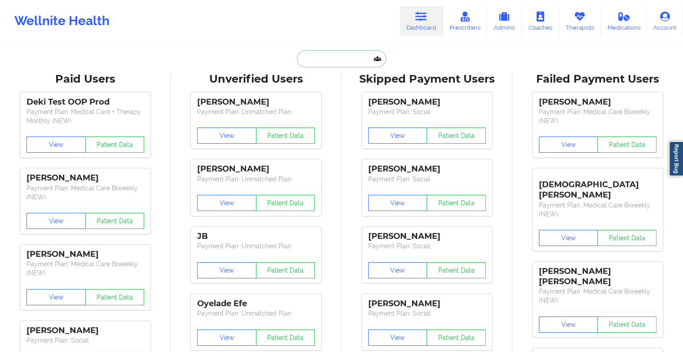
click at [337, 60] on input "text" at bounding box center [341, 58] width 89 height 17
type input "k"
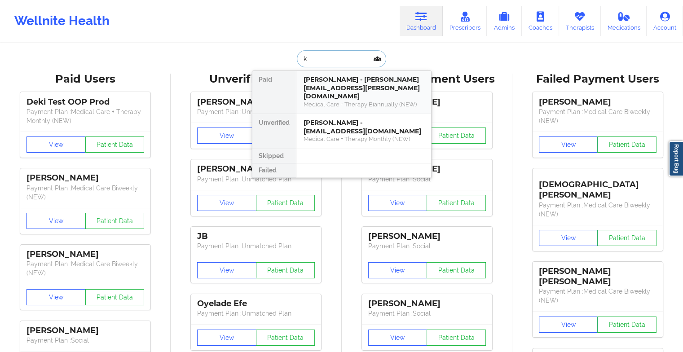
click at [329, 75] on div "[PERSON_NAME] - [PERSON_NAME][EMAIL_ADDRESS][PERSON_NAME][DOMAIN_NAME]" at bounding box center [363, 87] width 120 height 25
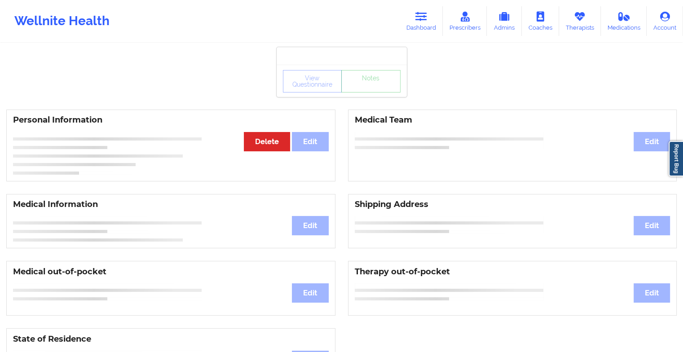
click at [372, 92] on div "View Questionnaire Notes" at bounding box center [342, 81] width 118 height 22
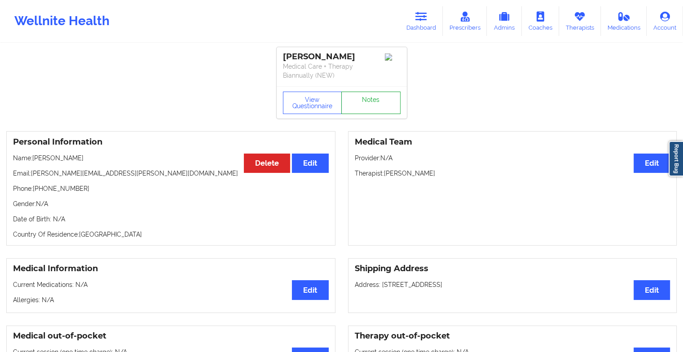
click at [371, 98] on link "Notes" at bounding box center [370, 103] width 59 height 22
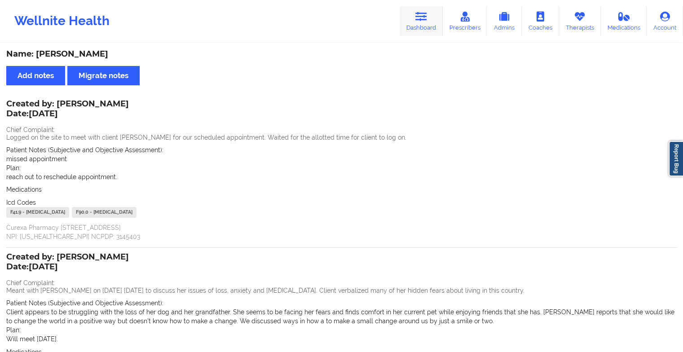
click at [432, 16] on link "Dashboard" at bounding box center [421, 21] width 43 height 30
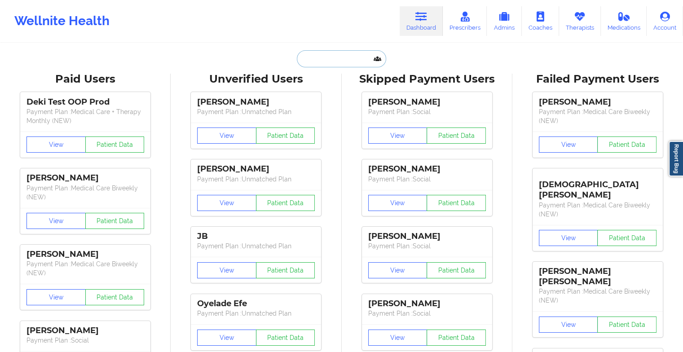
click at [326, 56] on input "text" at bounding box center [341, 58] width 89 height 17
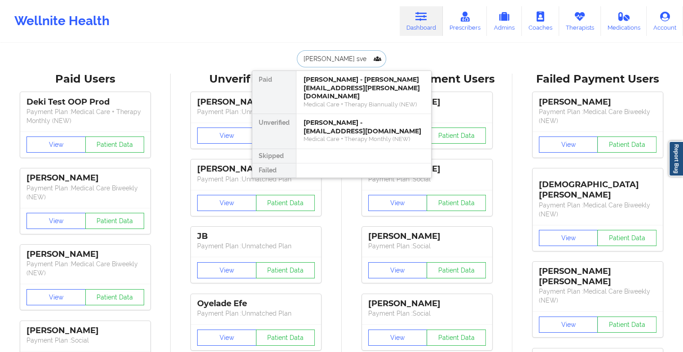
type input "[PERSON_NAME]"
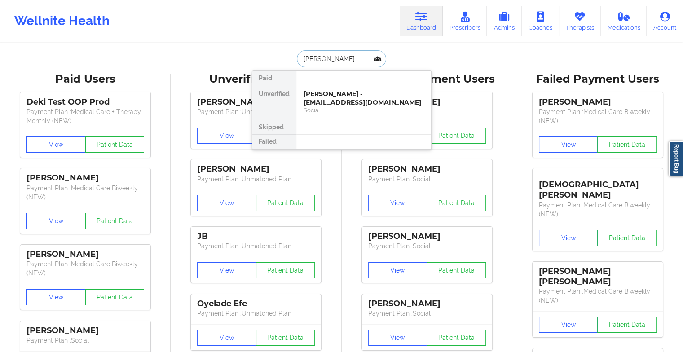
click at [371, 90] on div "[PERSON_NAME] - [EMAIL_ADDRESS][DOMAIN_NAME]" at bounding box center [363, 98] width 120 height 17
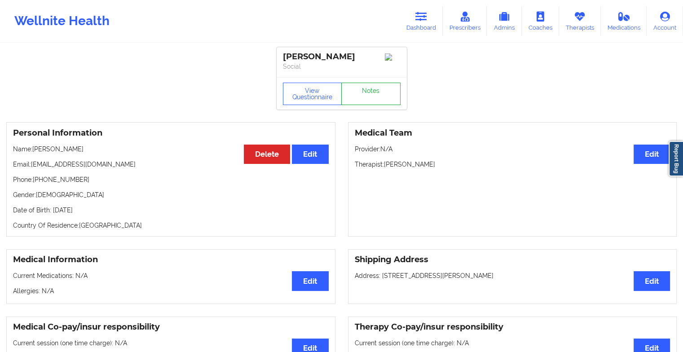
click at [374, 89] on link "Notes" at bounding box center [370, 94] width 59 height 22
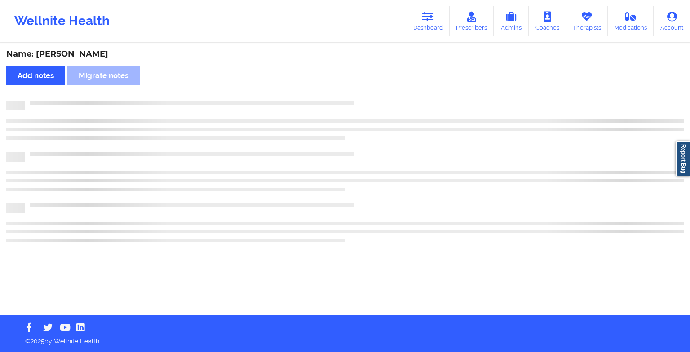
click at [374, 89] on div "Name: [PERSON_NAME] Add notes Migrate notes" at bounding box center [345, 179] width 690 height 271
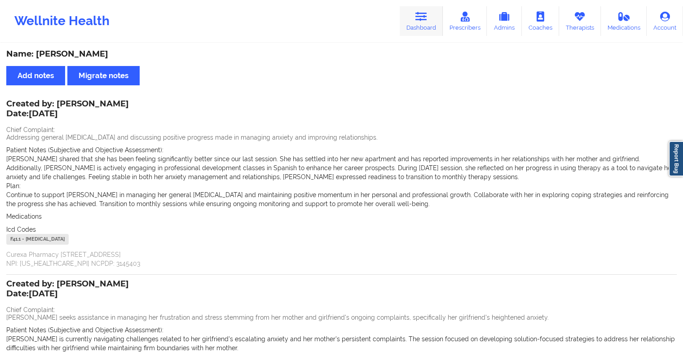
click at [424, 20] on icon at bounding box center [421, 17] width 12 height 10
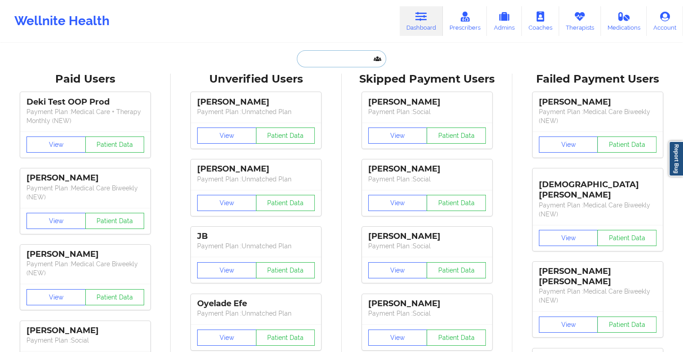
click at [336, 61] on input "text" at bounding box center [341, 58] width 89 height 17
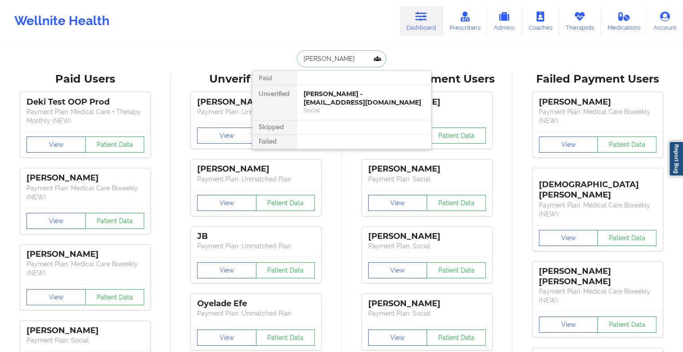
type input "[PERSON_NAME]"
click at [334, 101] on div "[PERSON_NAME] - [EMAIL_ADDRESS][DOMAIN_NAME]" at bounding box center [363, 98] width 120 height 17
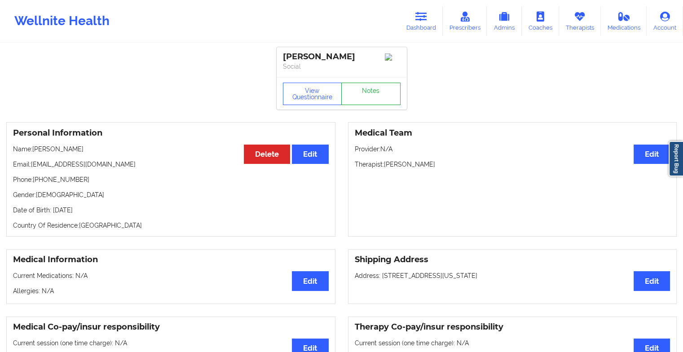
click at [370, 93] on link "Notes" at bounding box center [370, 94] width 59 height 22
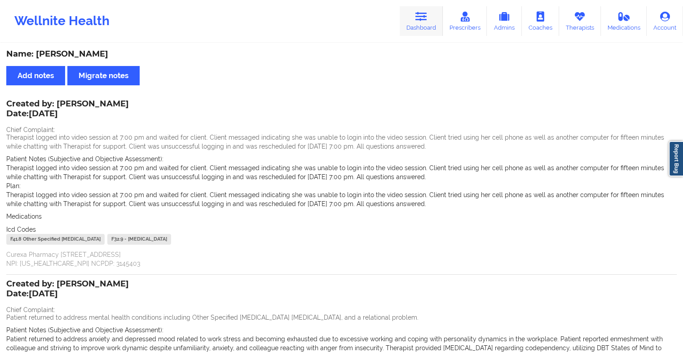
click at [417, 34] on link "Dashboard" at bounding box center [421, 21] width 43 height 30
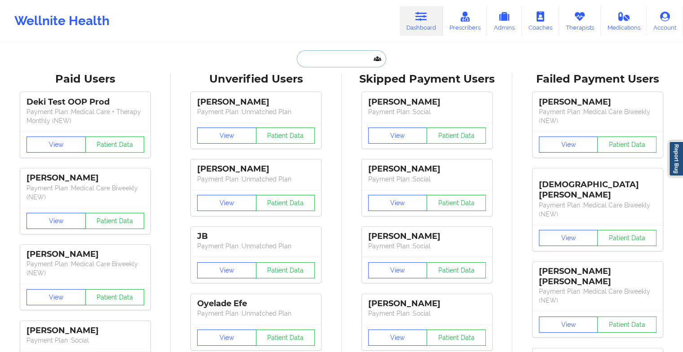
click at [318, 61] on input "text" at bounding box center [341, 58] width 89 height 17
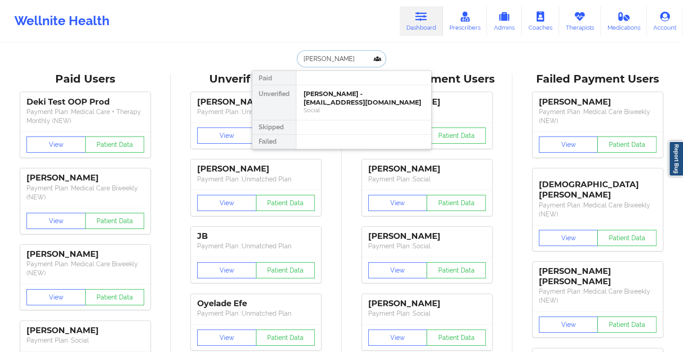
type input "[PERSON_NAME]"
drag, startPoint x: 336, startPoint y: 103, endPoint x: 370, endPoint y: 21, distance: 88.8
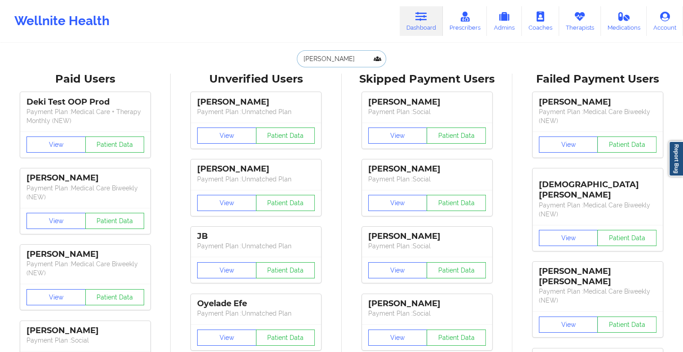
click at [343, 59] on input "[PERSON_NAME]" at bounding box center [341, 58] width 89 height 17
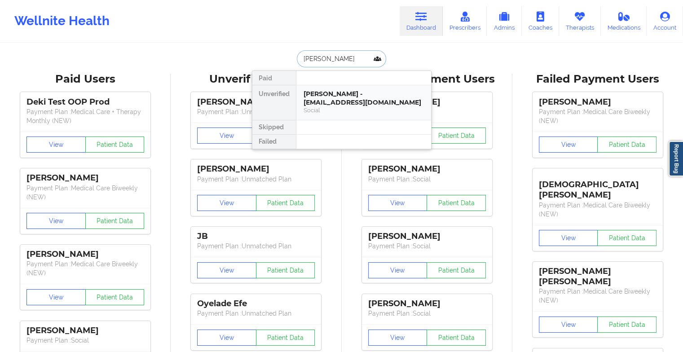
click at [358, 114] on div "Social" at bounding box center [363, 110] width 120 height 8
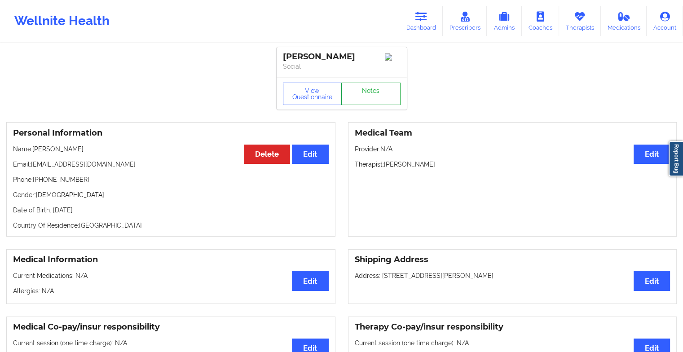
click at [369, 105] on link "Notes" at bounding box center [370, 94] width 59 height 22
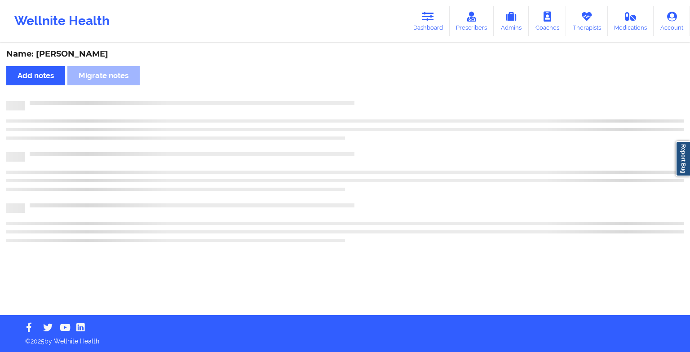
click at [369, 107] on div at bounding box center [344, 105] width 677 height 9
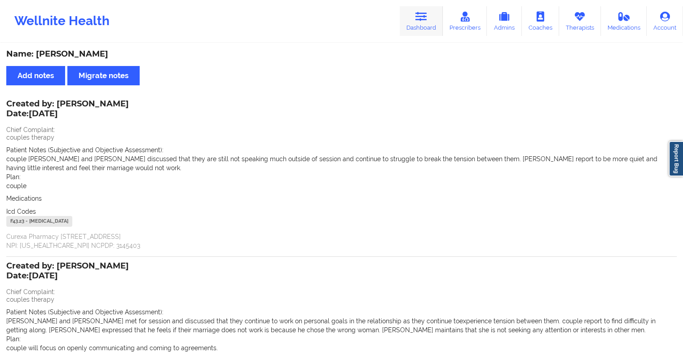
click at [416, 24] on link "Dashboard" at bounding box center [421, 21] width 43 height 30
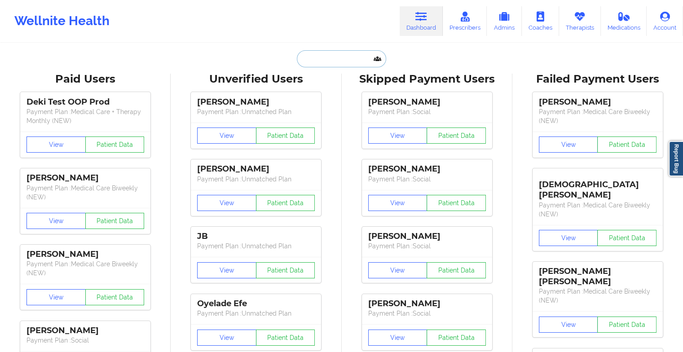
click at [325, 66] on input "text" at bounding box center [341, 58] width 89 height 17
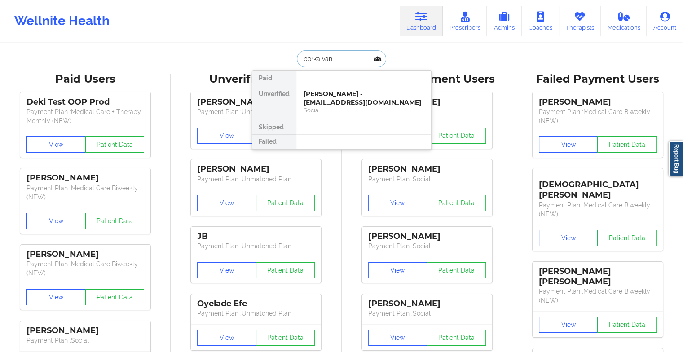
type input "borka van"
click at [341, 104] on div "[PERSON_NAME] - [EMAIL_ADDRESS][DOMAIN_NAME]" at bounding box center [363, 98] width 120 height 17
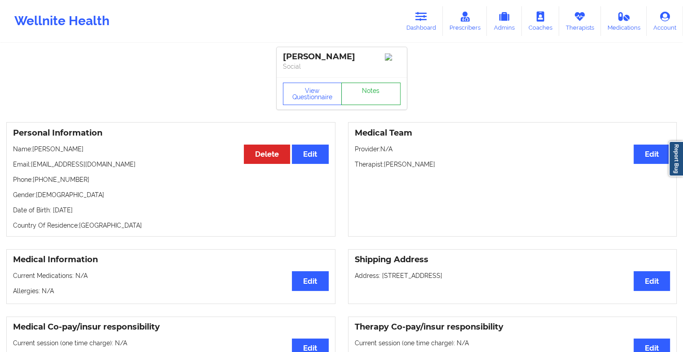
click at [368, 98] on link "Notes" at bounding box center [370, 94] width 59 height 22
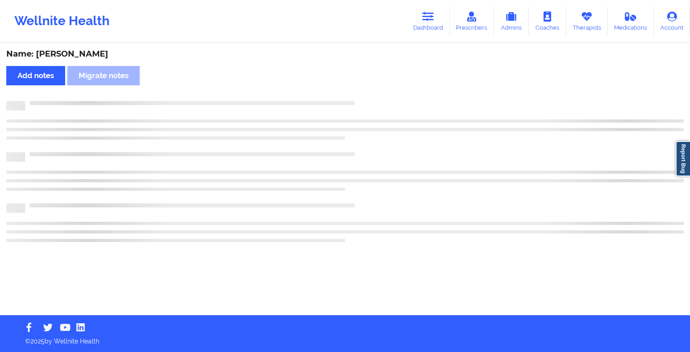
click at [368, 98] on div "Name: [PERSON_NAME] Add notes Migrate notes" at bounding box center [345, 179] width 690 height 271
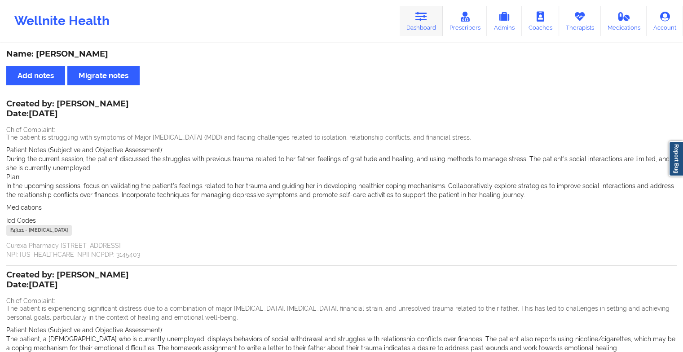
click at [422, 22] on link "Dashboard" at bounding box center [421, 21] width 43 height 30
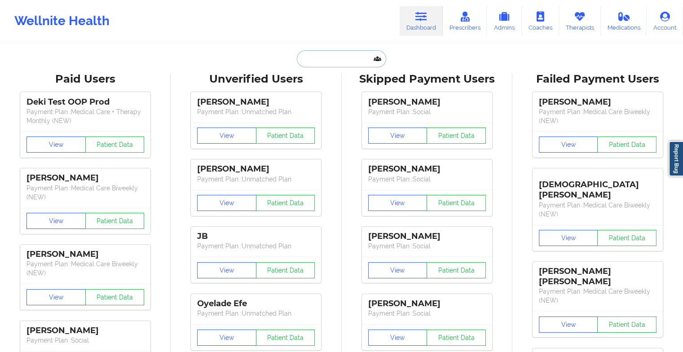
click at [325, 59] on input "text" at bounding box center [341, 58] width 89 height 17
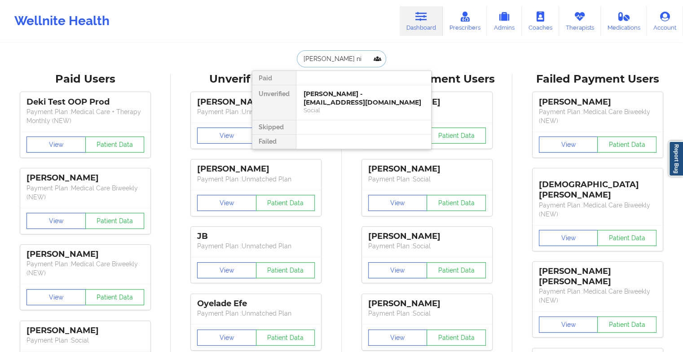
type input "[PERSON_NAME][MEDICAL_DATA]"
click at [325, 106] on div "Social" at bounding box center [363, 110] width 120 height 8
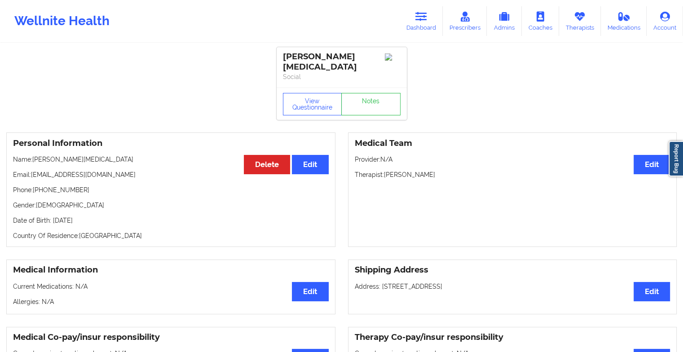
click at [368, 96] on div "View Questionnaire Notes" at bounding box center [342, 104] width 130 height 32
click at [368, 96] on link "Notes" at bounding box center [370, 104] width 59 height 22
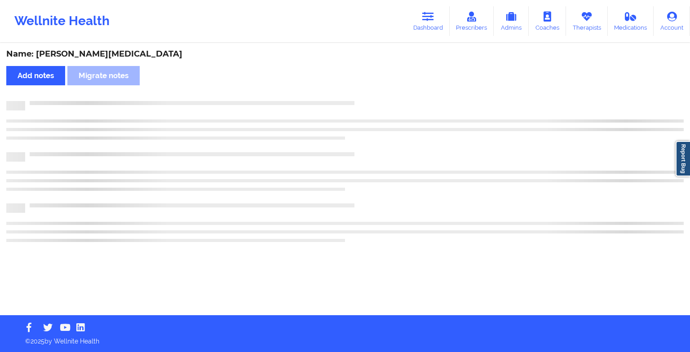
click at [368, 96] on div "Name: [PERSON_NAME][MEDICAL_DATA] Add notes Migrate notes" at bounding box center [345, 179] width 690 height 271
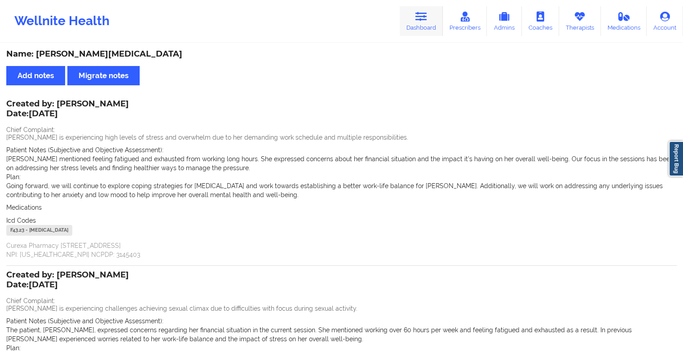
click at [424, 23] on link "Dashboard" at bounding box center [421, 21] width 43 height 30
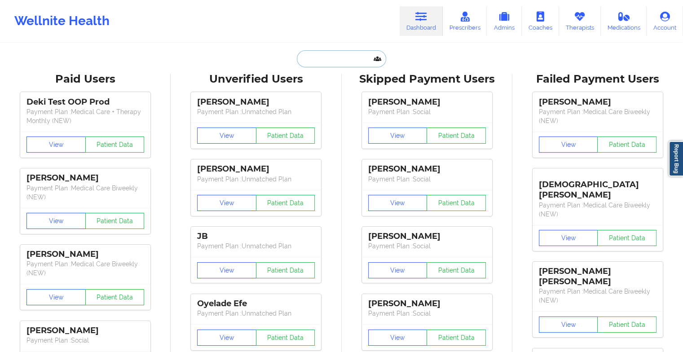
click at [332, 65] on input "text" at bounding box center [341, 58] width 89 height 17
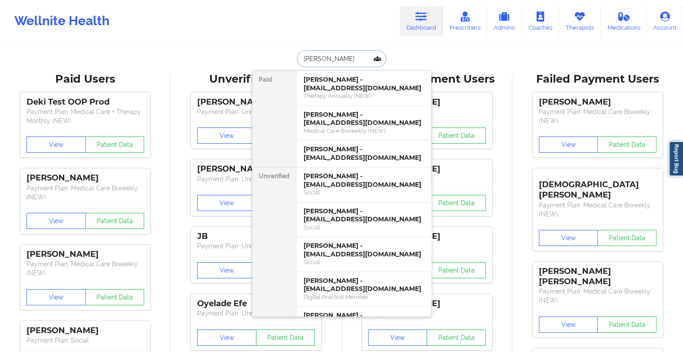
type input "[PERSON_NAME]"
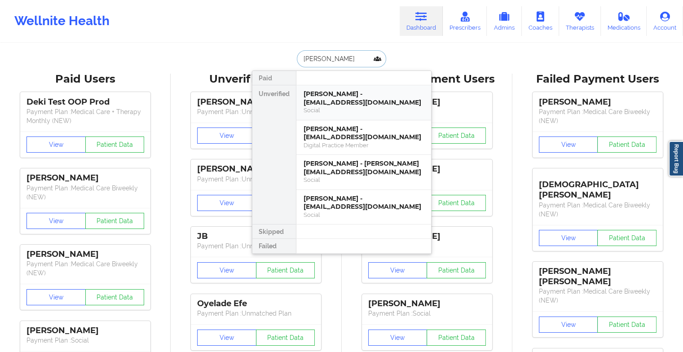
click at [350, 101] on div "[PERSON_NAME] - [EMAIL_ADDRESS][DOMAIN_NAME]" at bounding box center [363, 98] width 120 height 17
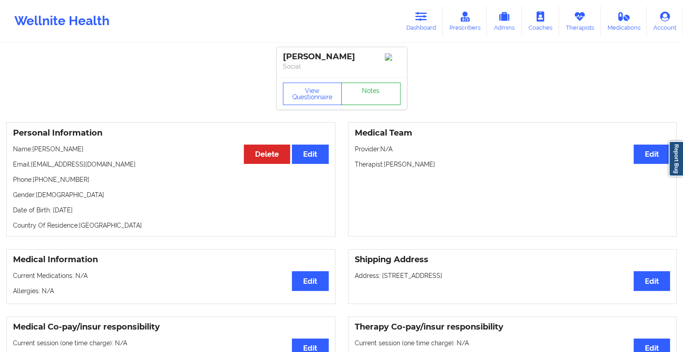
click at [374, 99] on link "Notes" at bounding box center [370, 94] width 59 height 22
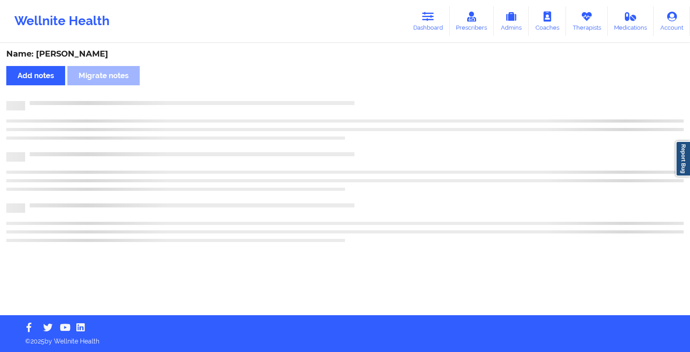
click at [374, 99] on div "Name: [PERSON_NAME] Add notes Migrate notes" at bounding box center [345, 179] width 690 height 271
